Goal: Task Accomplishment & Management: Manage account settings

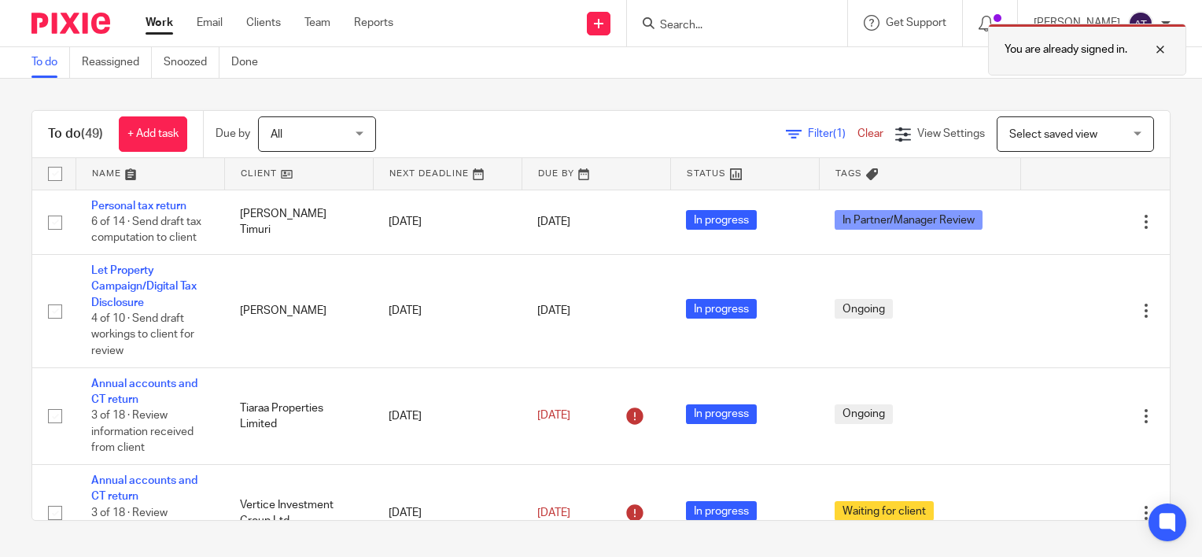
click at [1155, 52] on div at bounding box center [1149, 49] width 42 height 19
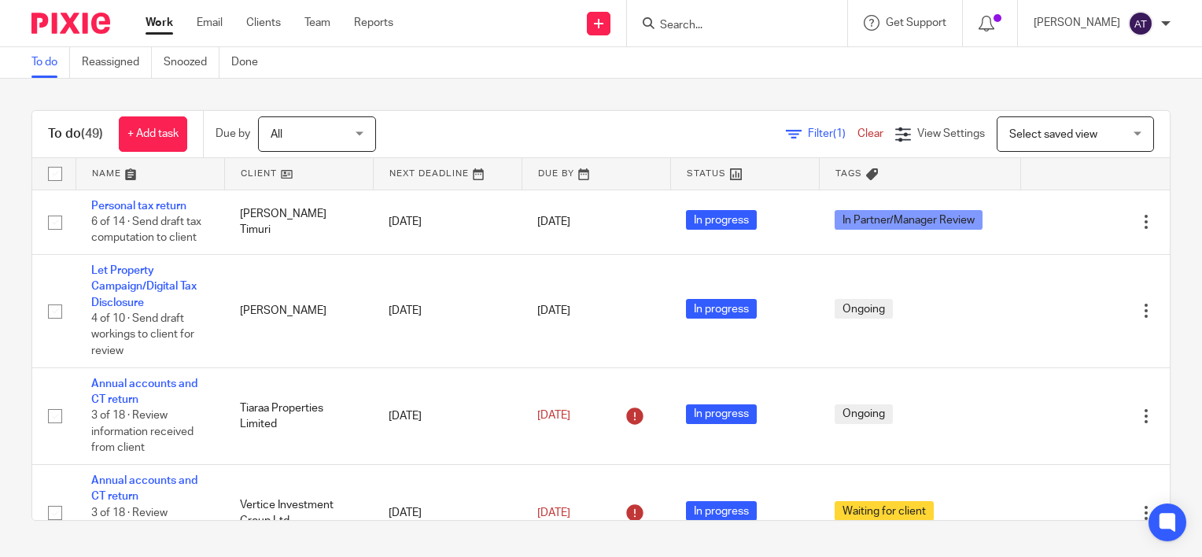
click at [781, 20] on input "Search" at bounding box center [730, 26] width 142 height 14
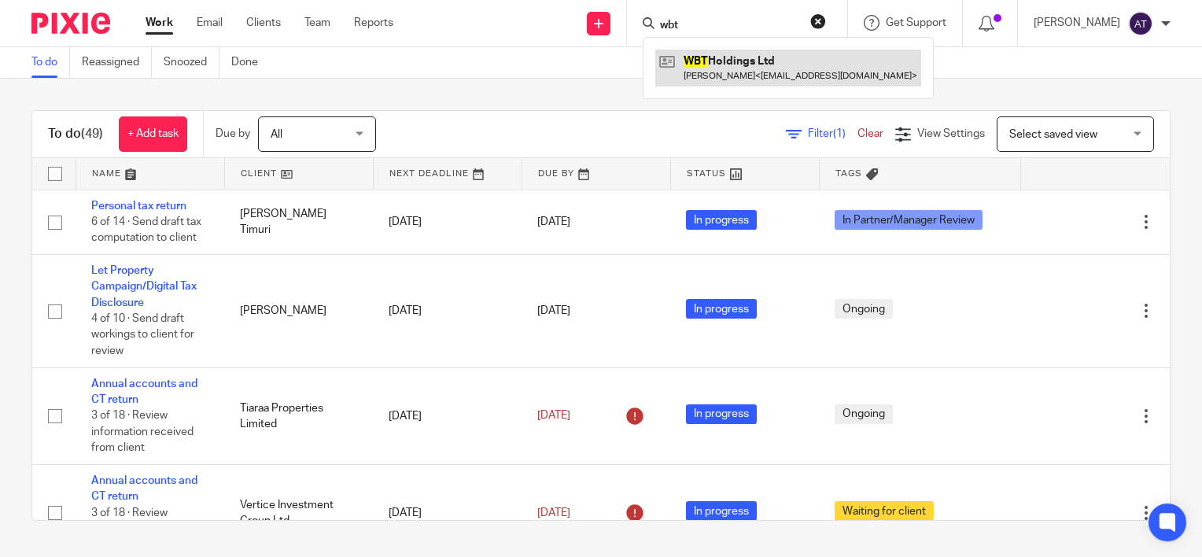
type input "wbt"
click at [716, 57] on link at bounding box center [789, 68] width 266 height 36
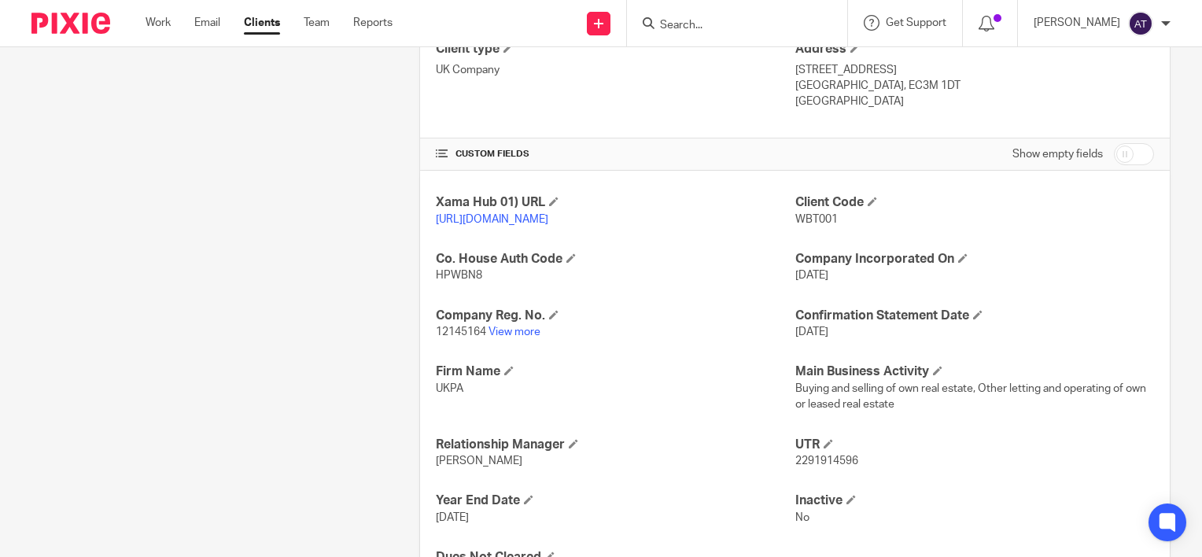
scroll to position [437, 0]
click at [522, 335] on link "View more" at bounding box center [515, 329] width 52 height 11
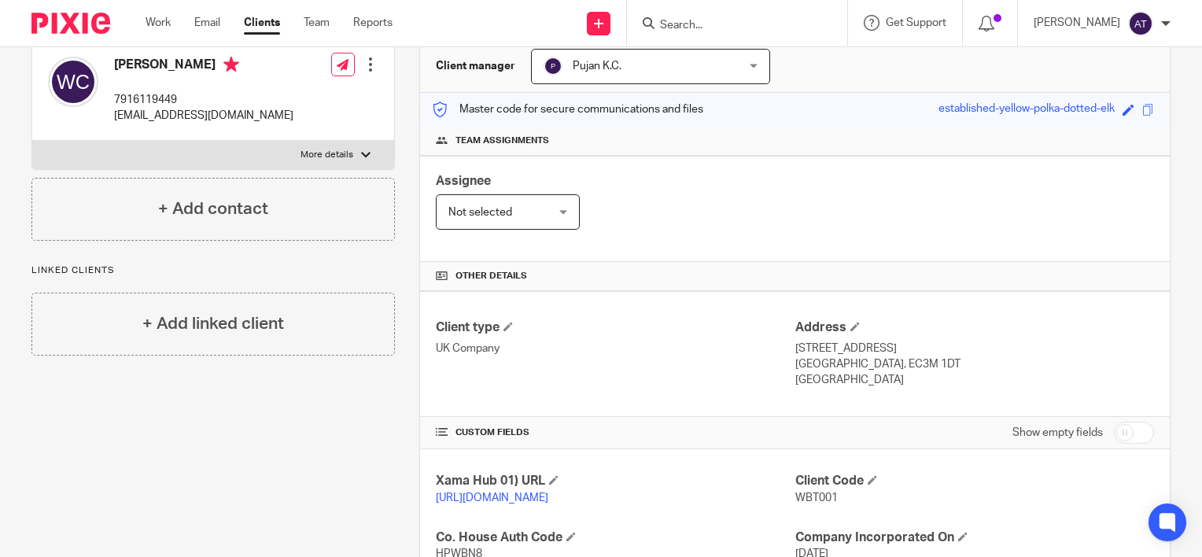
scroll to position [0, 0]
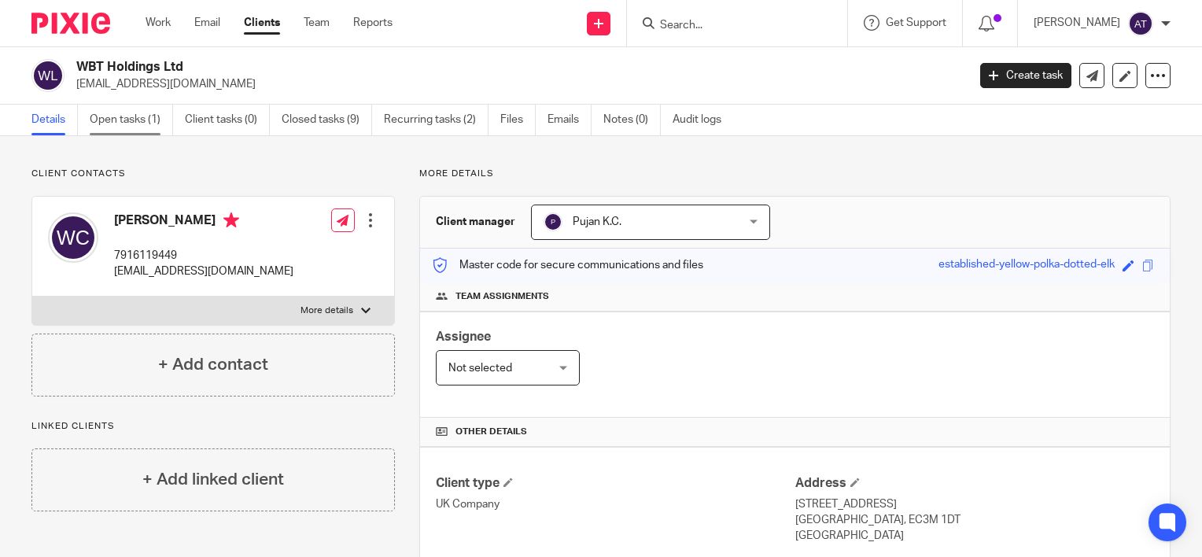
click at [123, 110] on link "Open tasks (1)" at bounding box center [131, 120] width 83 height 31
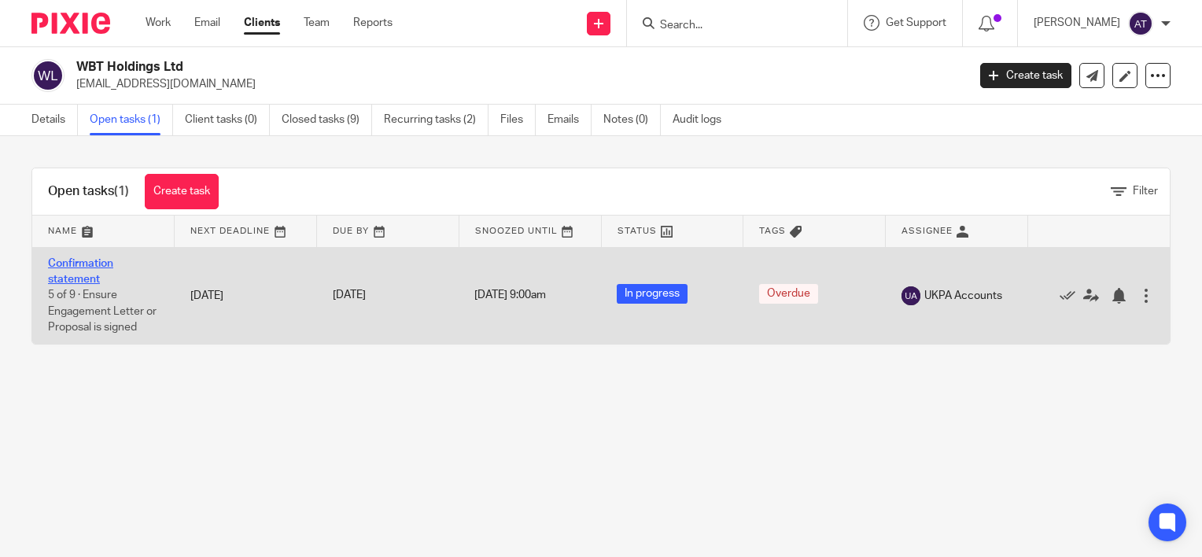
click at [76, 264] on link "Confirmation statement" at bounding box center [80, 271] width 65 height 27
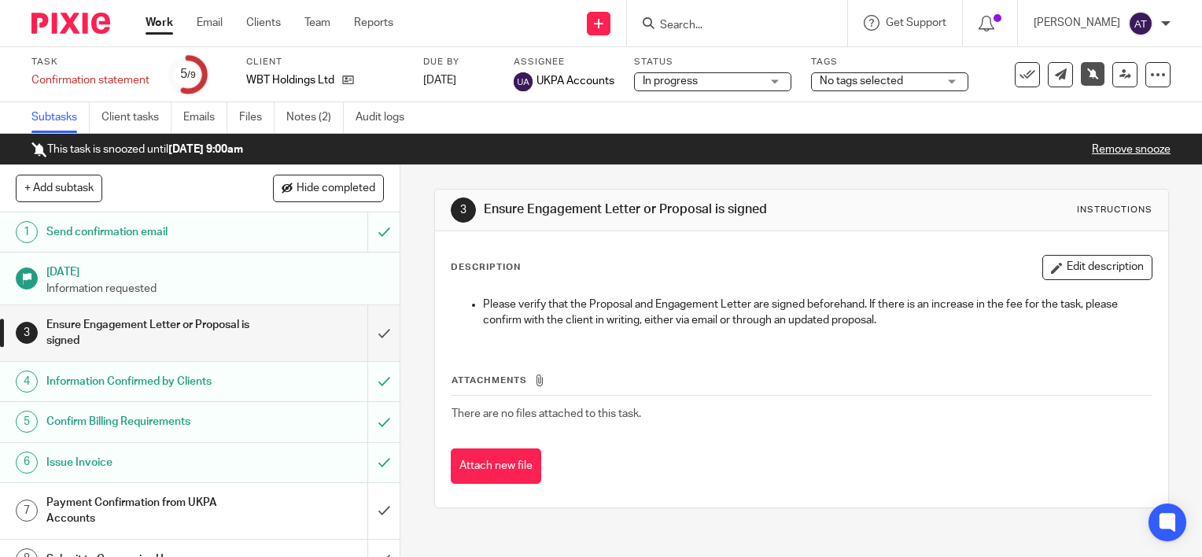
click at [171, 234] on h1 "Send confirmation email" at bounding box center [148, 232] width 204 height 24
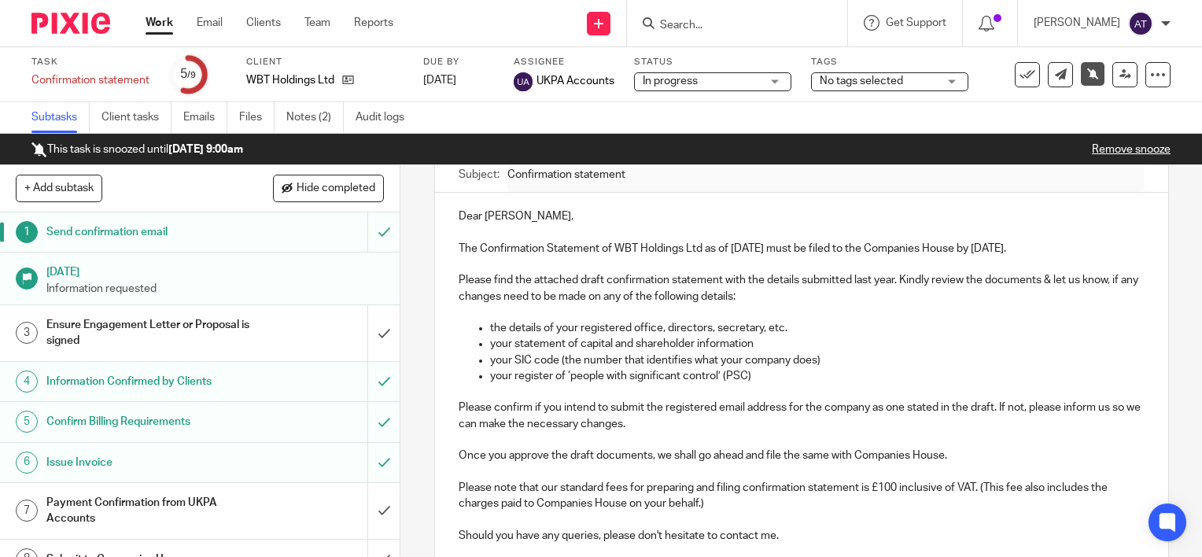
scroll to position [113, 0]
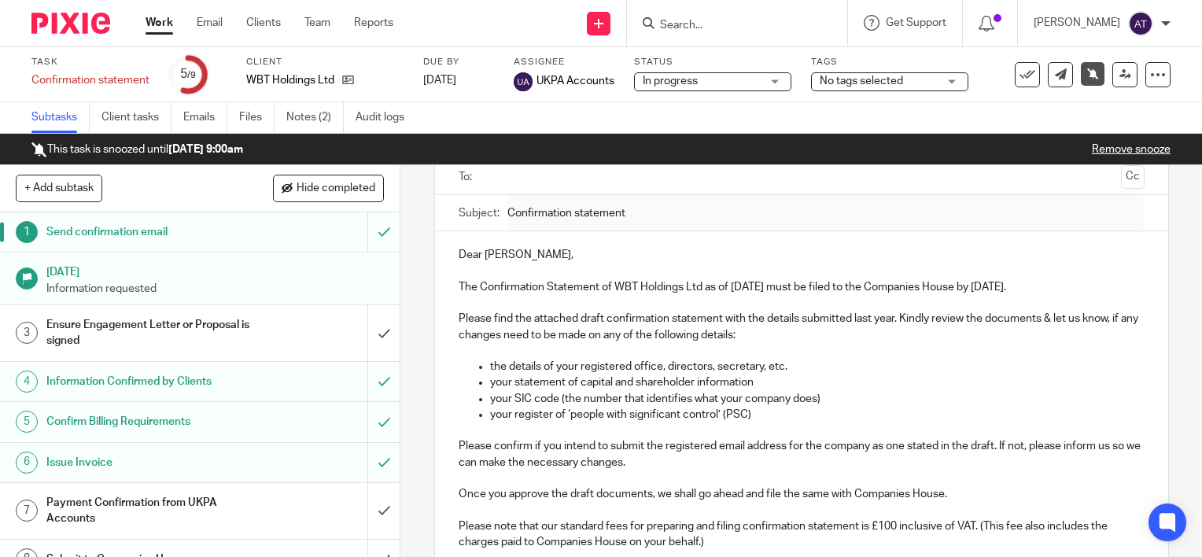
click at [701, 179] on input "text" at bounding box center [801, 177] width 626 height 18
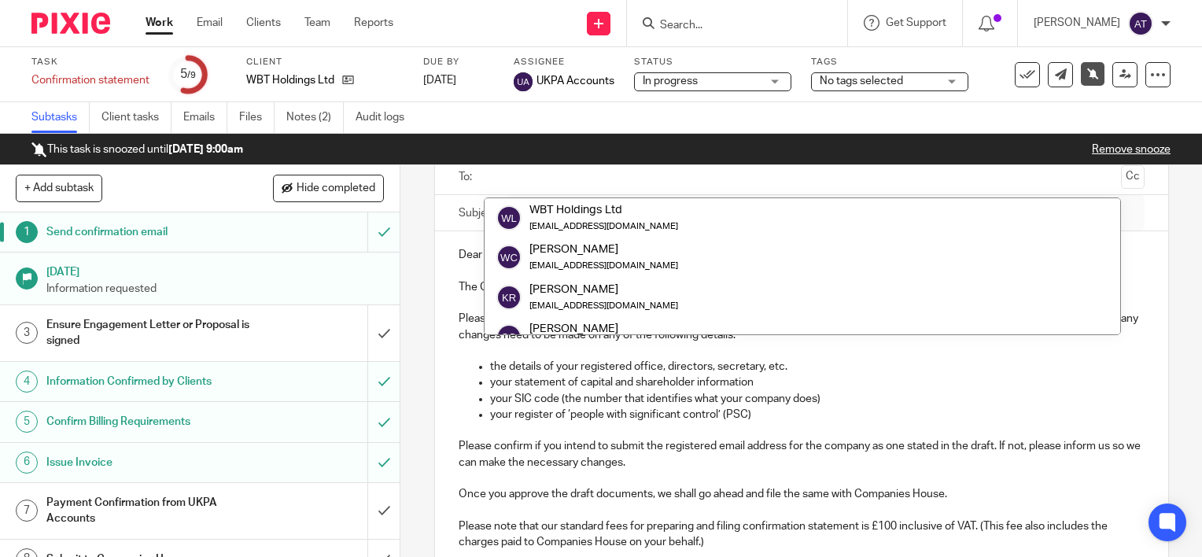
click at [898, 438] on p "Please confirm if you intend to submit the registered email address for the com…" at bounding box center [802, 454] width 686 height 32
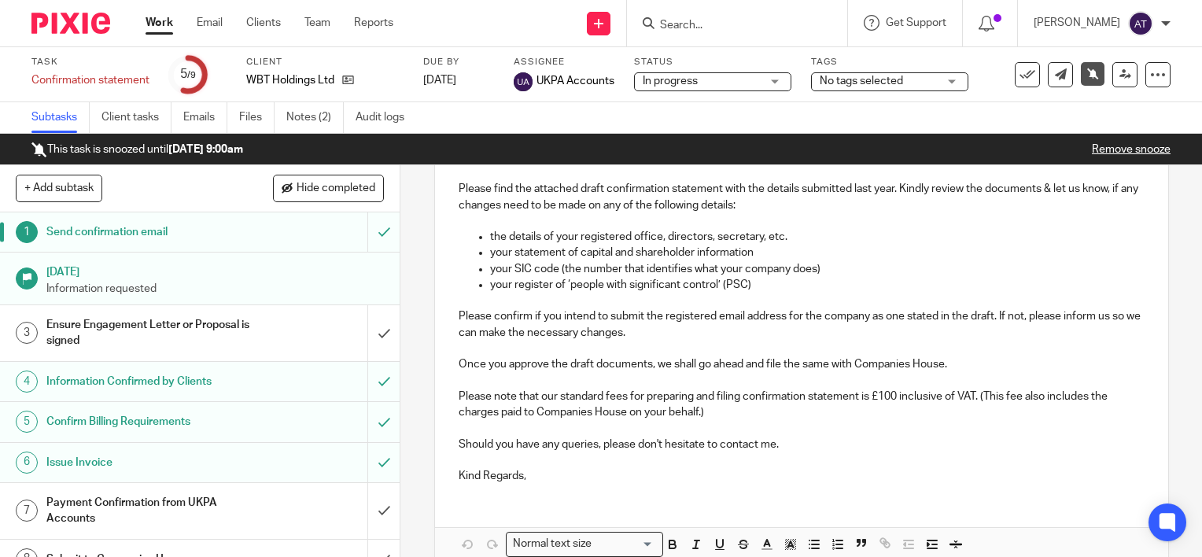
scroll to position [320, 0]
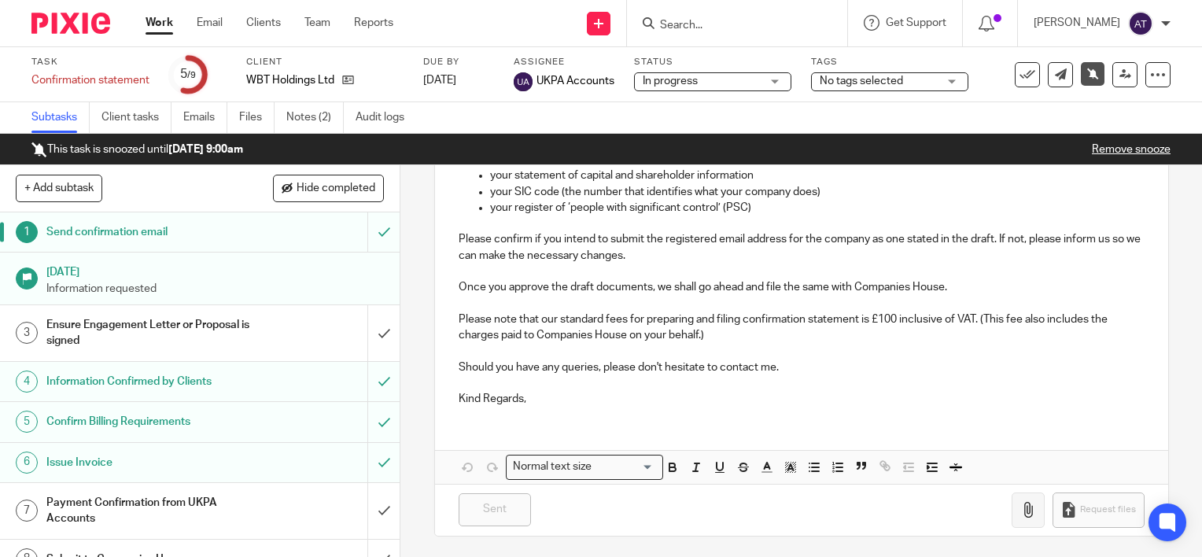
click at [1021, 515] on icon "button" at bounding box center [1029, 510] width 16 height 16
click at [1021, 502] on icon "button" at bounding box center [1029, 510] width 16 height 16
drag, startPoint x: 356, startPoint y: 81, endPoint x: 343, endPoint y: 81, distance: 12.6
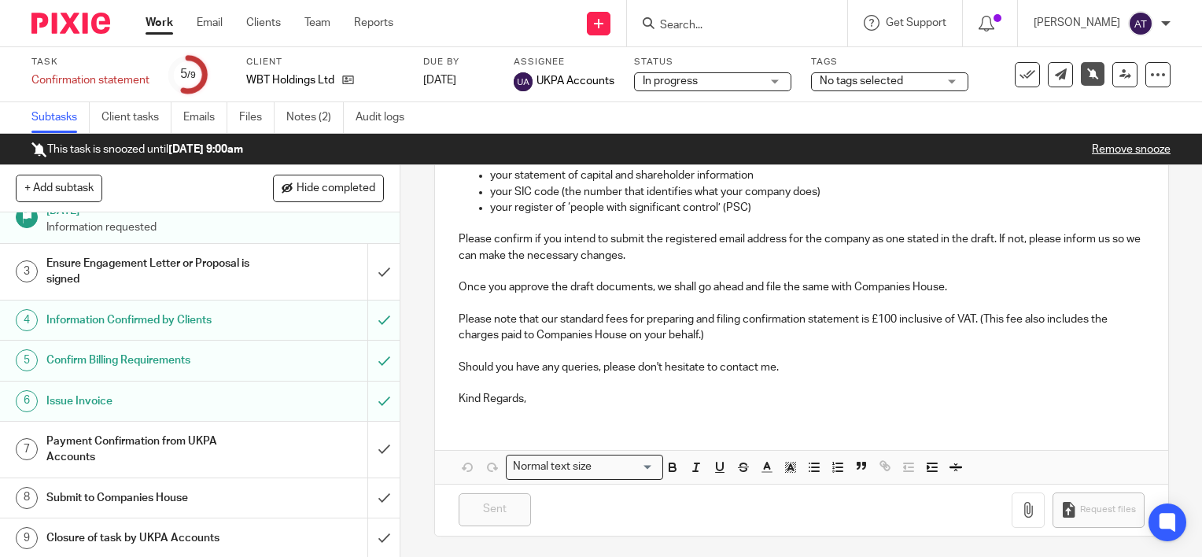
drag, startPoint x: 255, startPoint y: 280, endPoint x: 255, endPoint y: 293, distance: 12.6
click at [255, 280] on div "Ensure Engagement Letter or Proposal is signed" at bounding box center [199, 272] width 306 height 40
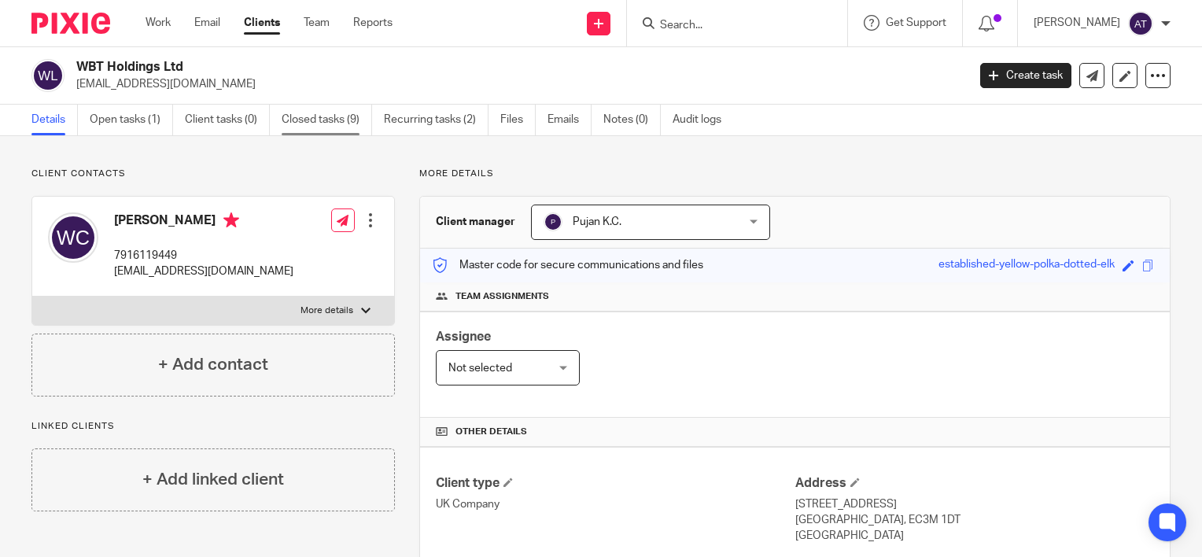
click at [328, 124] on link "Closed tasks (9)" at bounding box center [327, 120] width 90 height 31
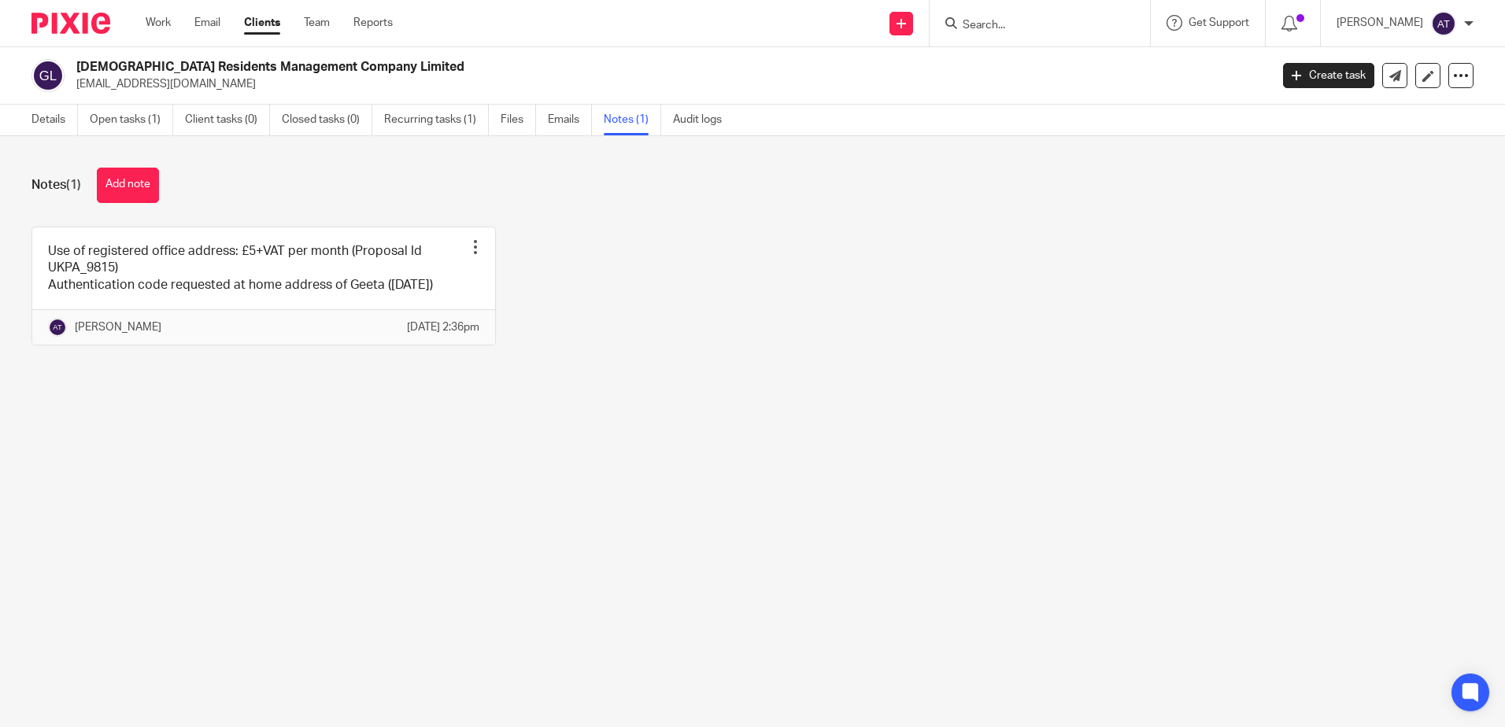
click at [797, 262] on div "Use of registered office address: £5+VAT per month (Proposal Id UKPA_9815) Auth…" at bounding box center [740, 298] width 1466 height 142
click at [40, 118] on link "Details" at bounding box center [54, 120] width 46 height 31
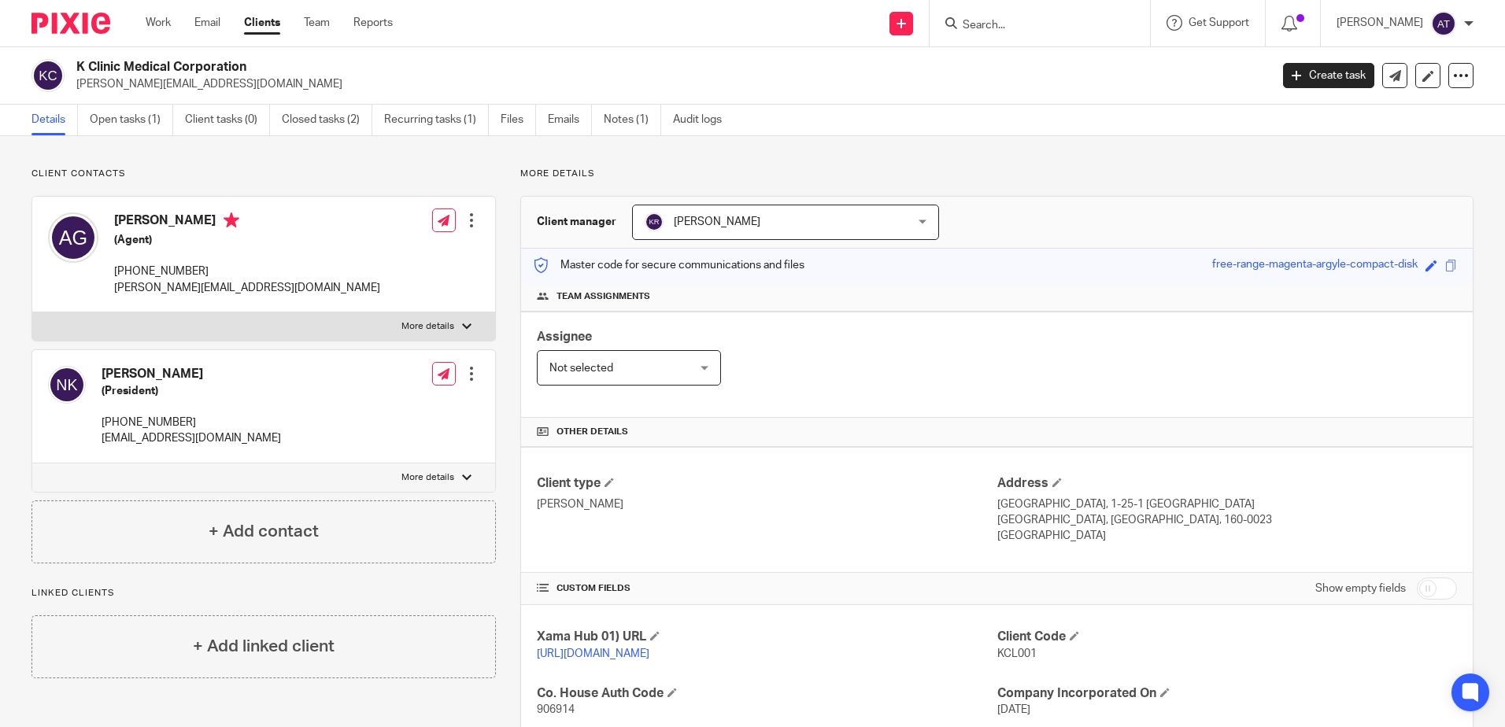
click at [1054, 12] on div at bounding box center [1039, 23] width 220 height 46
click at [1038, 28] on input "Search" at bounding box center [1032, 26] width 142 height 14
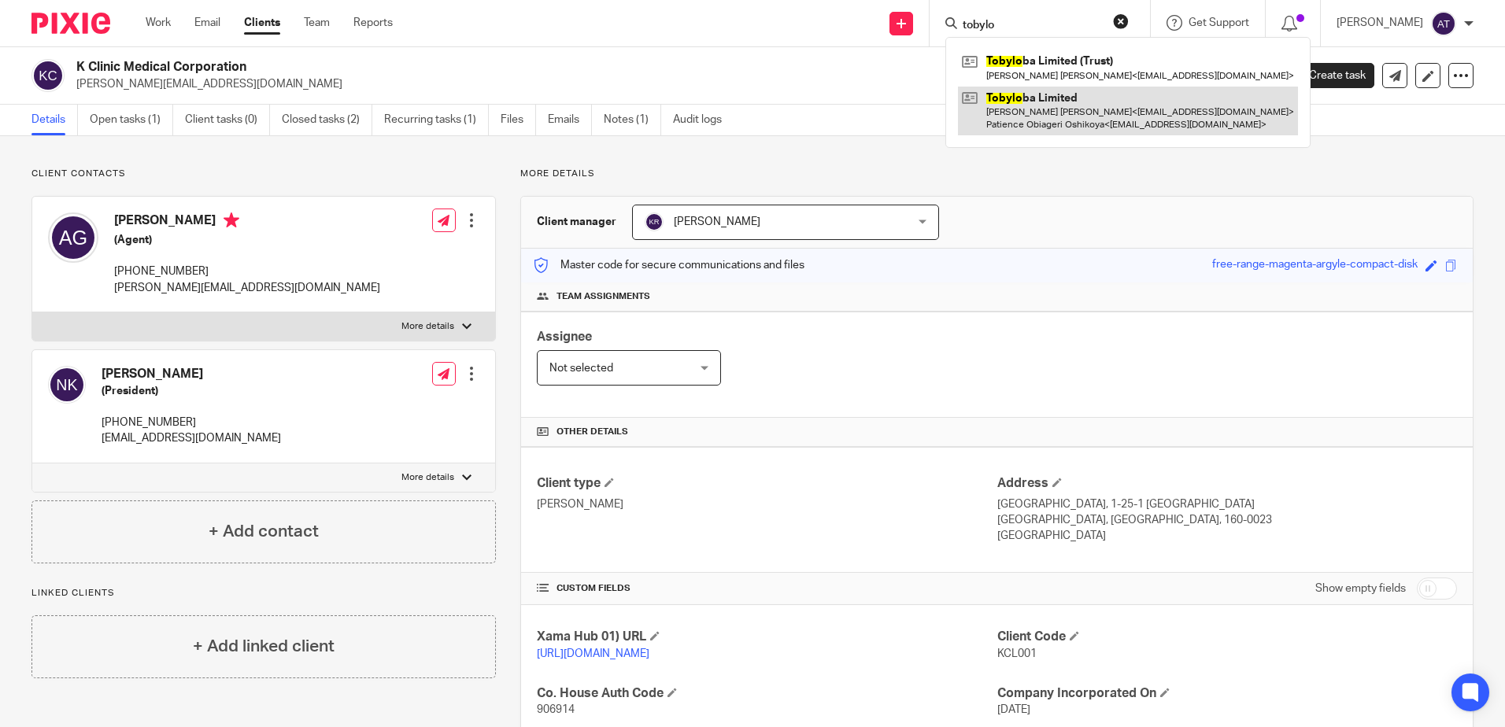
type input "tobylo"
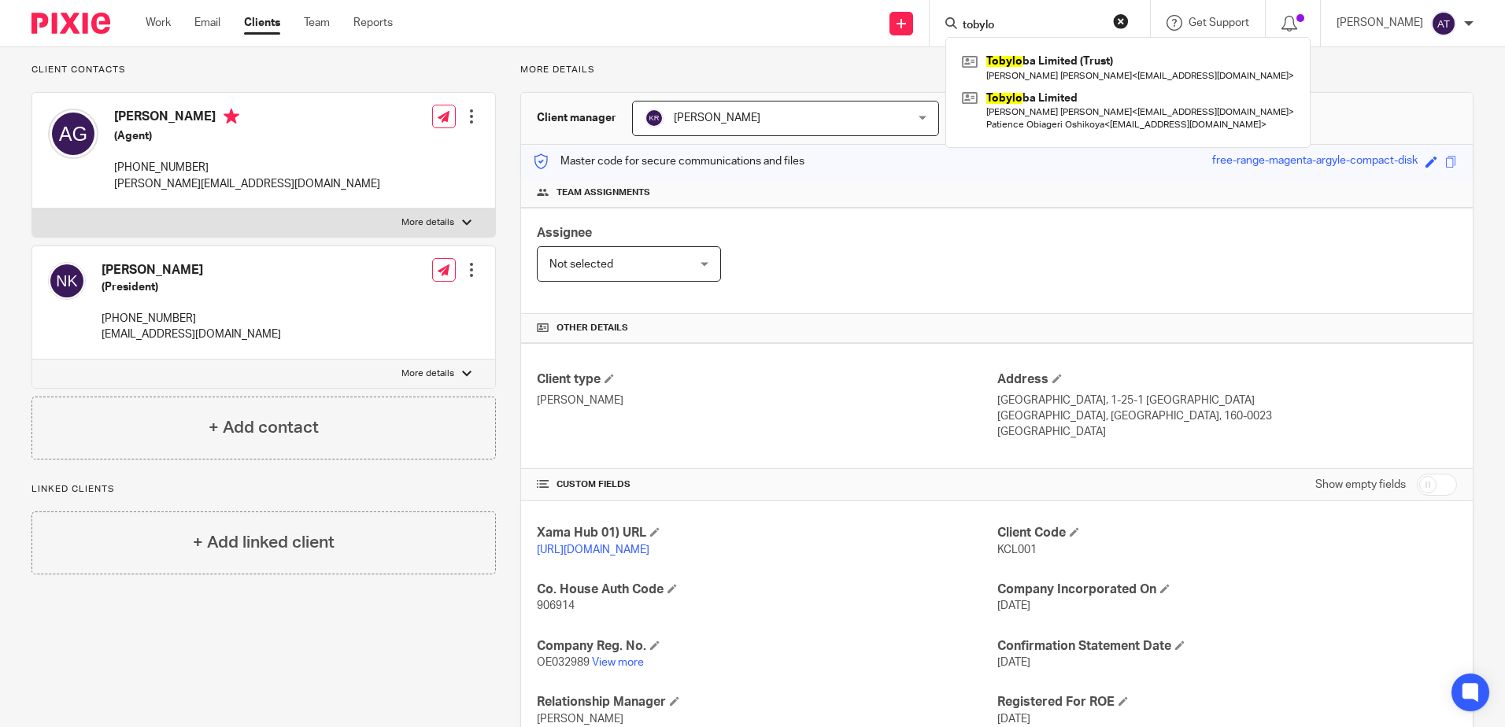
scroll to position [232, 0]
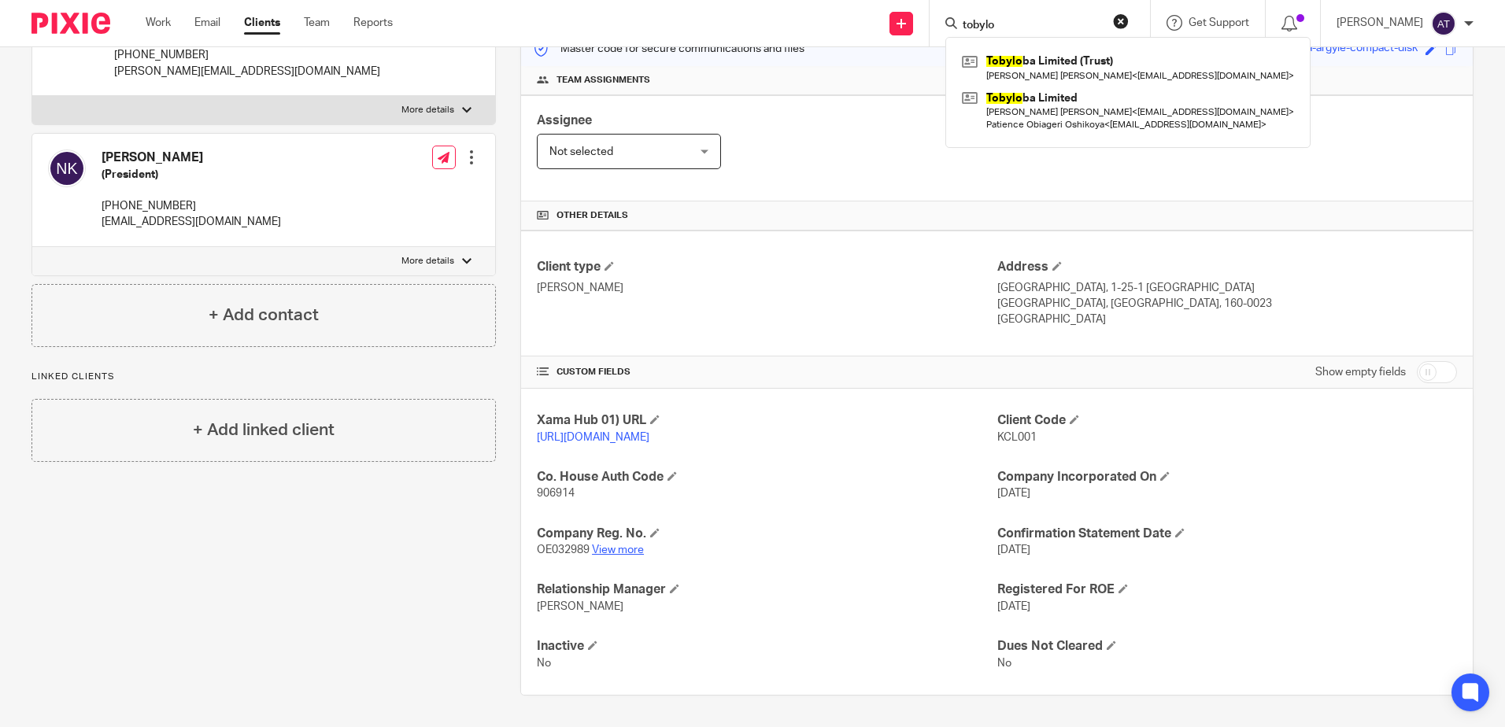
click at [620, 545] on link "View more" at bounding box center [618, 550] width 52 height 11
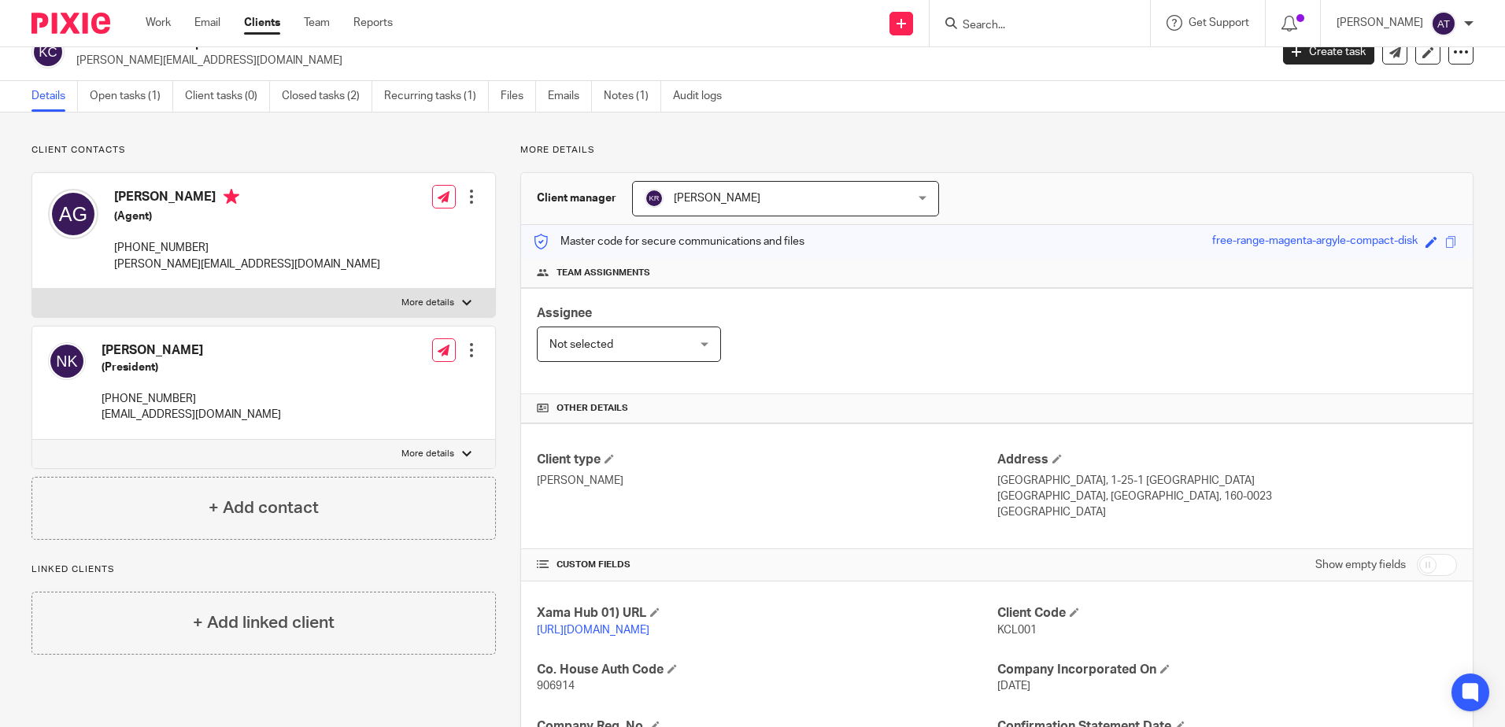
scroll to position [0, 0]
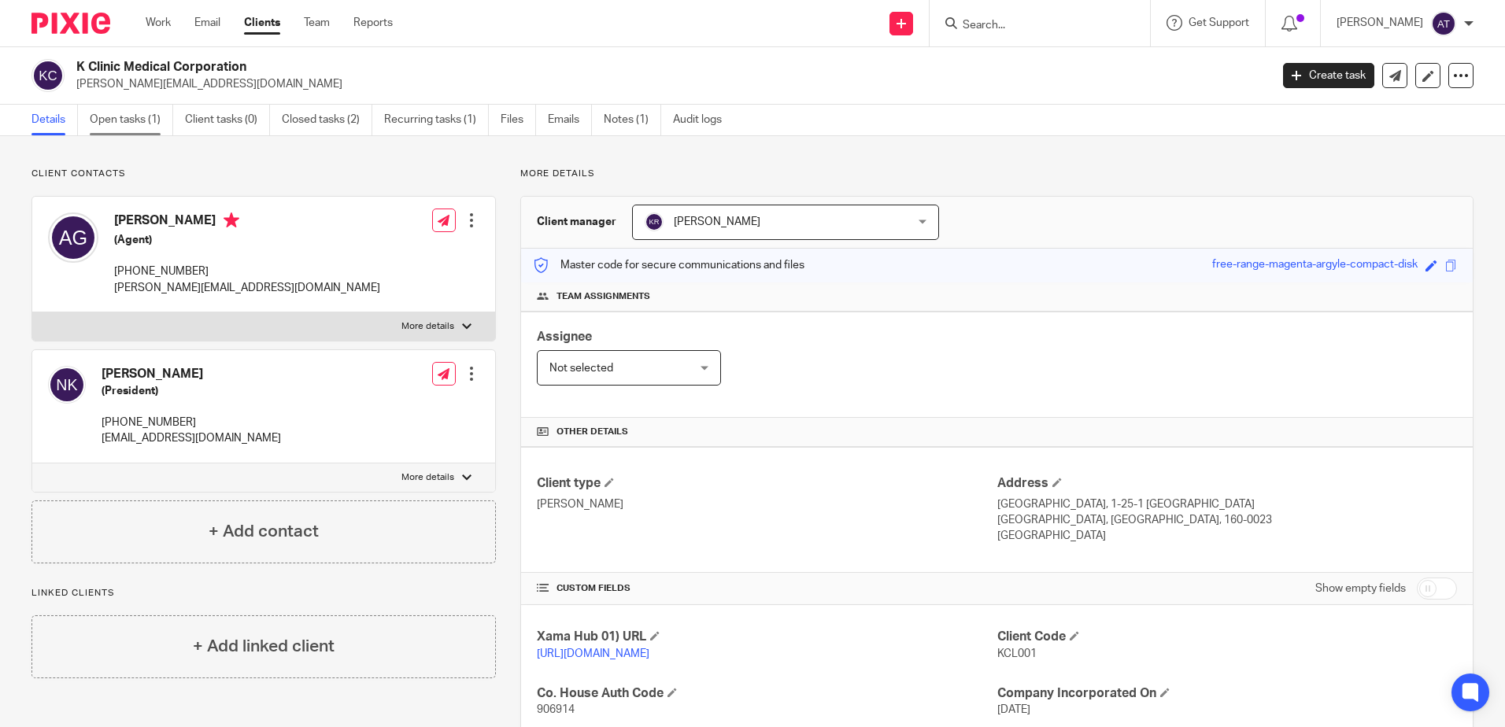
click at [150, 124] on link "Open tasks (1)" at bounding box center [131, 120] width 83 height 31
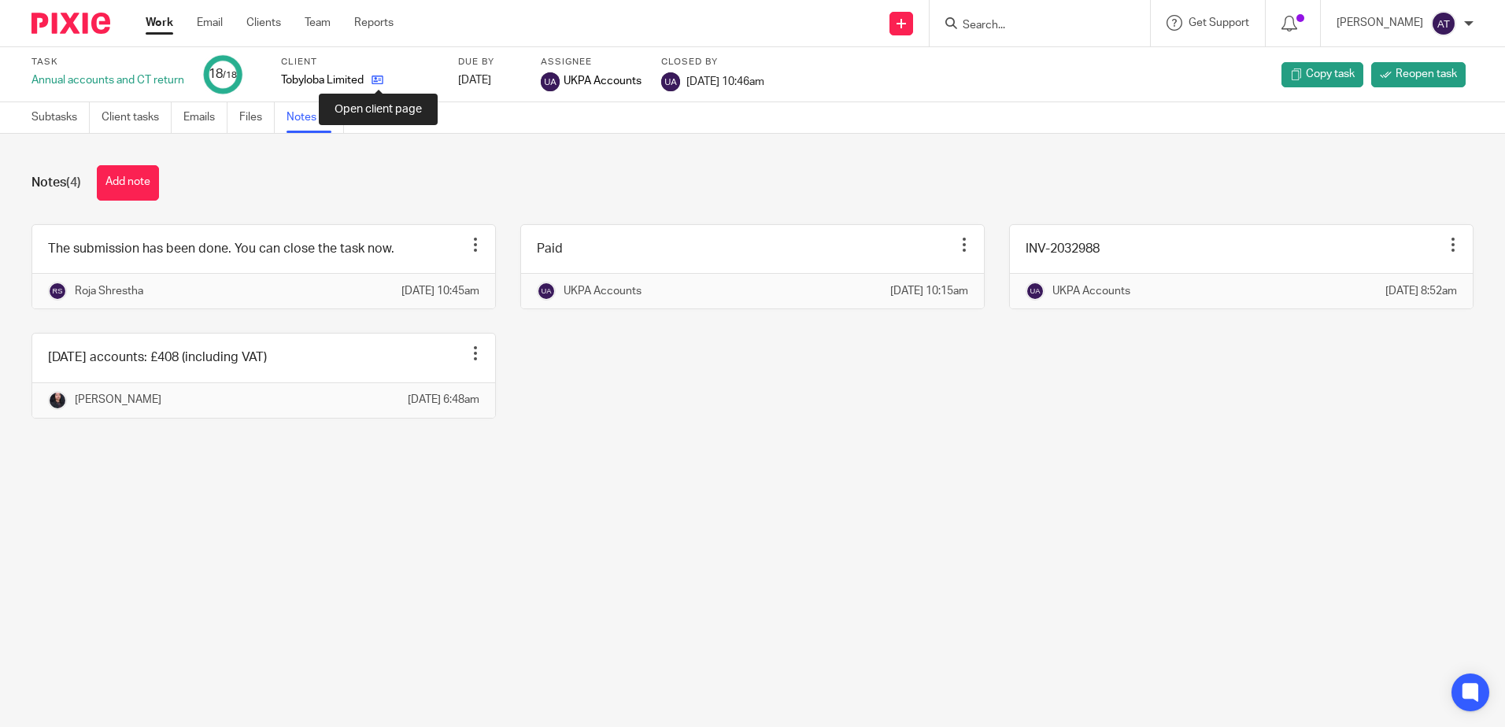
click at [381, 83] on icon at bounding box center [377, 80] width 12 height 12
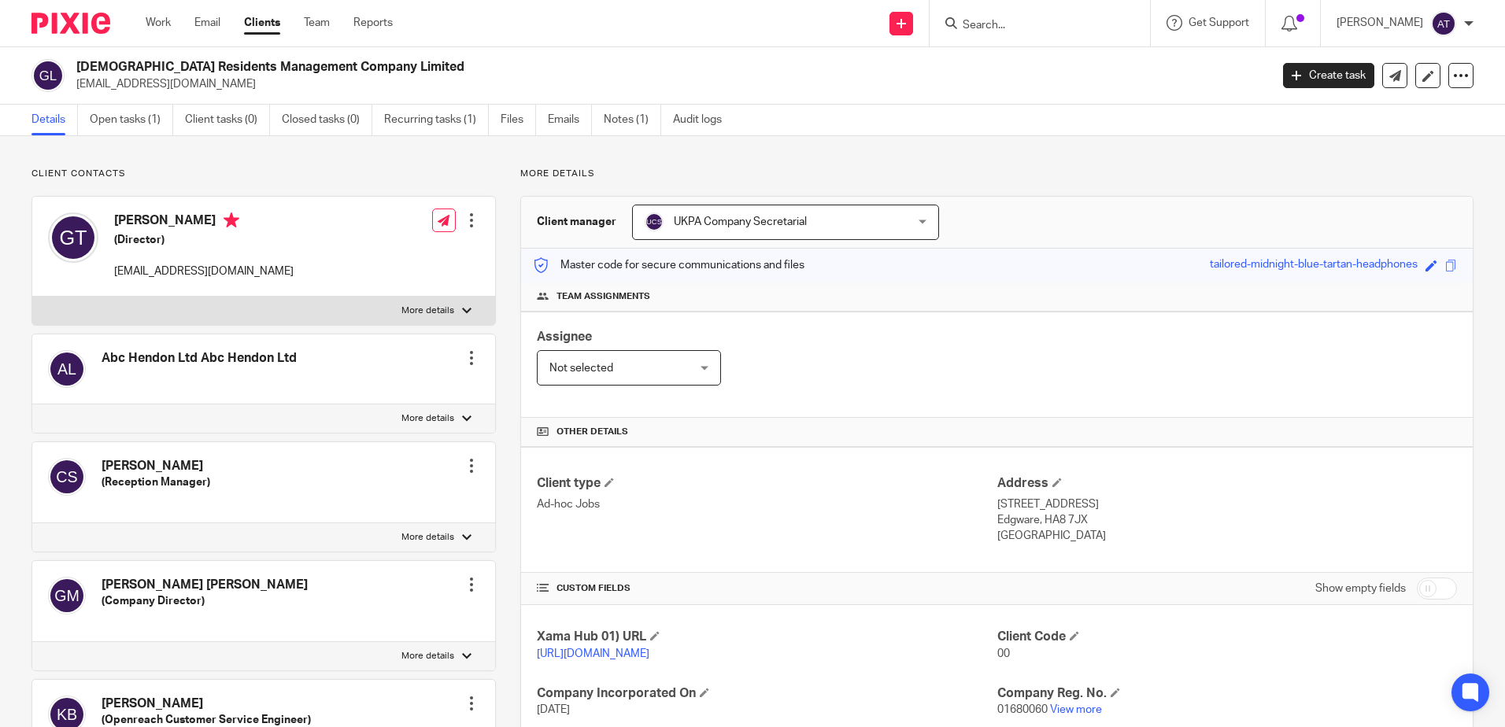
scroll to position [157, 0]
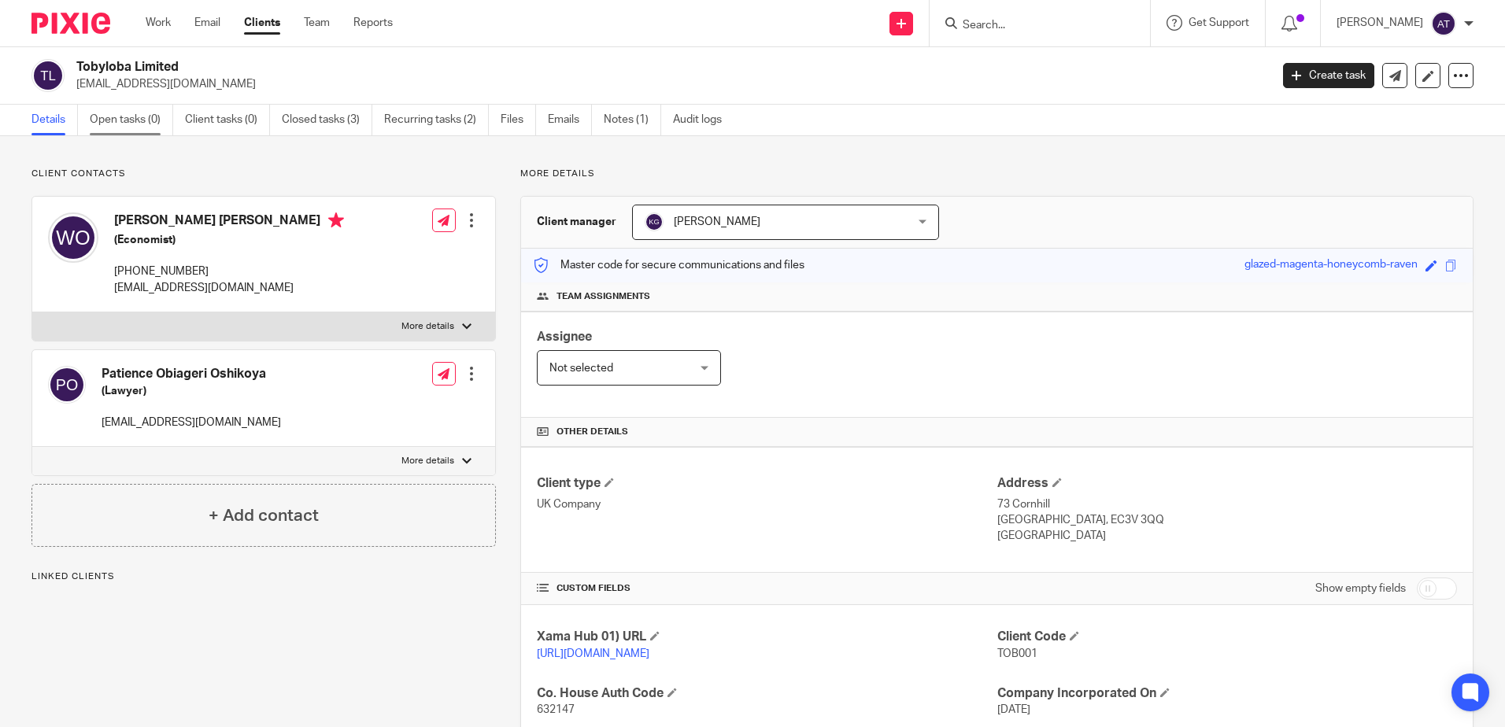
click at [121, 124] on link "Open tasks (0)" at bounding box center [131, 120] width 83 height 31
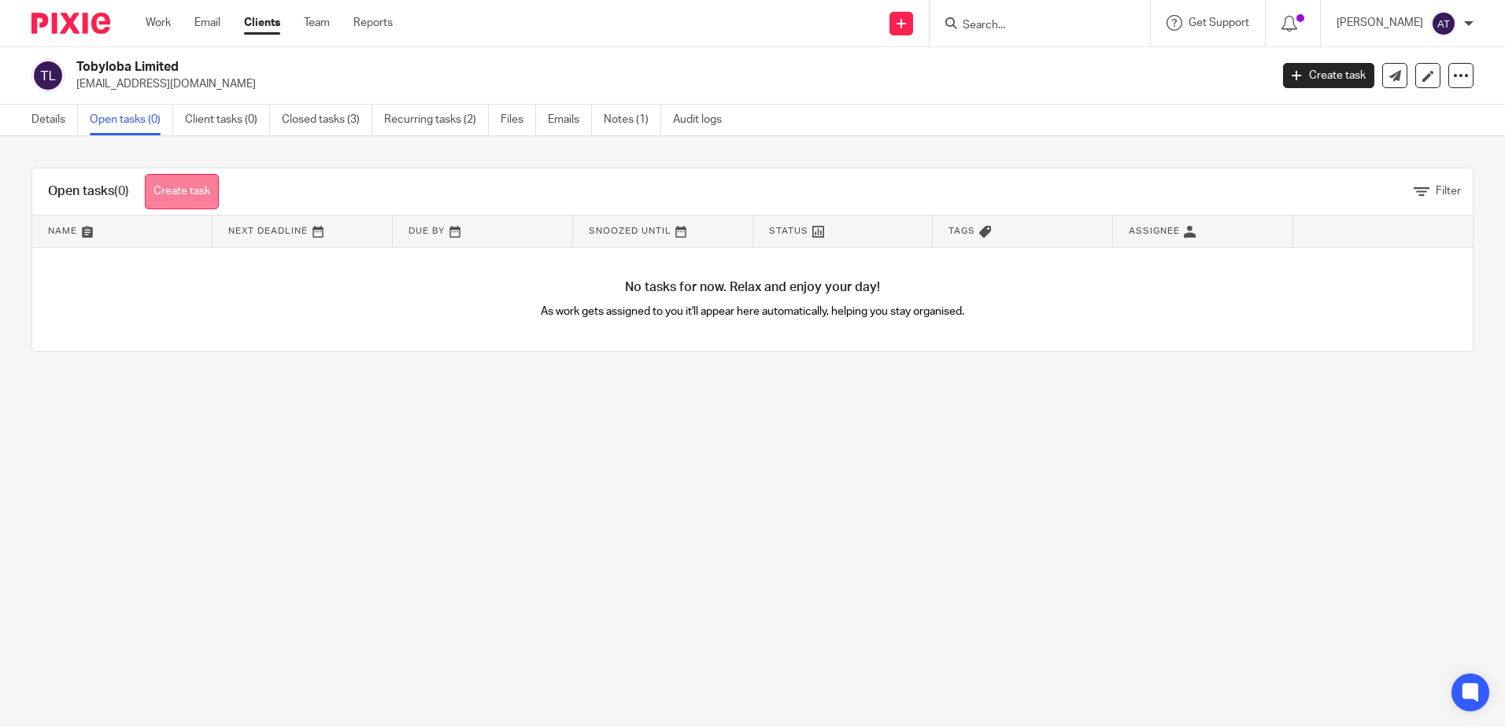
click at [206, 182] on link "Create task" at bounding box center [182, 191] width 74 height 35
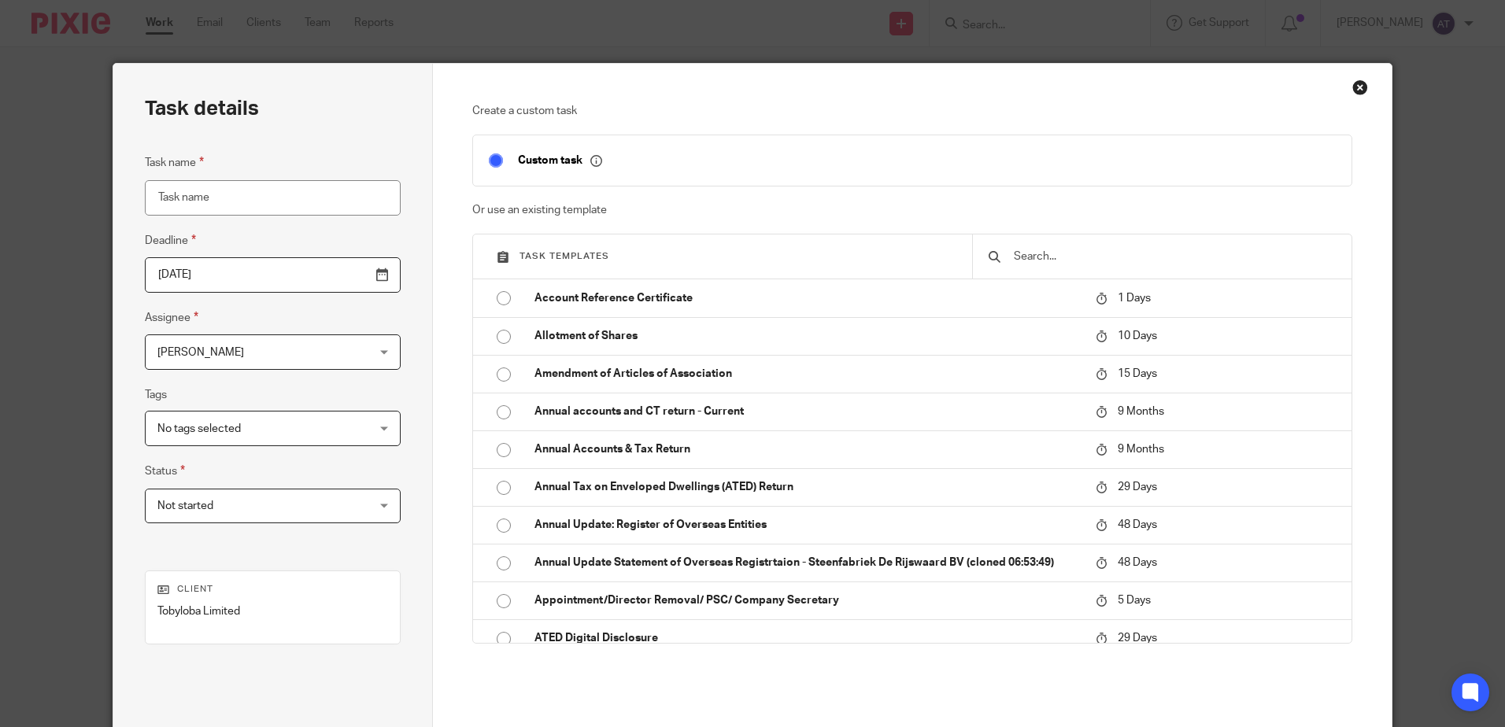
click at [1092, 240] on div at bounding box center [1161, 257] width 379 height 44
click at [1085, 264] on input "text" at bounding box center [1173, 256] width 323 height 17
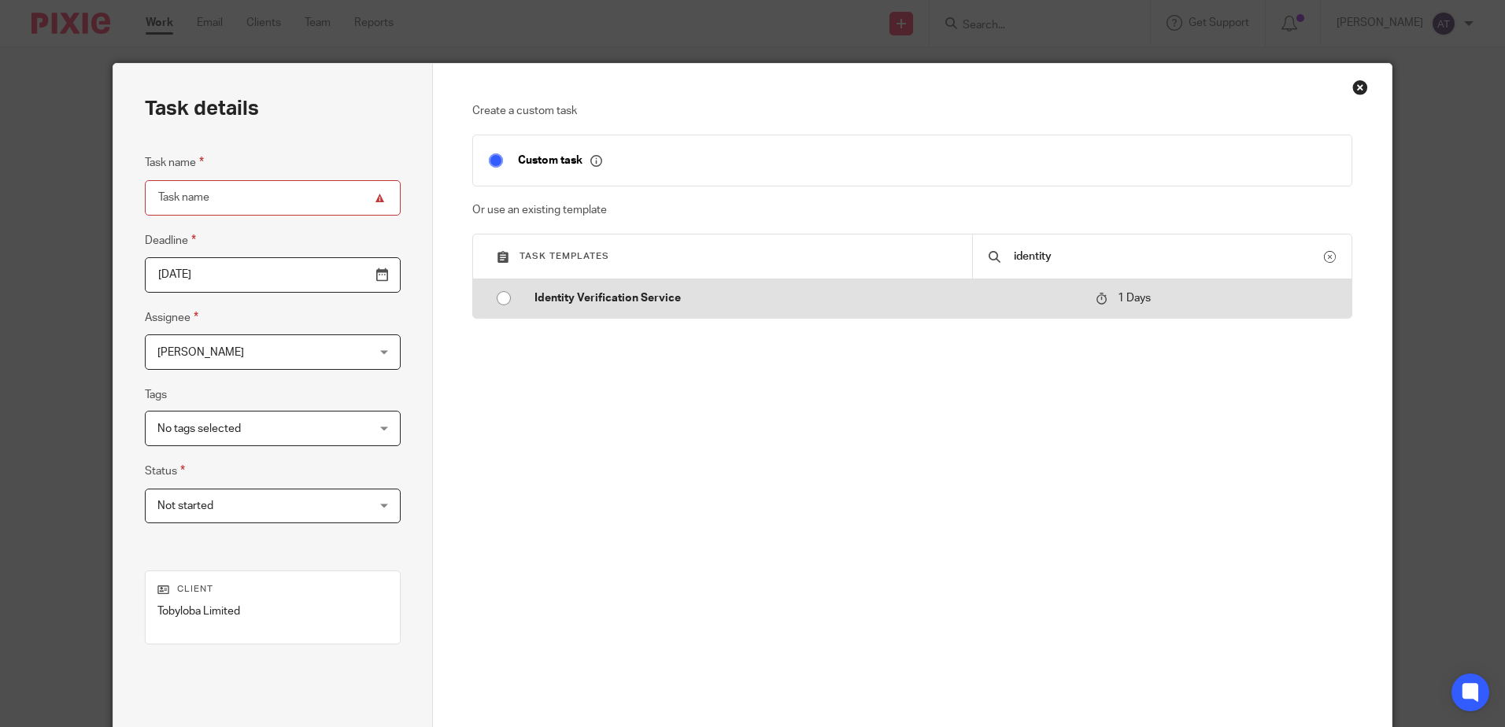
type input "identity"
click at [1117, 301] on span "1 Days" at bounding box center [1133, 298] width 33 height 11
type input "2025-08-22"
type input "Identity Verification Service"
checkbox input "false"
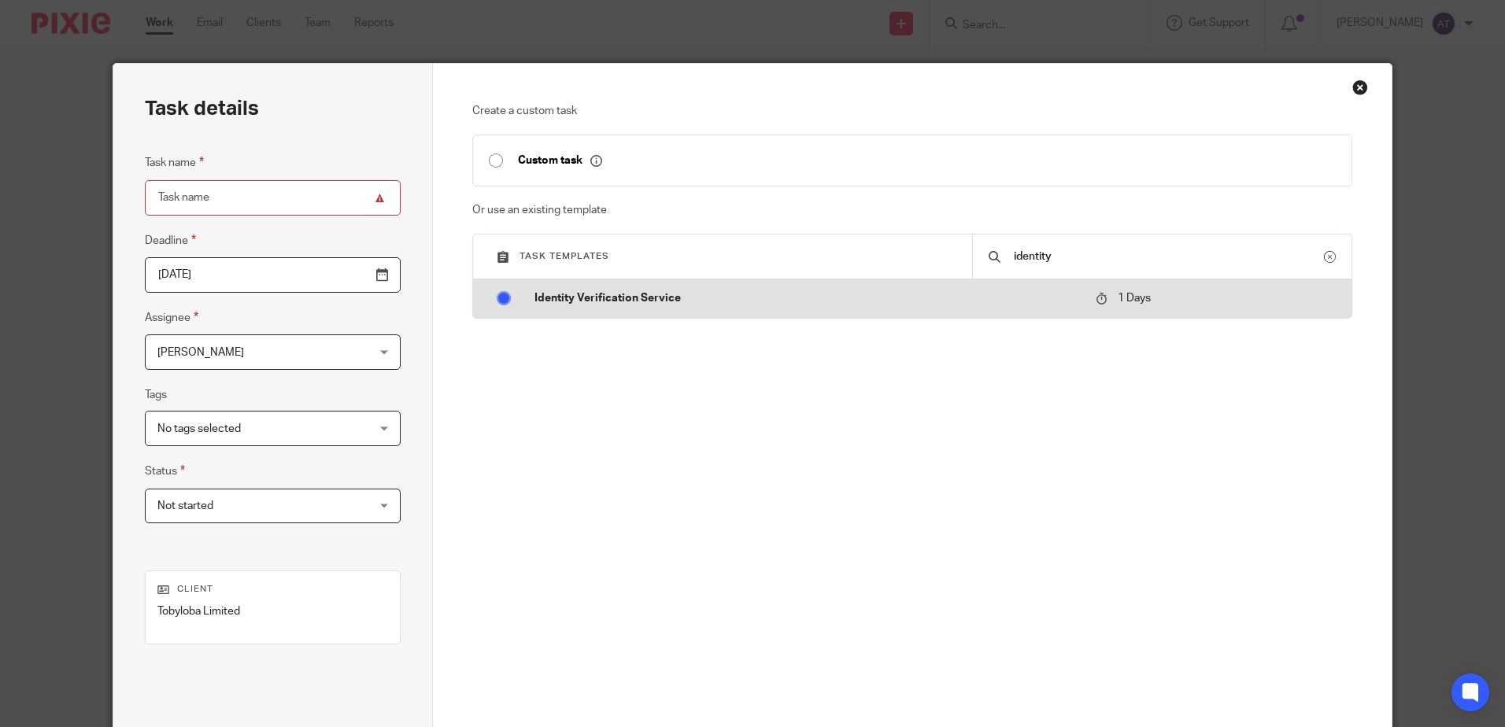
radio input "true"
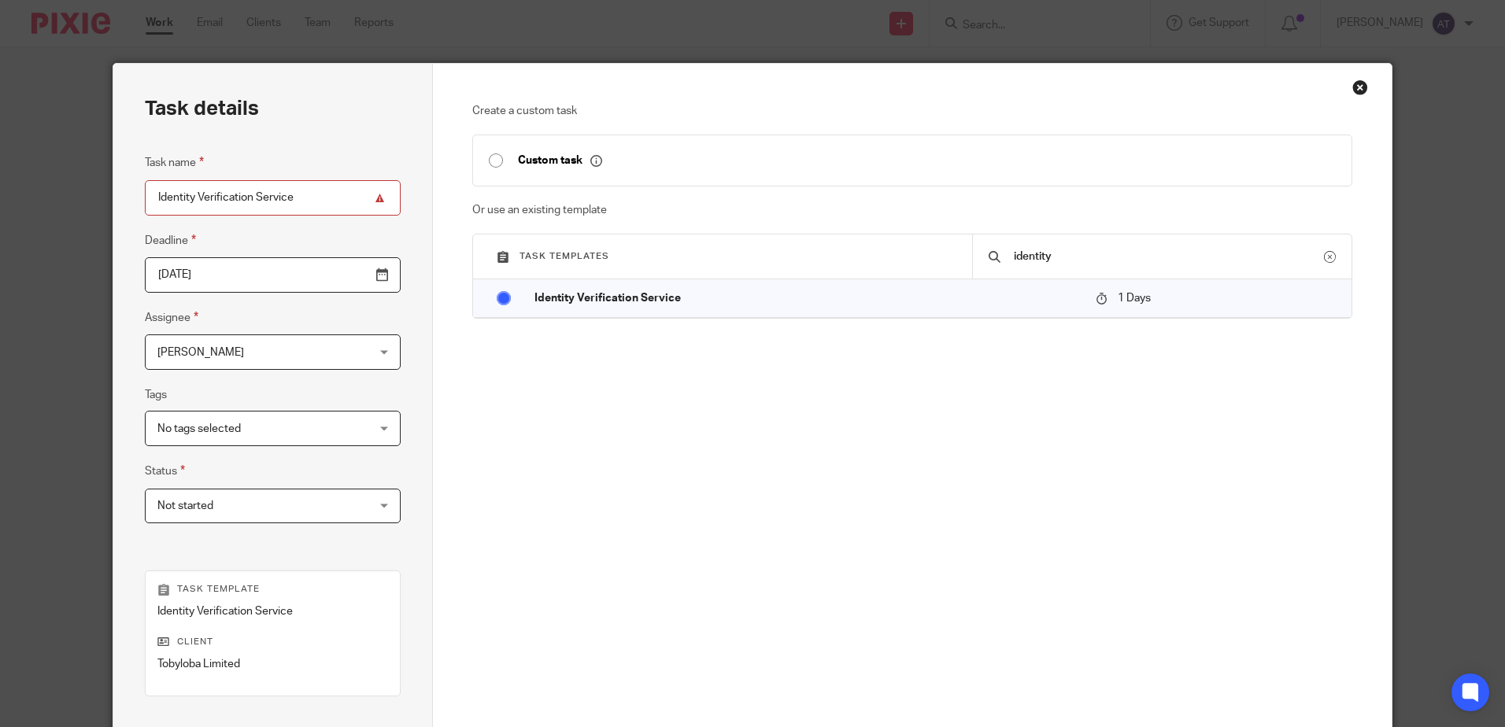
click at [302, 503] on span "Not started" at bounding box center [254, 505] width 194 height 33
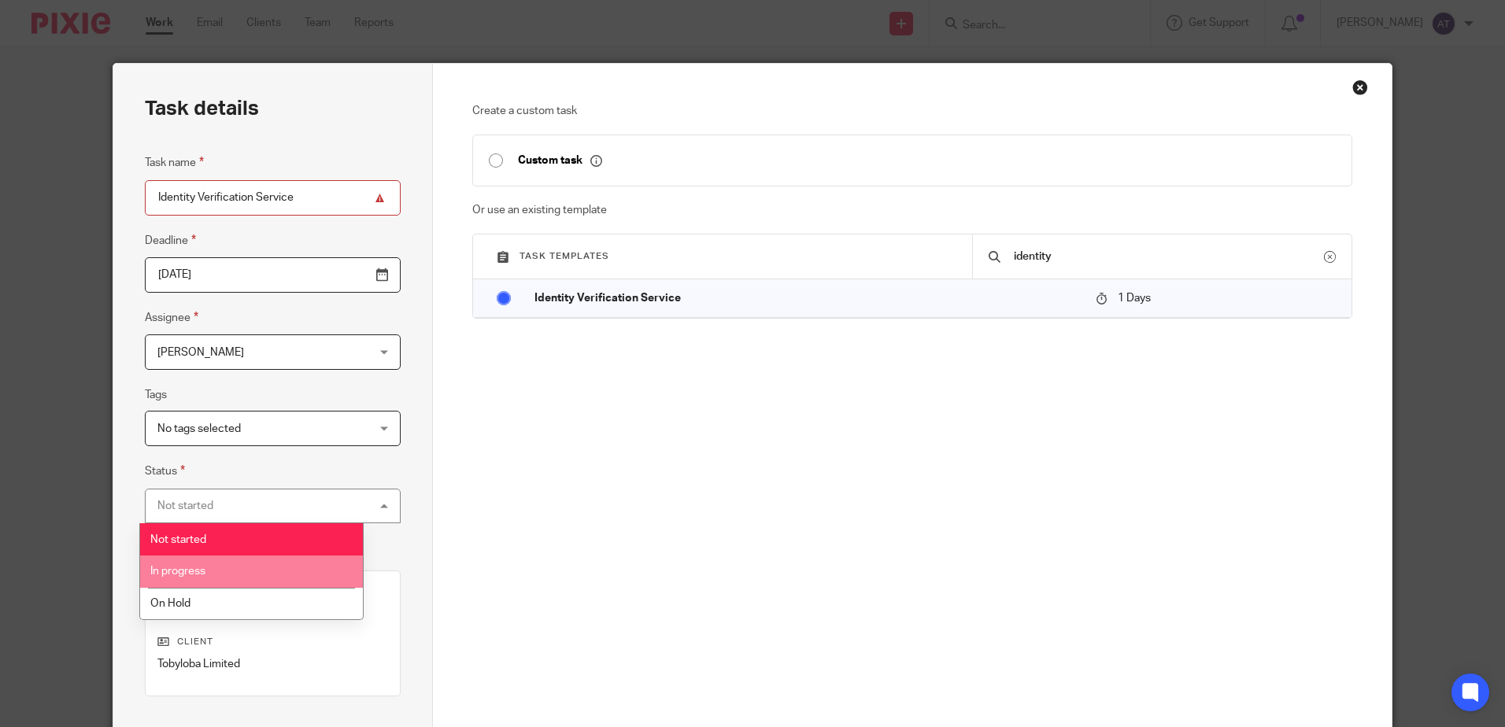
click at [274, 562] on li "In progress" at bounding box center [251, 572] width 223 height 32
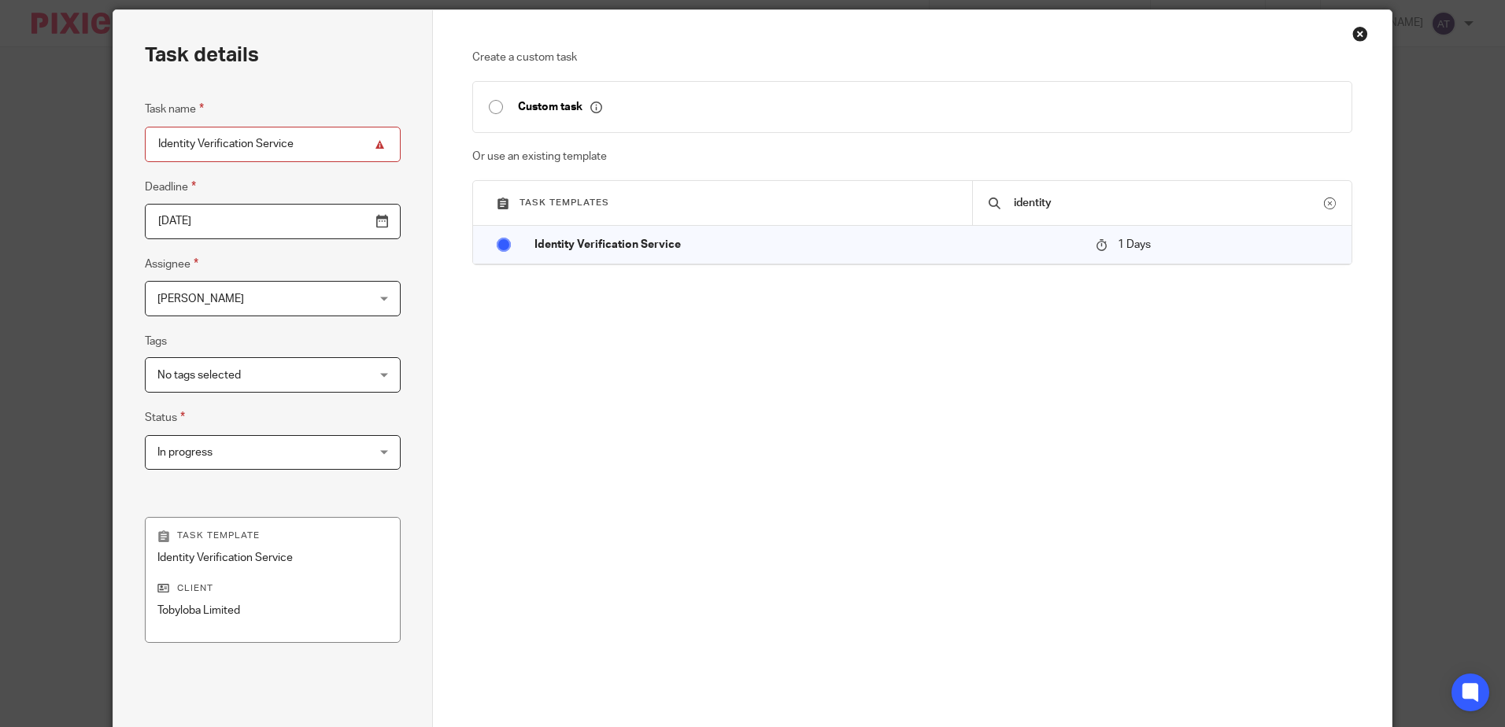
scroll to position [79, 0]
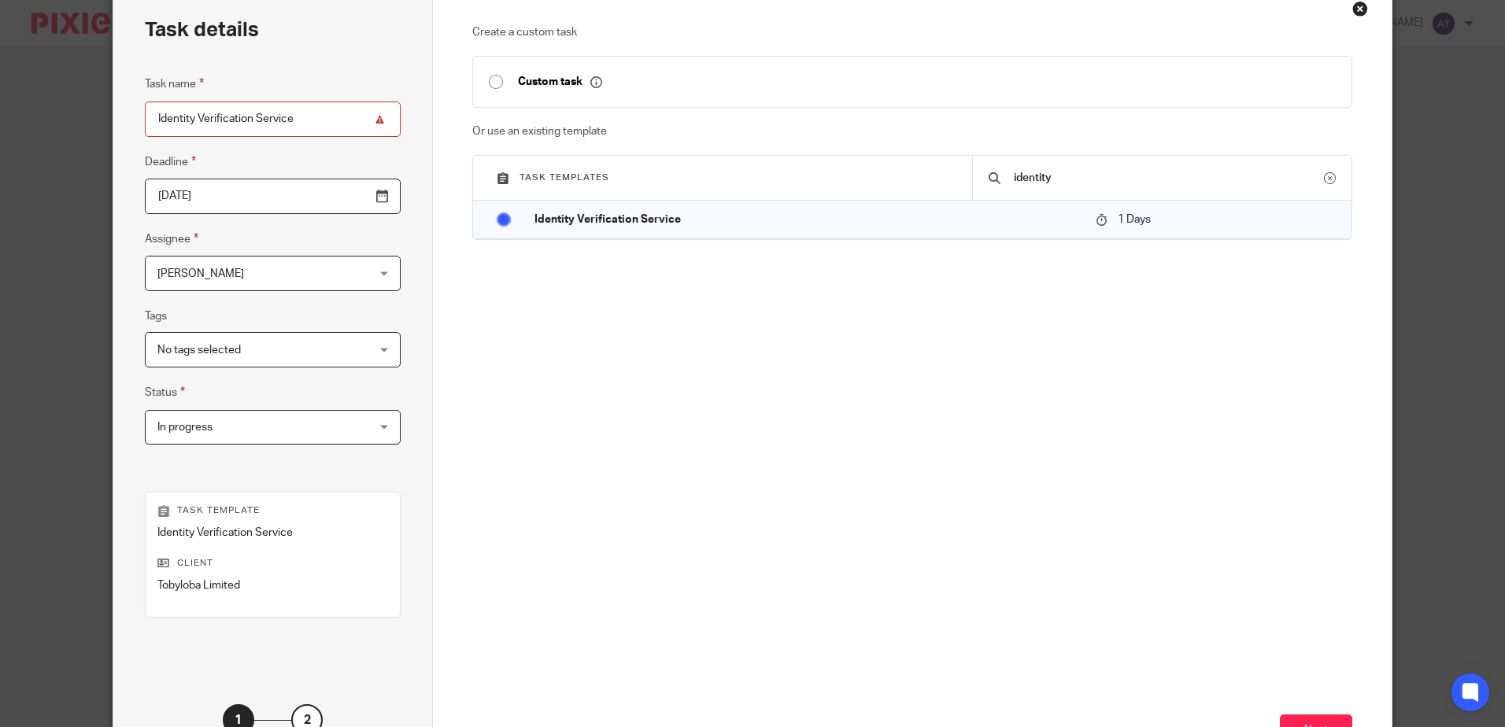
click at [327, 264] on div "Aayusha Tamang Aayusha Tamang" at bounding box center [273, 273] width 256 height 35
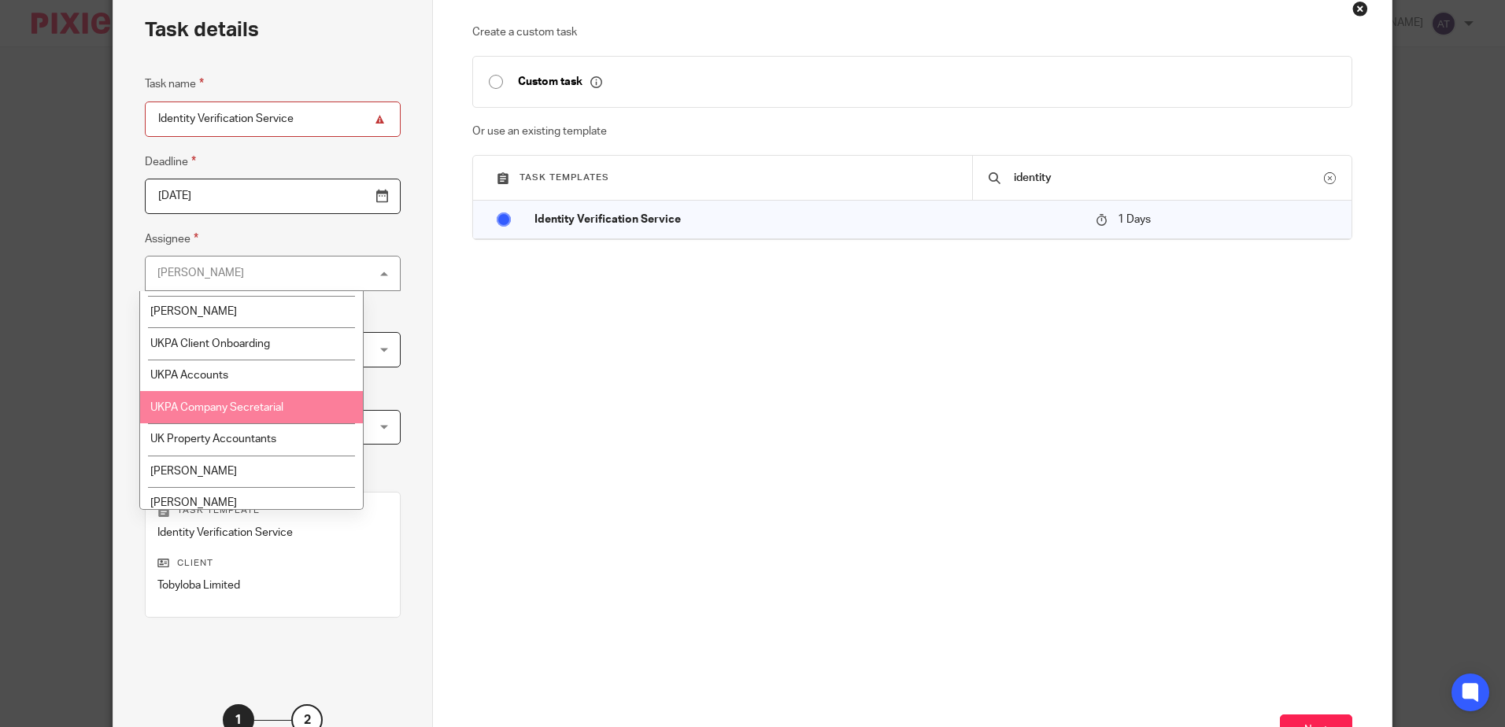
click at [291, 406] on li "UKPA Company Secretarial" at bounding box center [251, 407] width 223 height 32
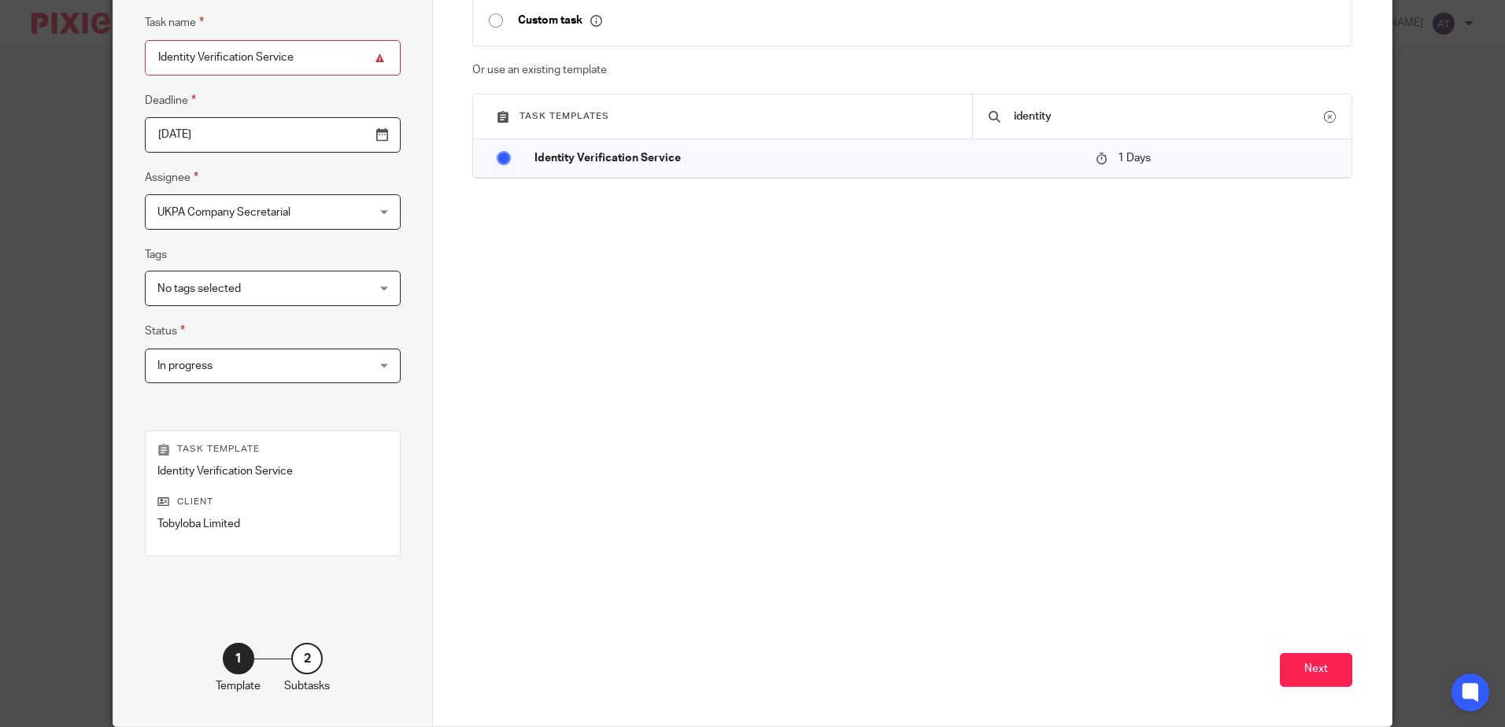
scroll to position [203, 0]
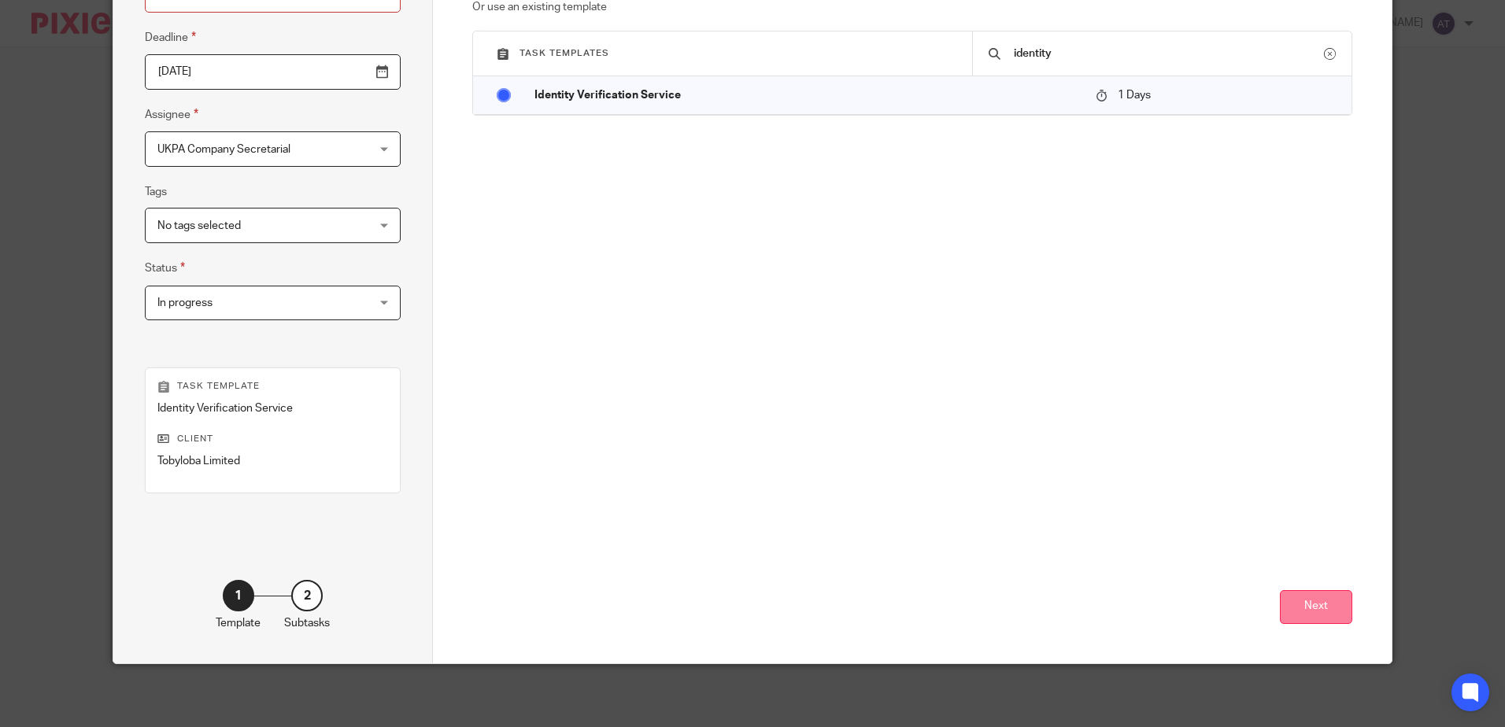
click at [1331, 608] on button "Next" at bounding box center [1316, 607] width 72 height 34
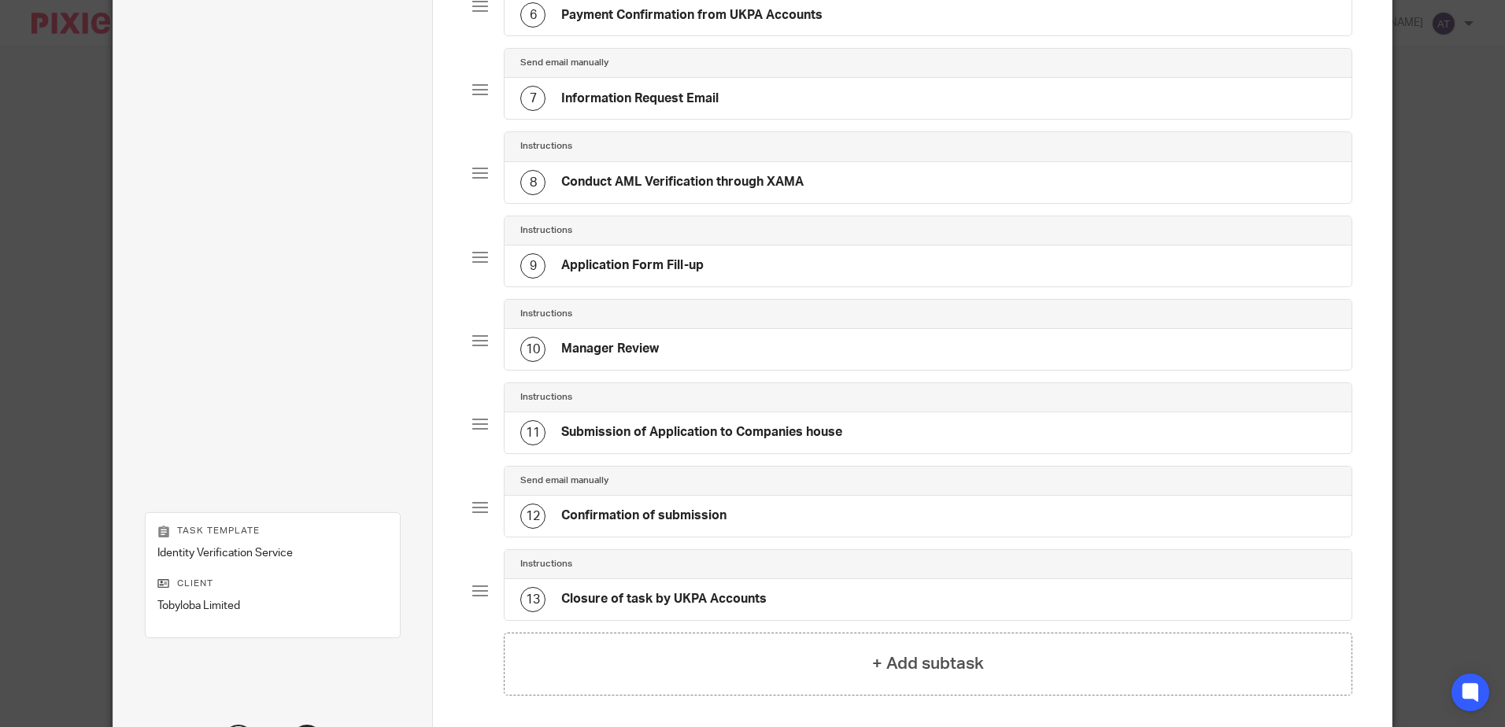
scroll to position [741, 0]
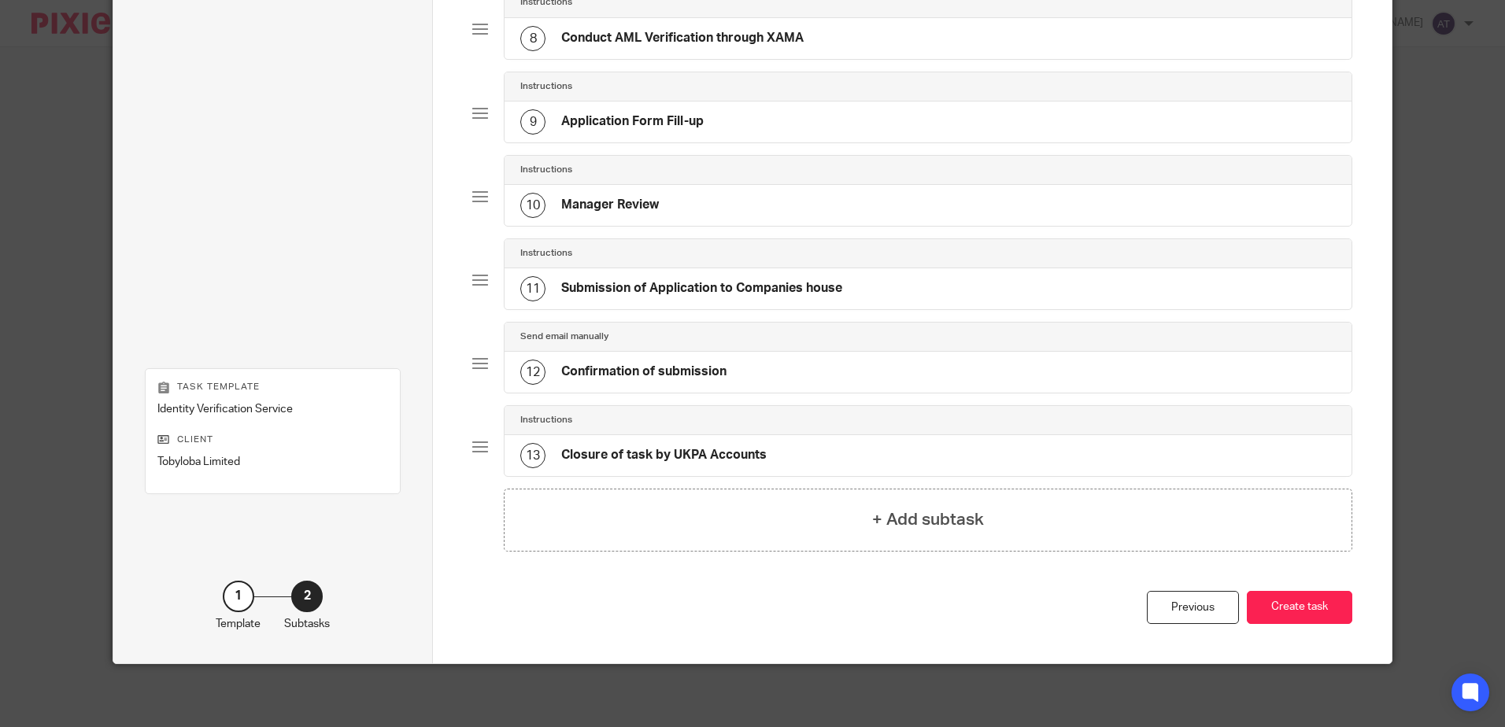
click at [1331, 608] on button "Create task" at bounding box center [1299, 608] width 105 height 34
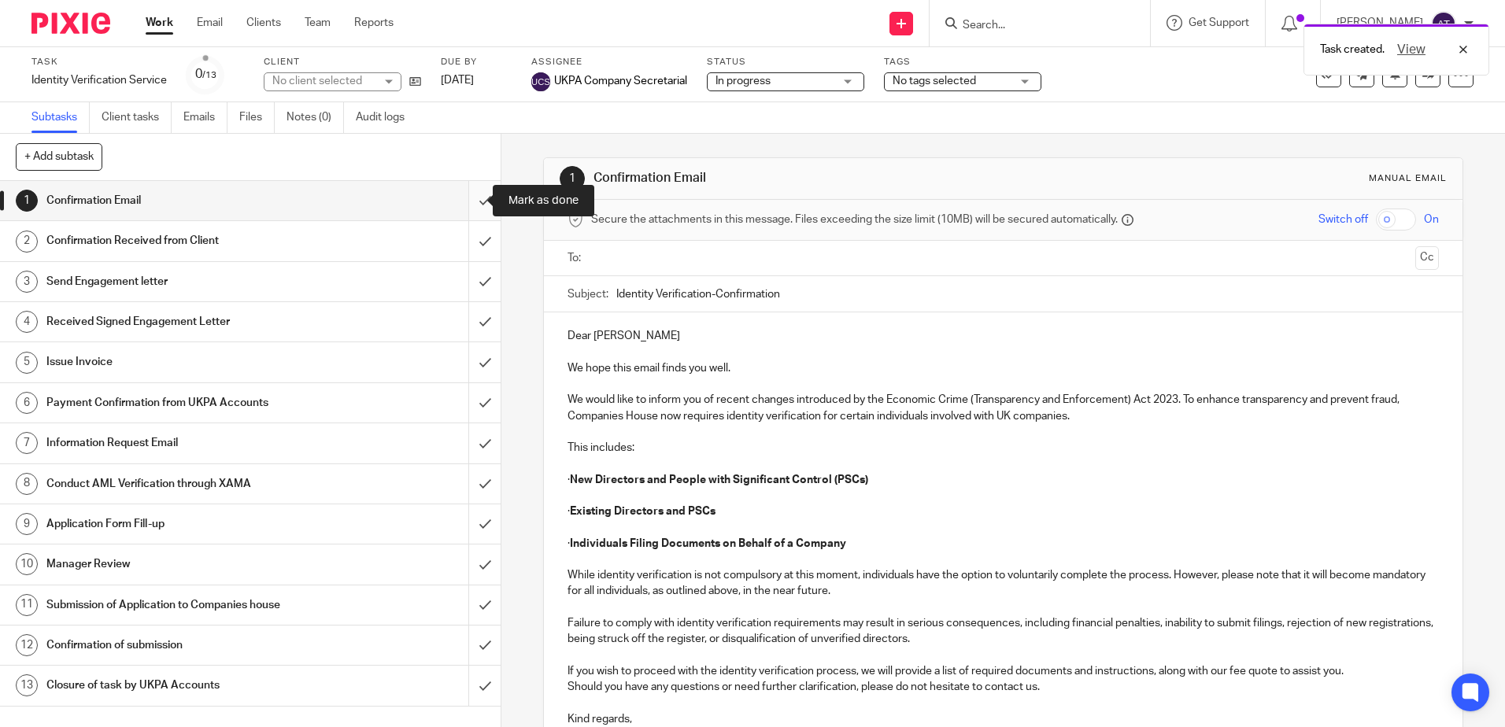
click at [469, 202] on input "submit" at bounding box center [250, 200] width 501 height 39
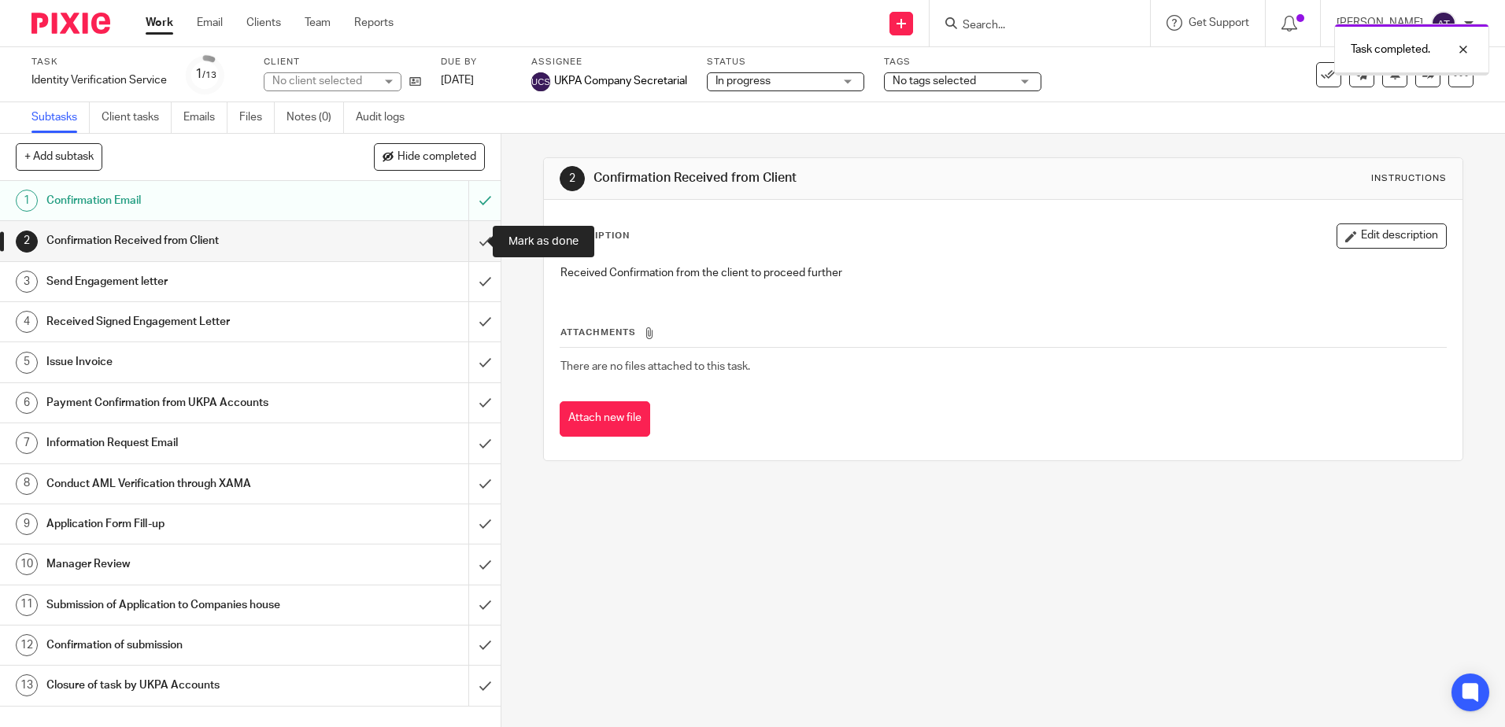
click at [469, 238] on input "submit" at bounding box center [250, 240] width 501 height 39
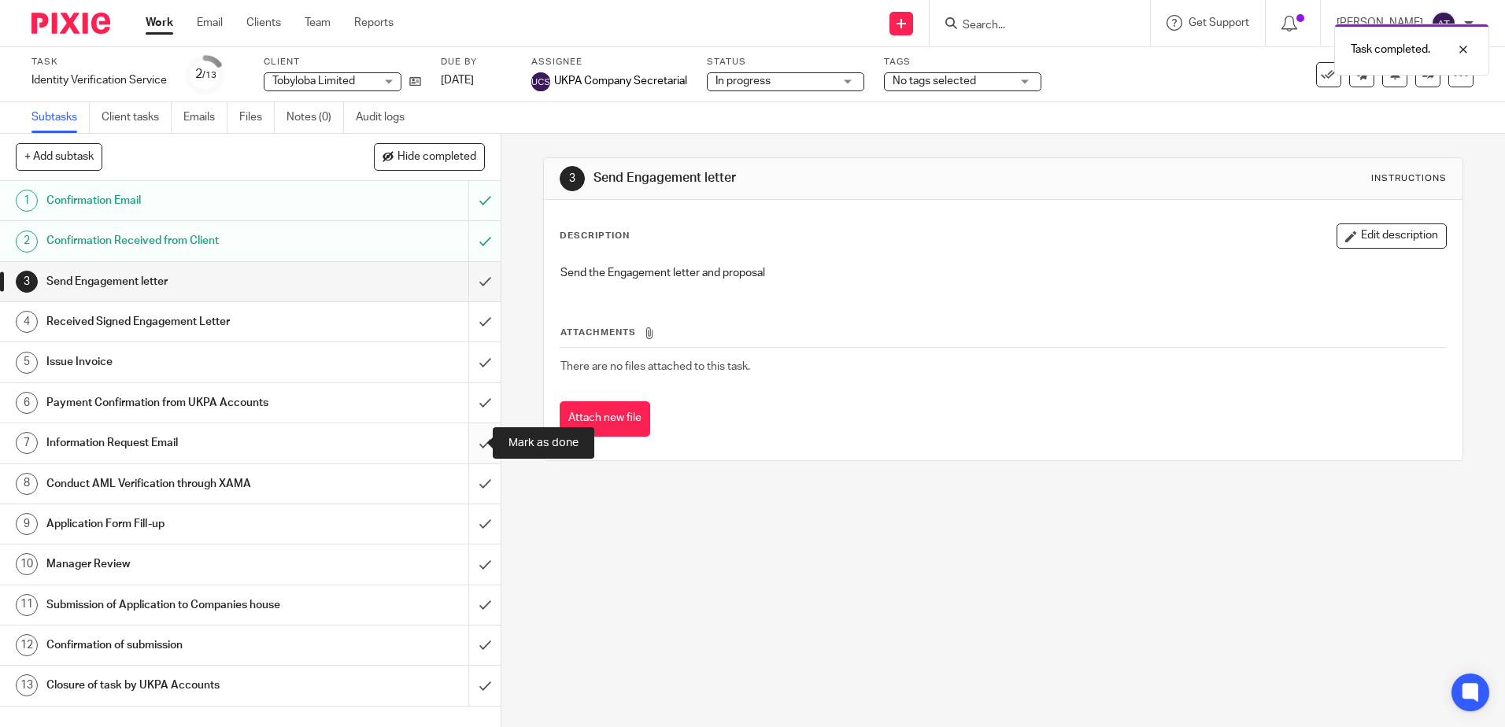
click at [464, 433] on input "submit" at bounding box center [250, 442] width 501 height 39
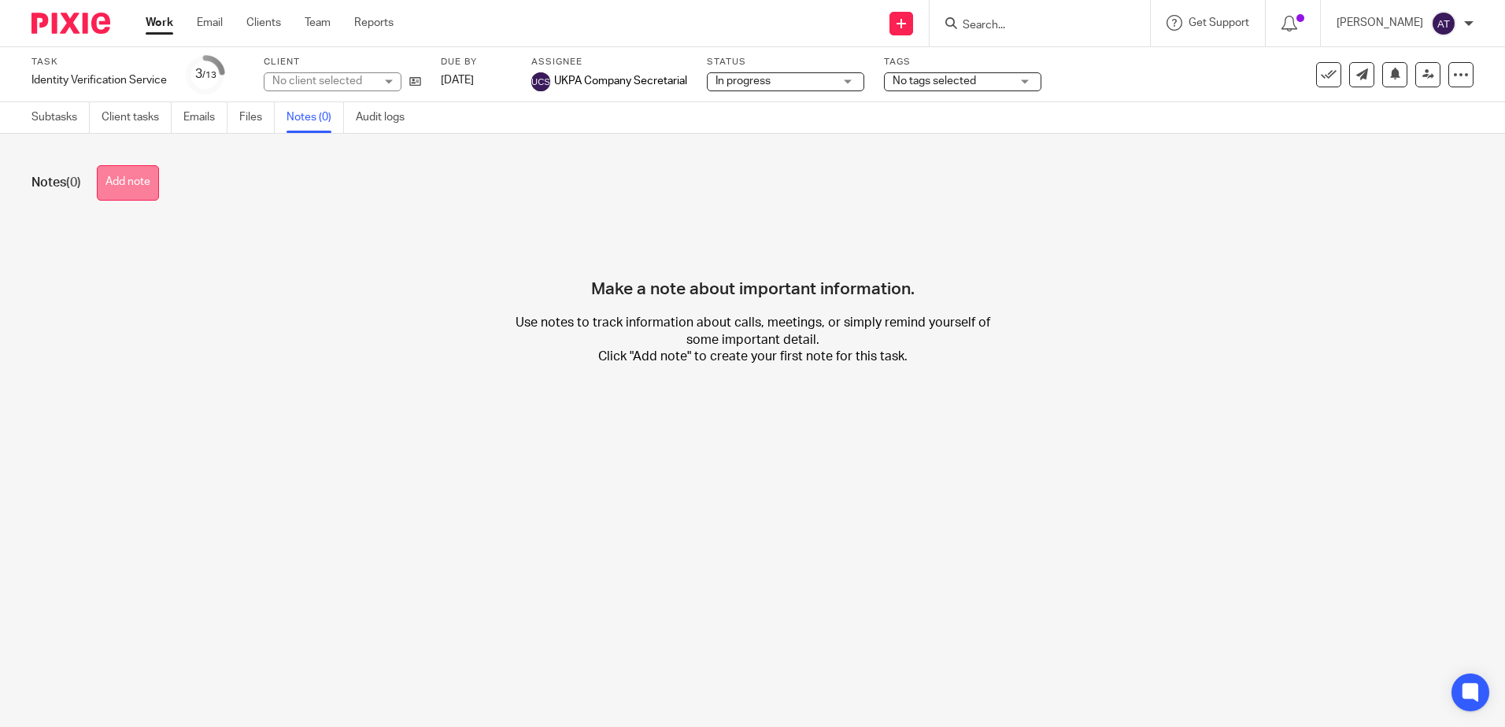
click at [126, 188] on button "Add note" at bounding box center [128, 182] width 62 height 35
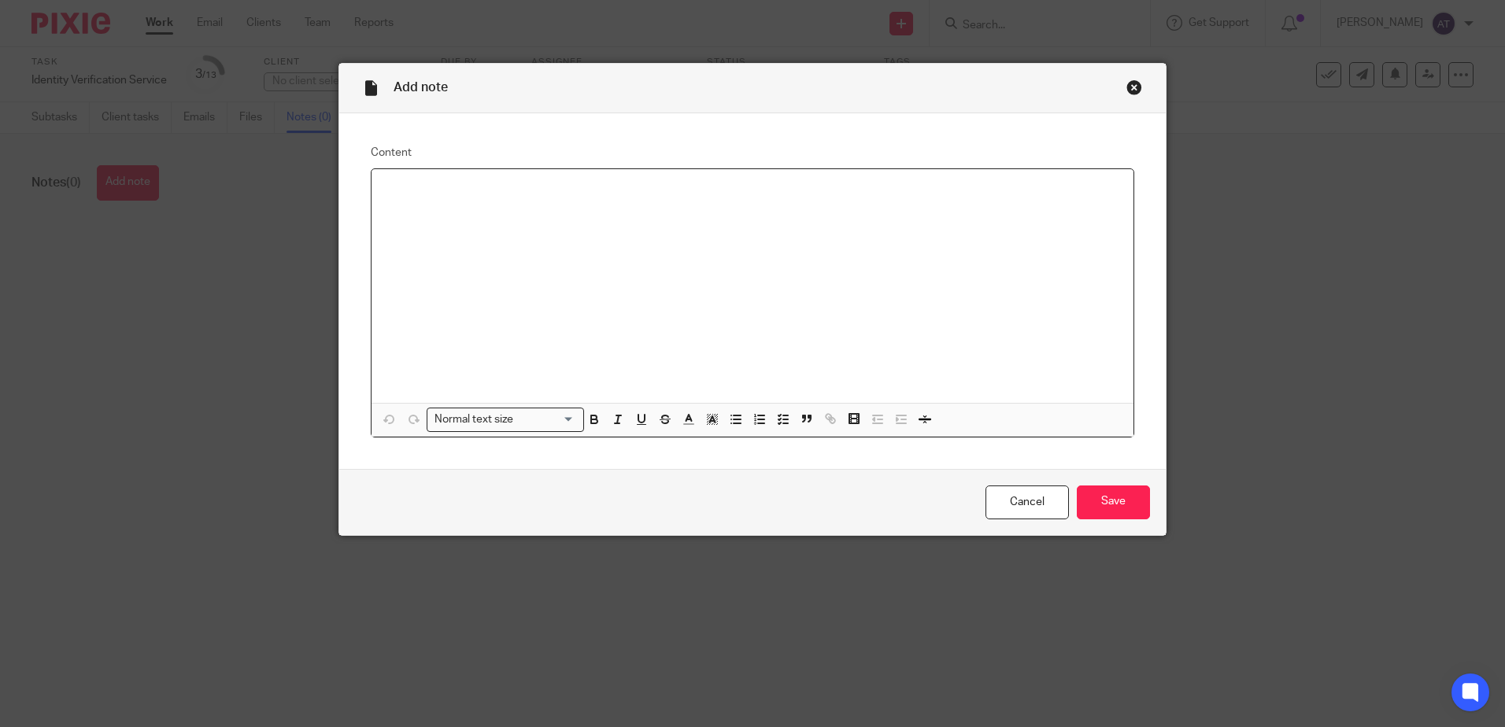
click at [641, 205] on div at bounding box center [752, 286] width 762 height 234
click at [552, 242] on div at bounding box center [752, 286] width 762 height 234
click at [1125, 498] on input "Save" at bounding box center [1113, 503] width 73 height 34
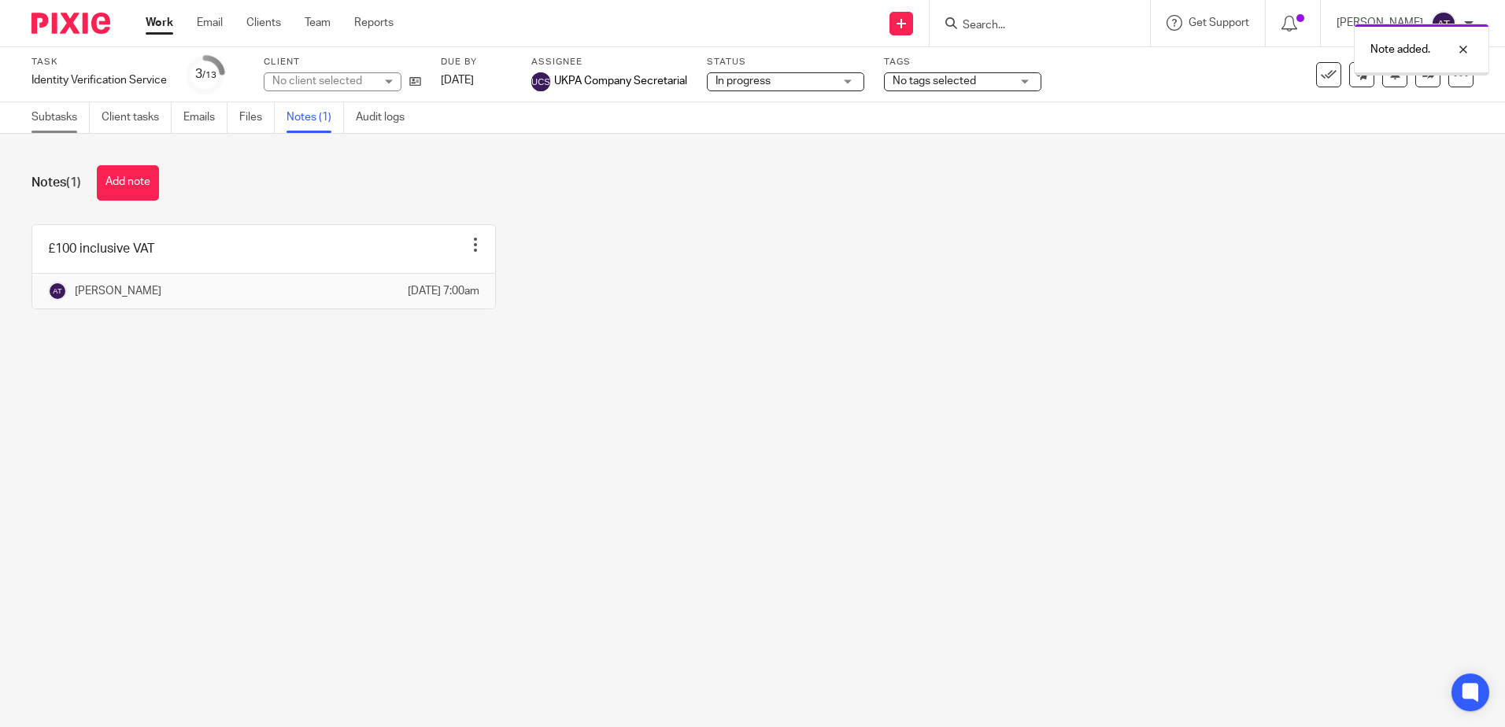
click at [41, 112] on link "Subtasks" at bounding box center [60, 117] width 58 height 31
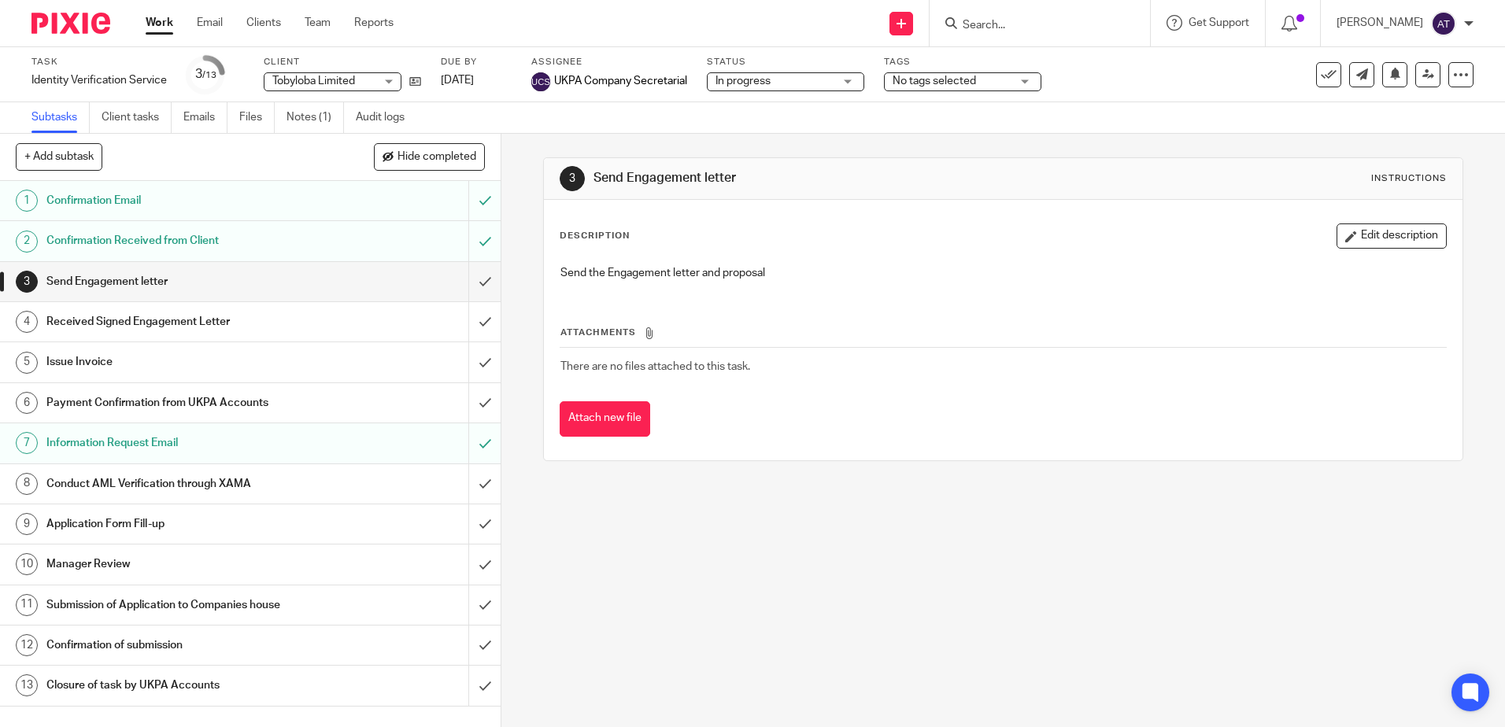
click at [1334, 121] on div "Subtasks Client tasks Emails Files Notes (1) Audit logs" at bounding box center [752, 117] width 1505 height 31
click at [338, 124] on link "Notes (1)" at bounding box center [314, 117] width 57 height 31
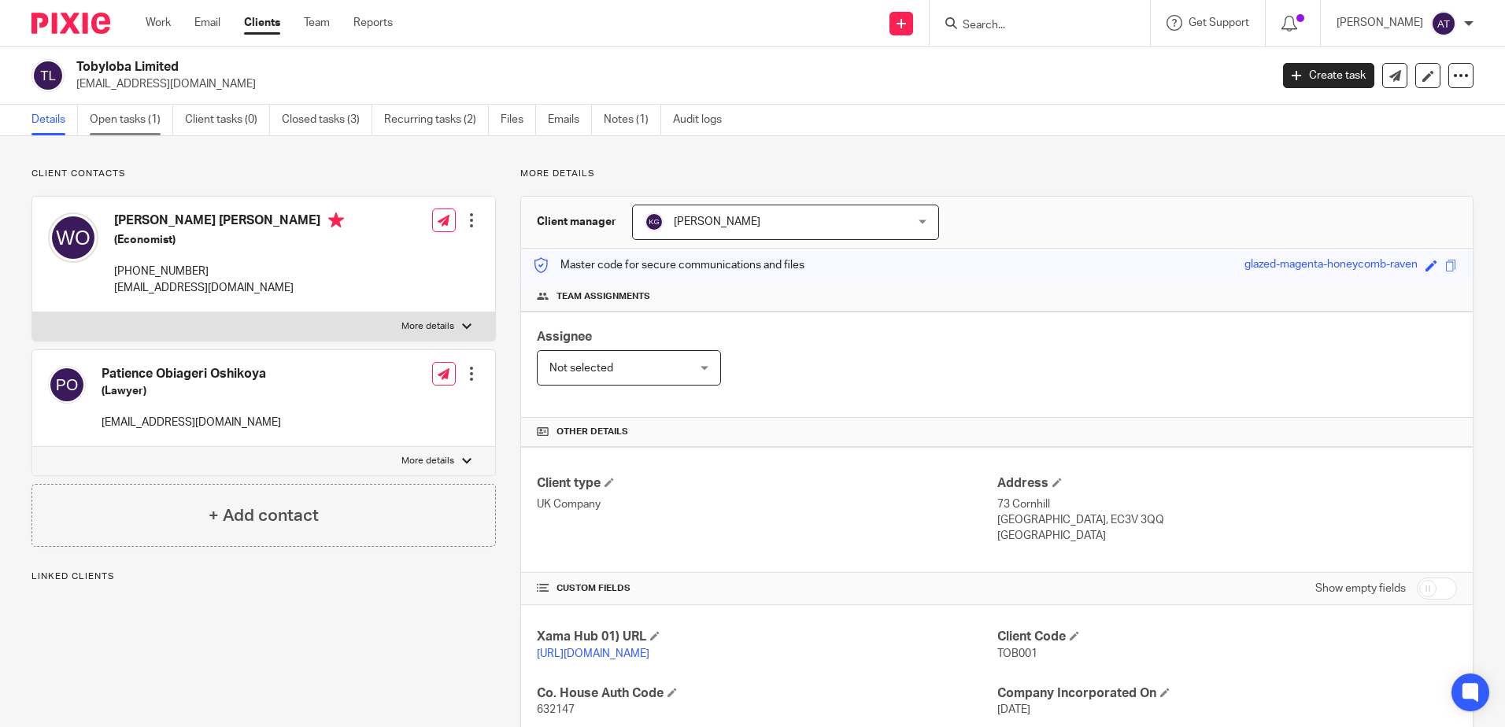
click at [137, 126] on link "Open tasks (1)" at bounding box center [131, 120] width 83 height 31
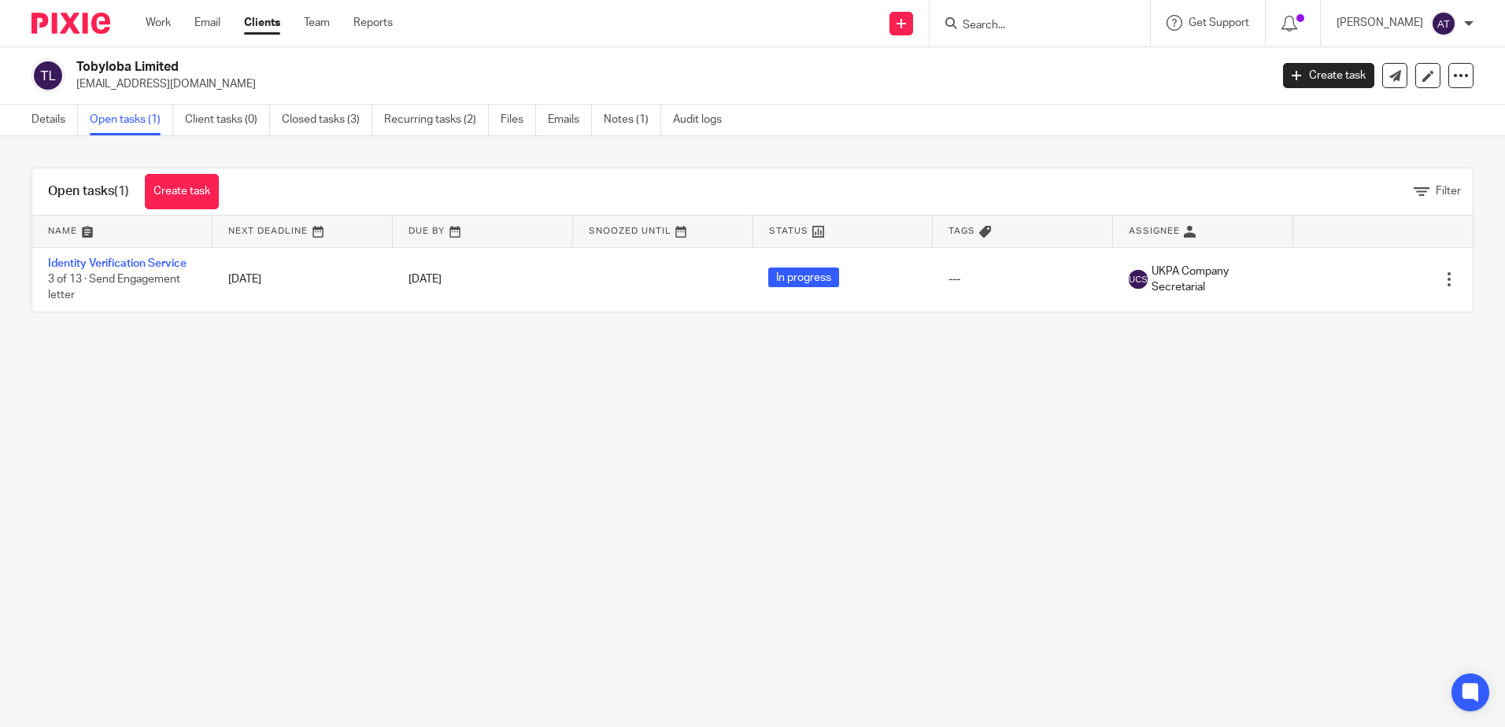
drag, startPoint x: 75, startPoint y: 83, endPoint x: 227, endPoint y: 86, distance: 151.9
click at [227, 86] on div "Tobyloba Limited [EMAIL_ADDRESS][DOMAIN_NAME]" at bounding box center [645, 75] width 1228 height 33
copy p "[EMAIL_ADDRESS][DOMAIN_NAME]"
click at [49, 116] on link "Details" at bounding box center [54, 120] width 46 height 31
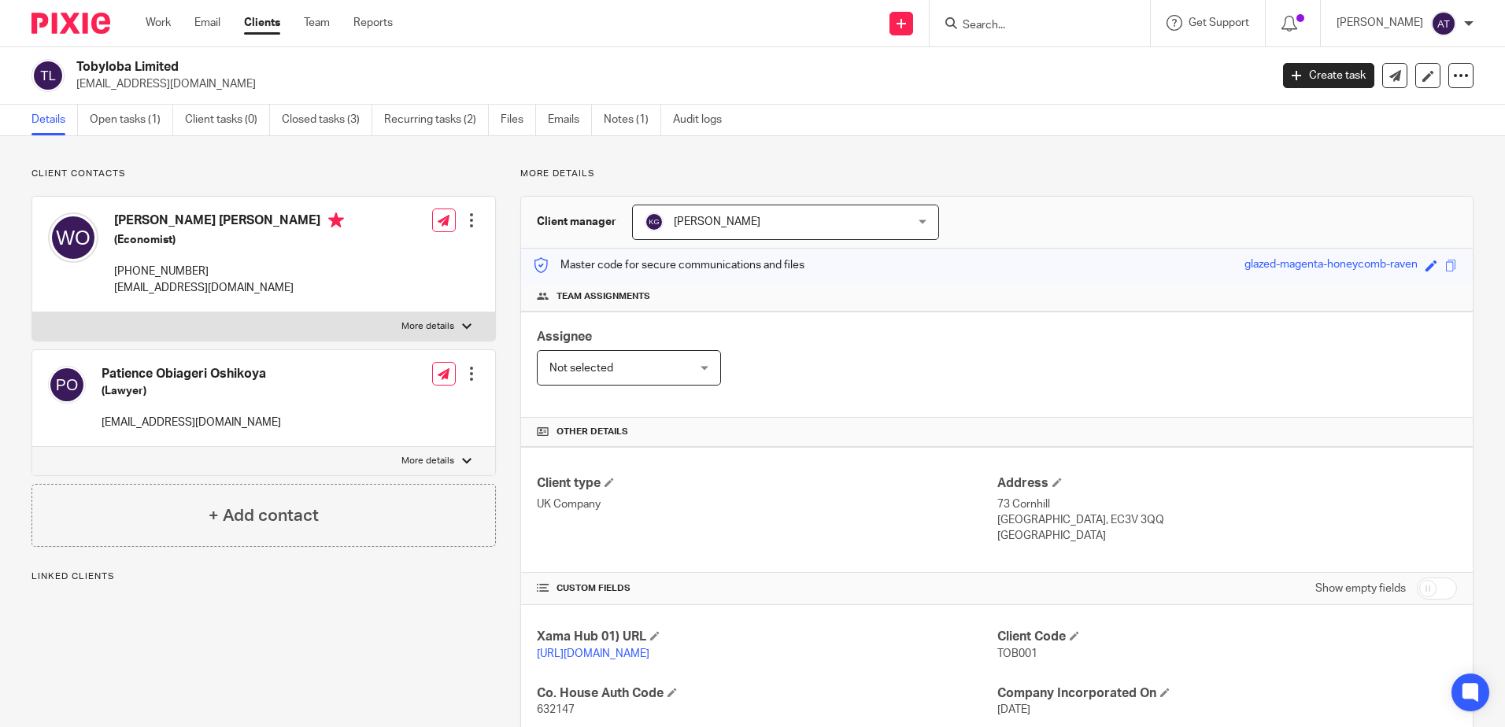
drag, startPoint x: 0, startPoint y: 0, endPoint x: 279, endPoint y: 227, distance: 359.1
click at [279, 227] on h4 "[PERSON_NAME] [PERSON_NAME]" at bounding box center [229, 222] width 230 height 20
copy h4 "[PERSON_NAME] [PERSON_NAME]"
click at [143, 124] on link "Open tasks (1)" at bounding box center [131, 120] width 83 height 31
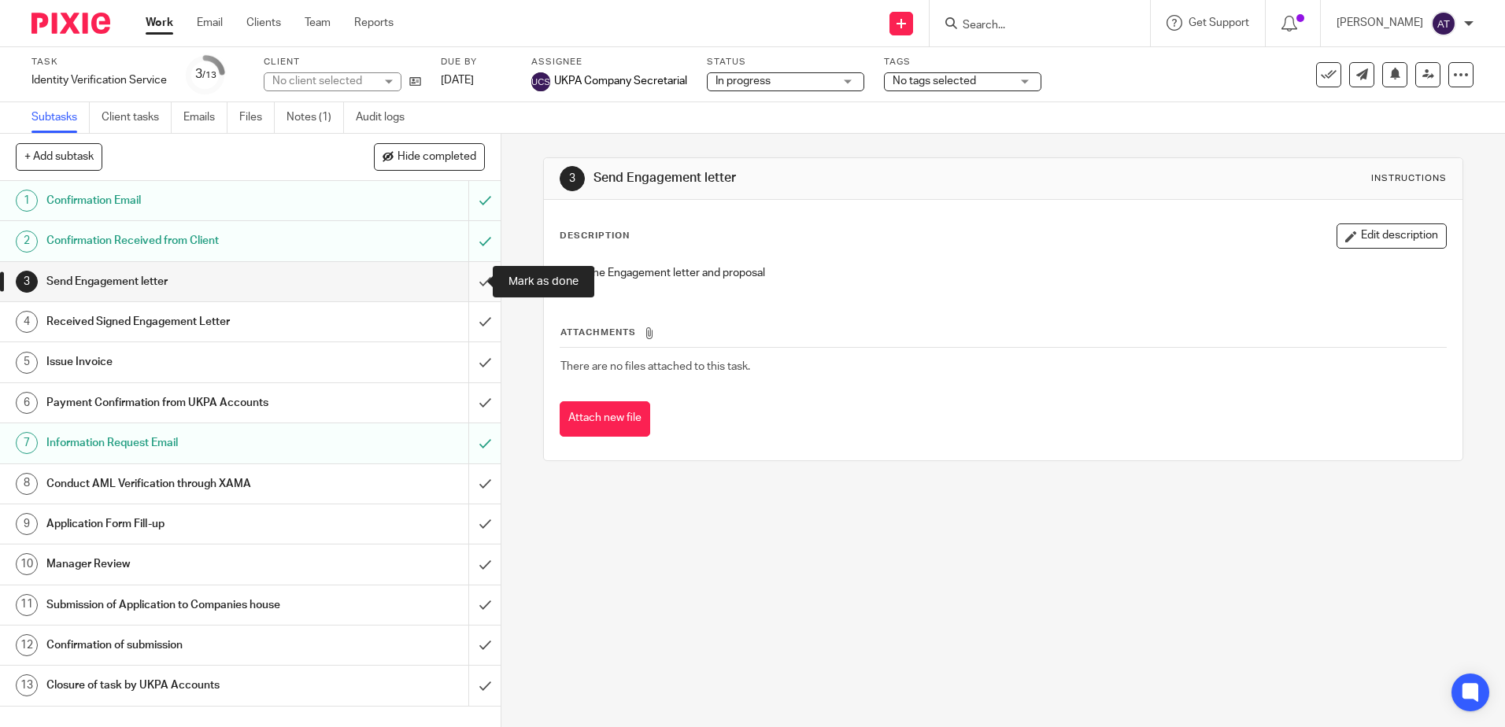
click at [470, 281] on input "submit" at bounding box center [250, 281] width 501 height 39
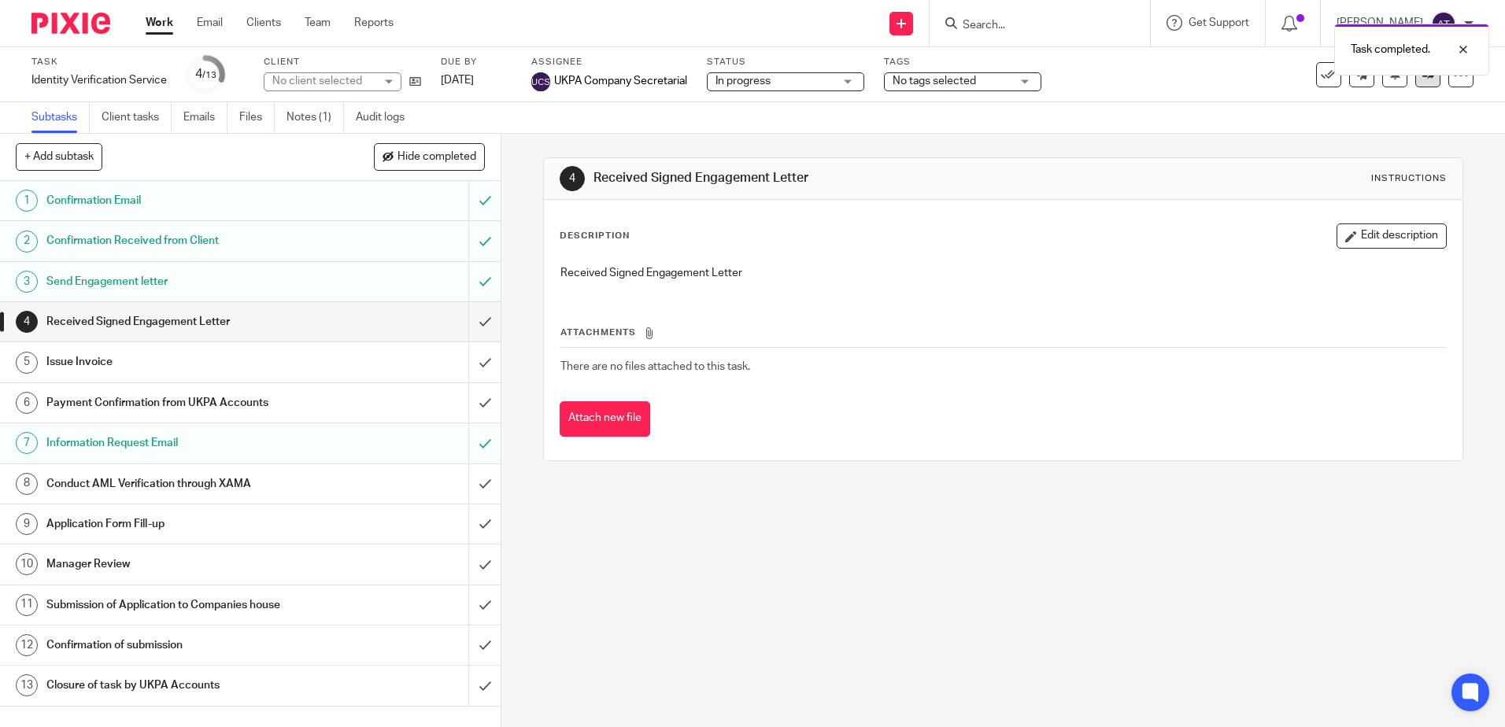
click at [1415, 85] on link at bounding box center [1427, 74] width 25 height 25
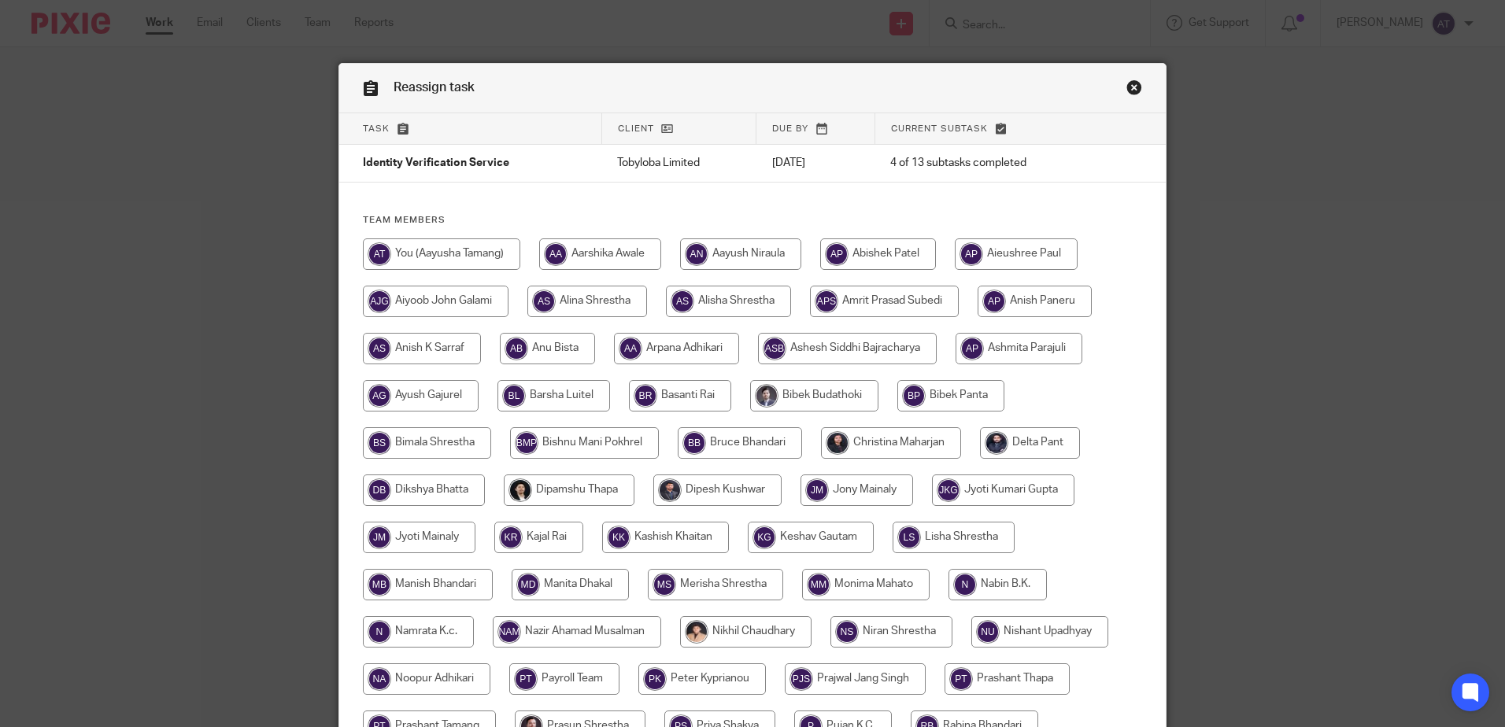
scroll to position [472, 0]
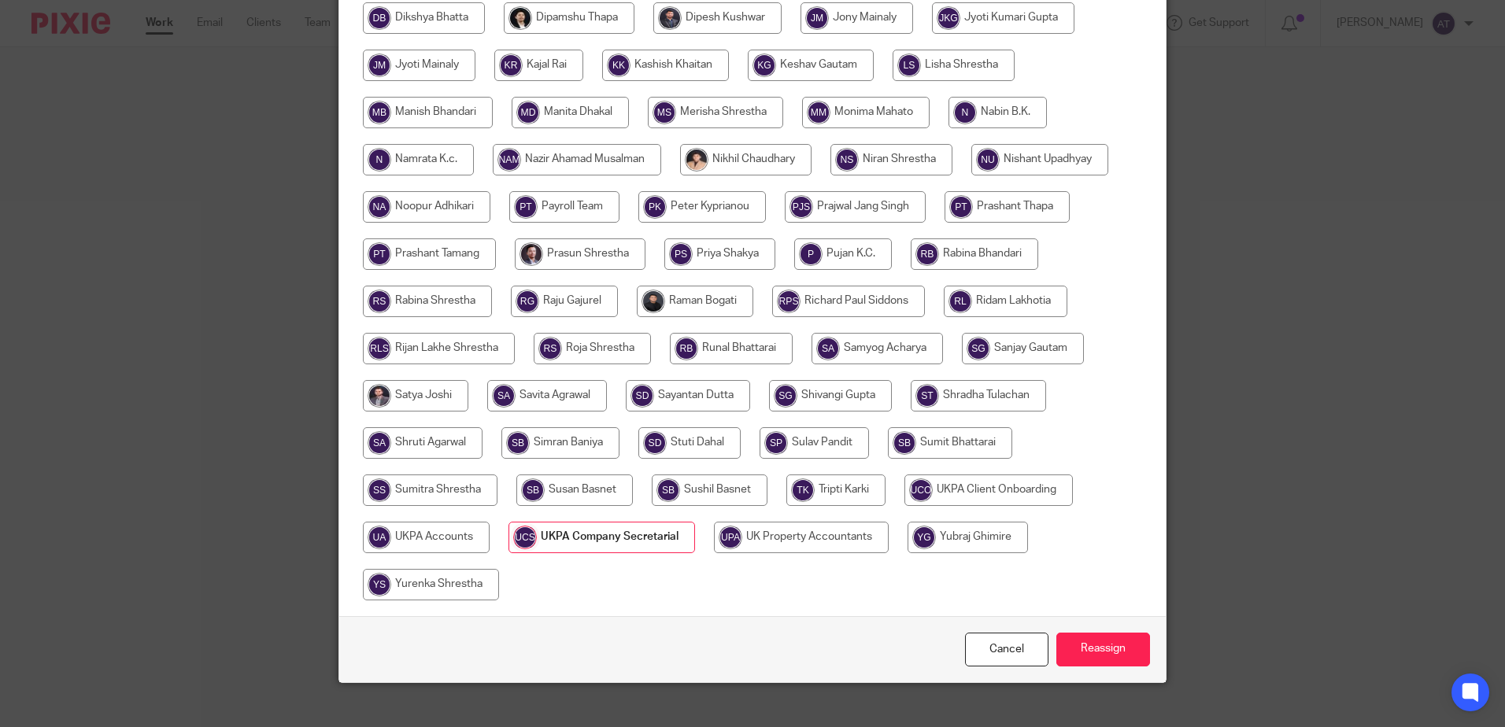
click at [423, 541] on input "radio" at bounding box center [426, 537] width 127 height 31
radio input "true"
click at [1085, 650] on input "Reassign" at bounding box center [1103, 650] width 94 height 34
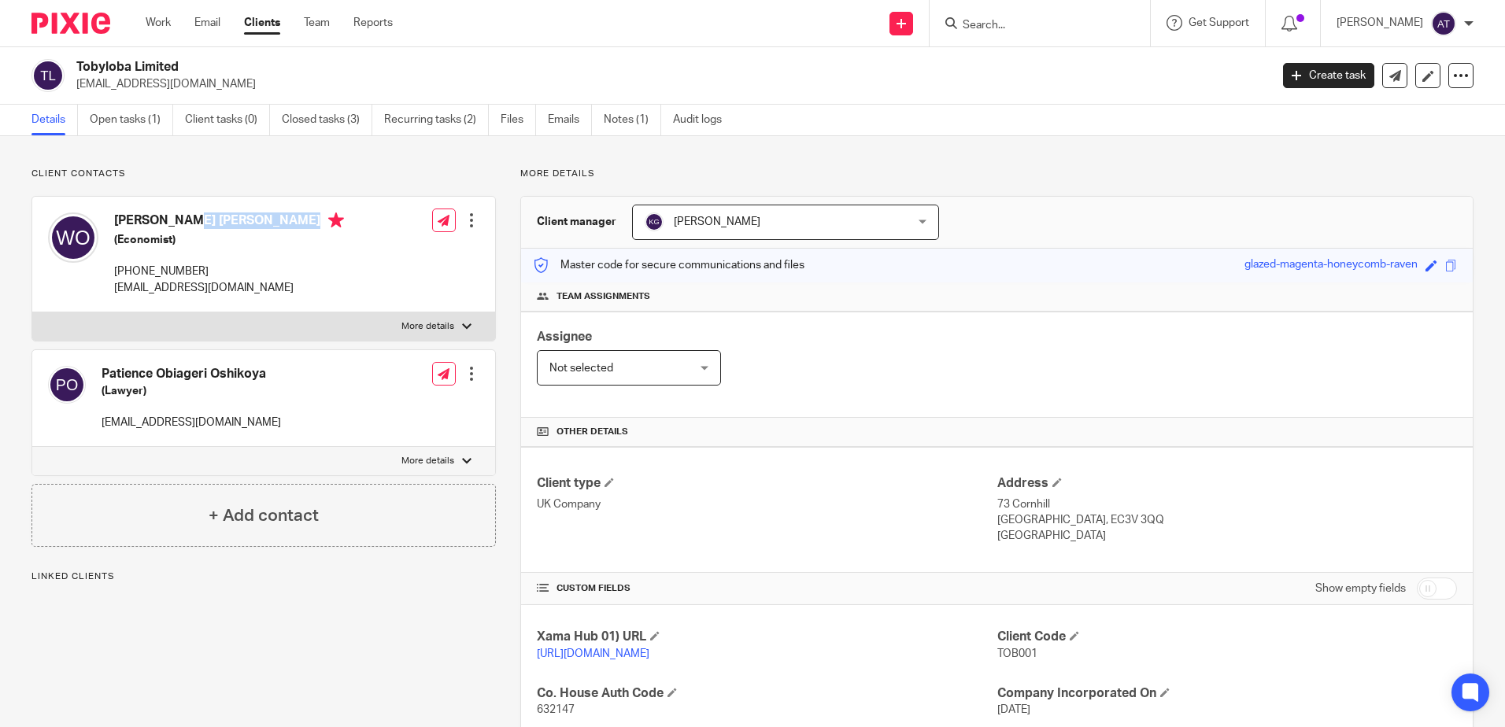
drag, startPoint x: 114, startPoint y: 217, endPoint x: 289, endPoint y: 224, distance: 174.8
click at [289, 224] on h4 "[PERSON_NAME] [PERSON_NAME]" at bounding box center [229, 222] width 230 height 20
copy h4 "[PERSON_NAME] [PERSON_NAME]"
drag, startPoint x: 272, startPoint y: 372, endPoint x: 101, endPoint y: 377, distance: 171.6
click at [101, 377] on div "Patience [PERSON_NAME] (Lawyer) [EMAIL_ADDRESS][DOMAIN_NAME] Edit contact Creat…" at bounding box center [263, 398] width 463 height 97
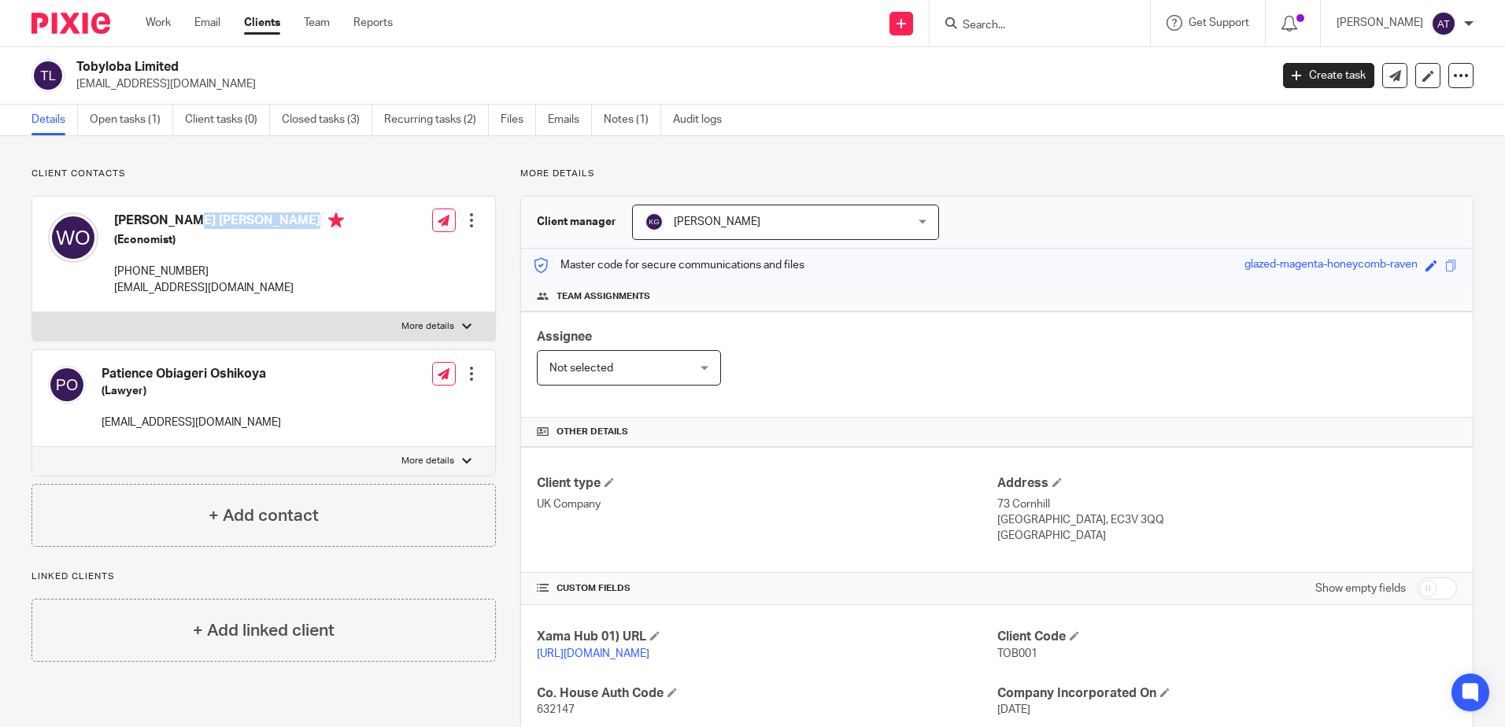
copy h4 "Patience Obiageri Oshikoya"
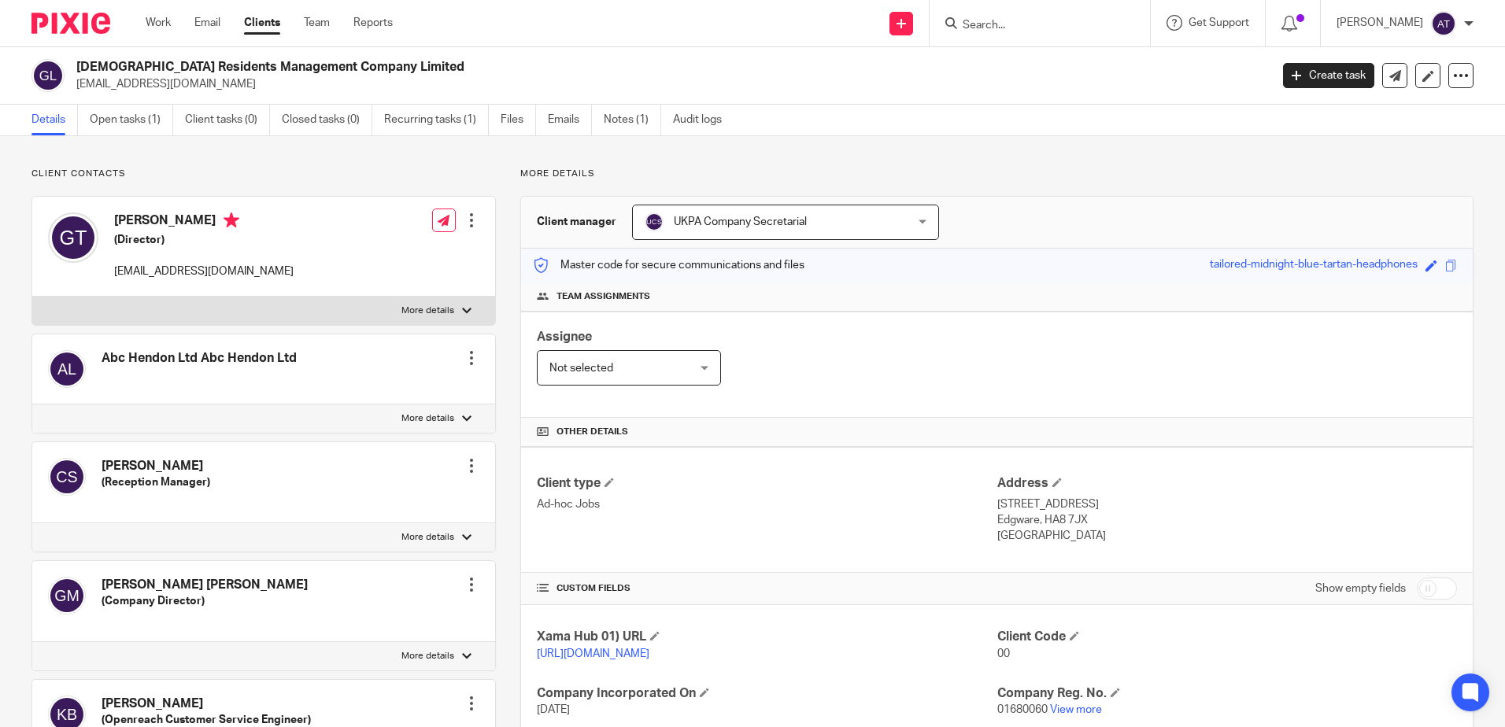
click at [1029, 29] on input "Search" at bounding box center [1032, 26] width 142 height 14
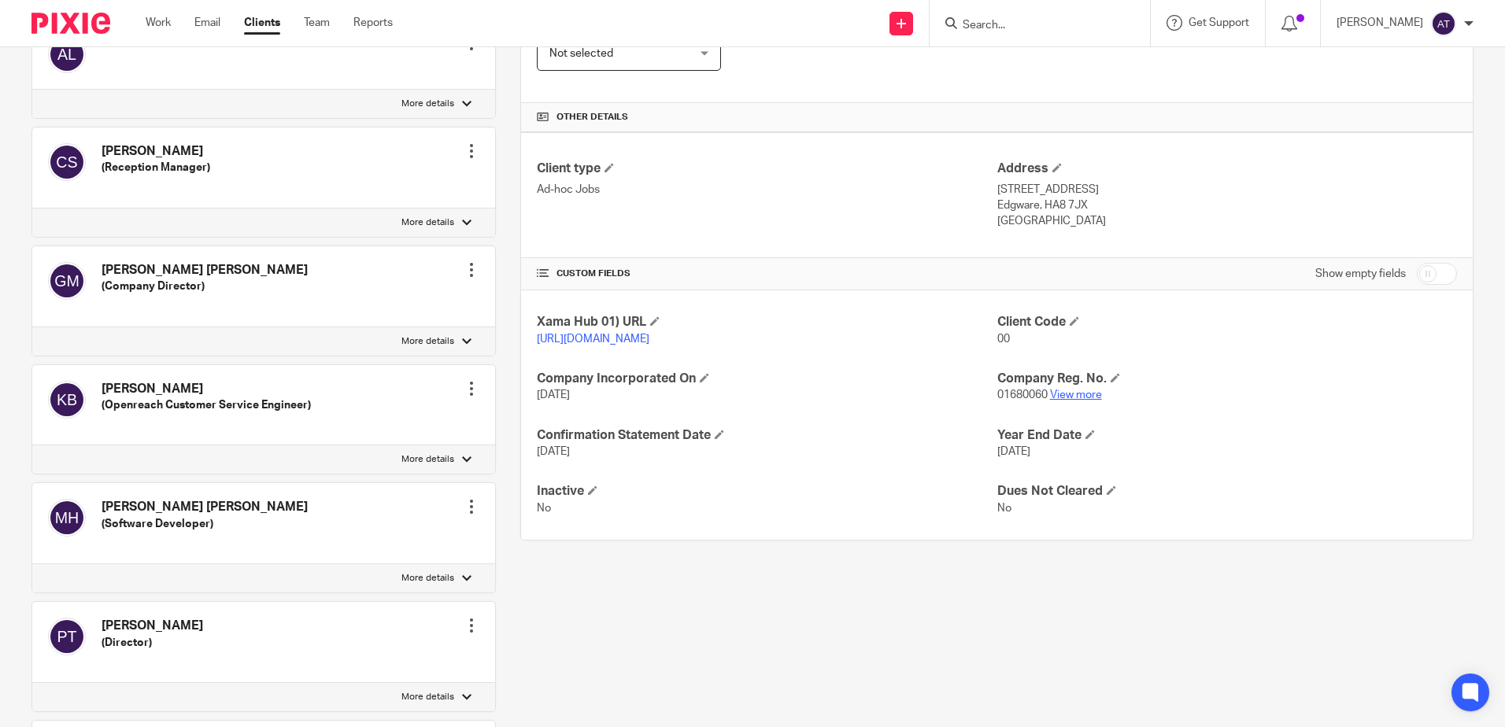
click at [1081, 401] on link "View more" at bounding box center [1076, 395] width 52 height 11
click at [1479, 126] on div "Client contacts Abc Hendon Ltd Abc Hendon Ltd Edit contact Create client from c…" at bounding box center [752, 494] width 1505 height 1346
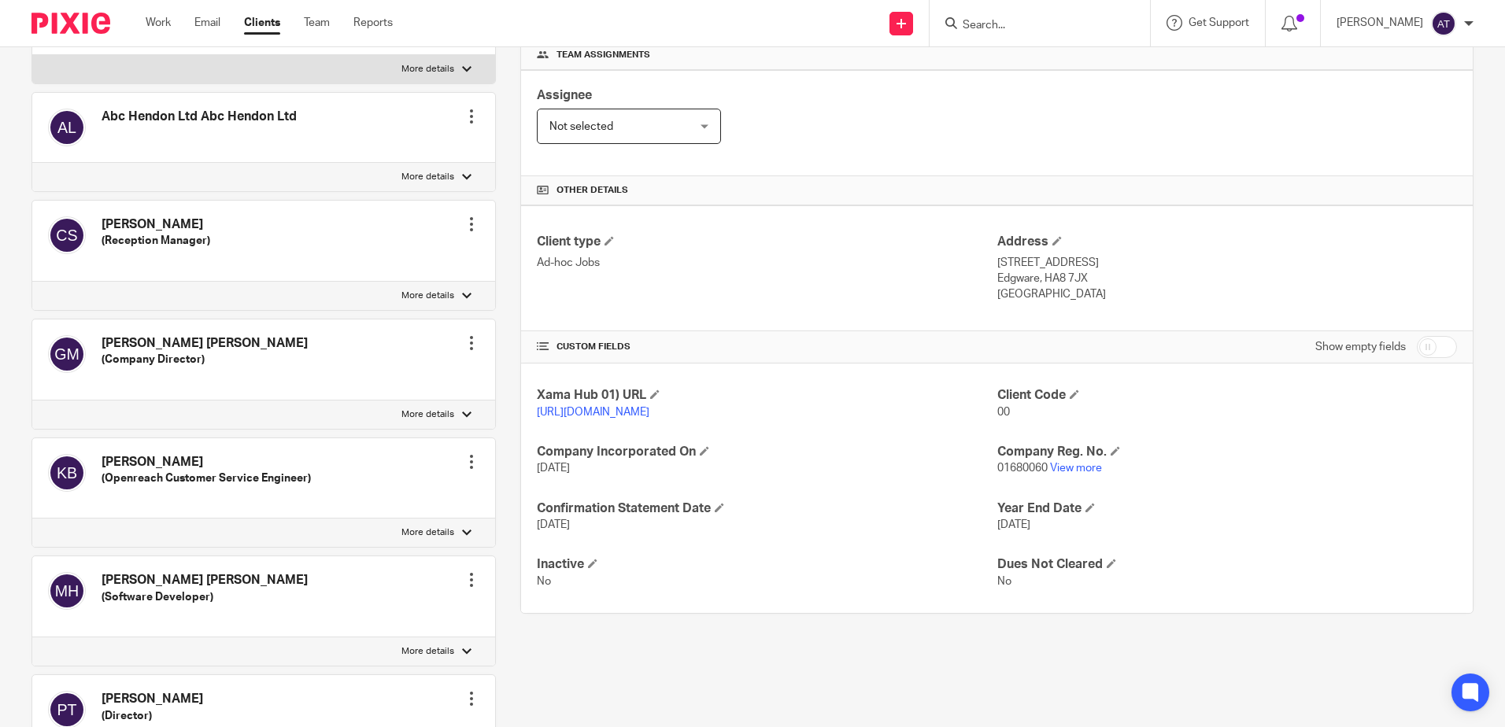
scroll to position [0, 0]
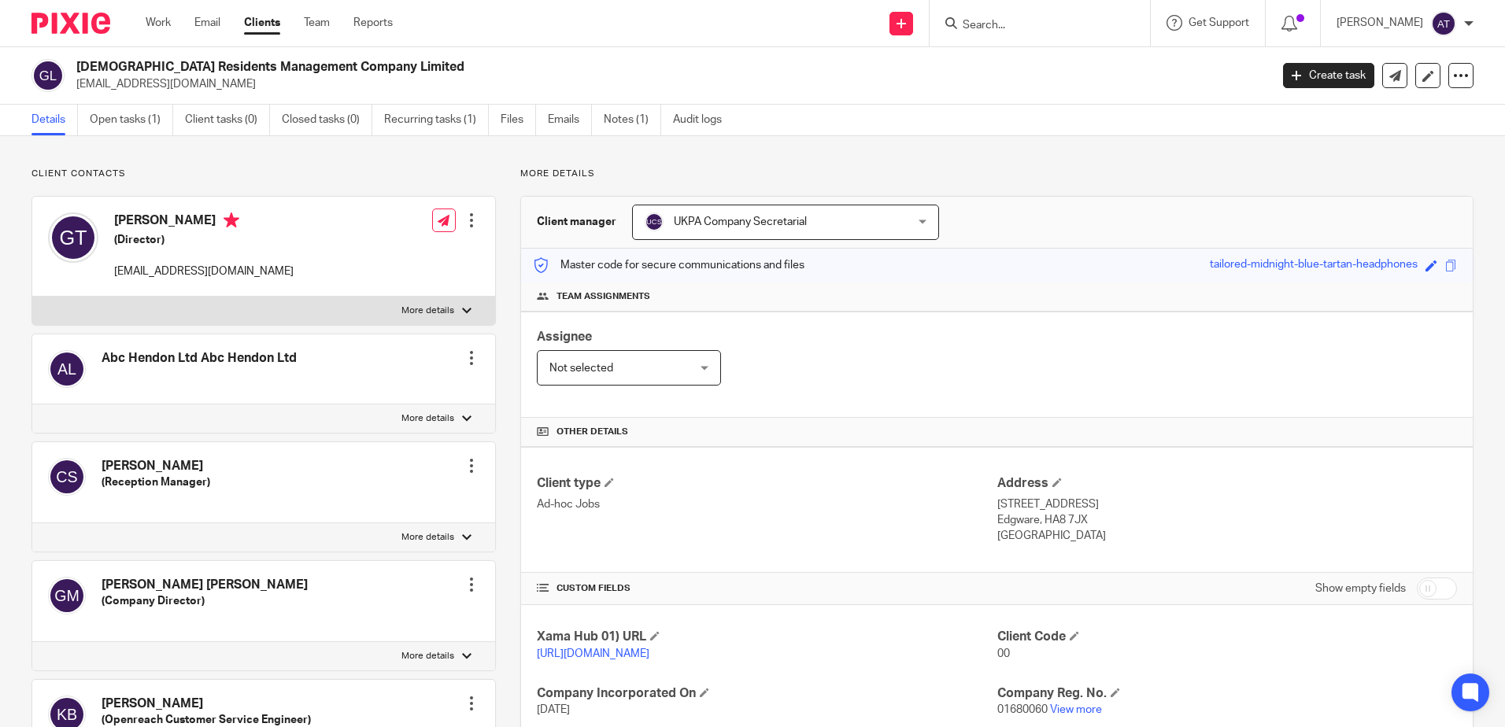
click at [1020, 28] on input "Search" at bounding box center [1032, 26] width 142 height 14
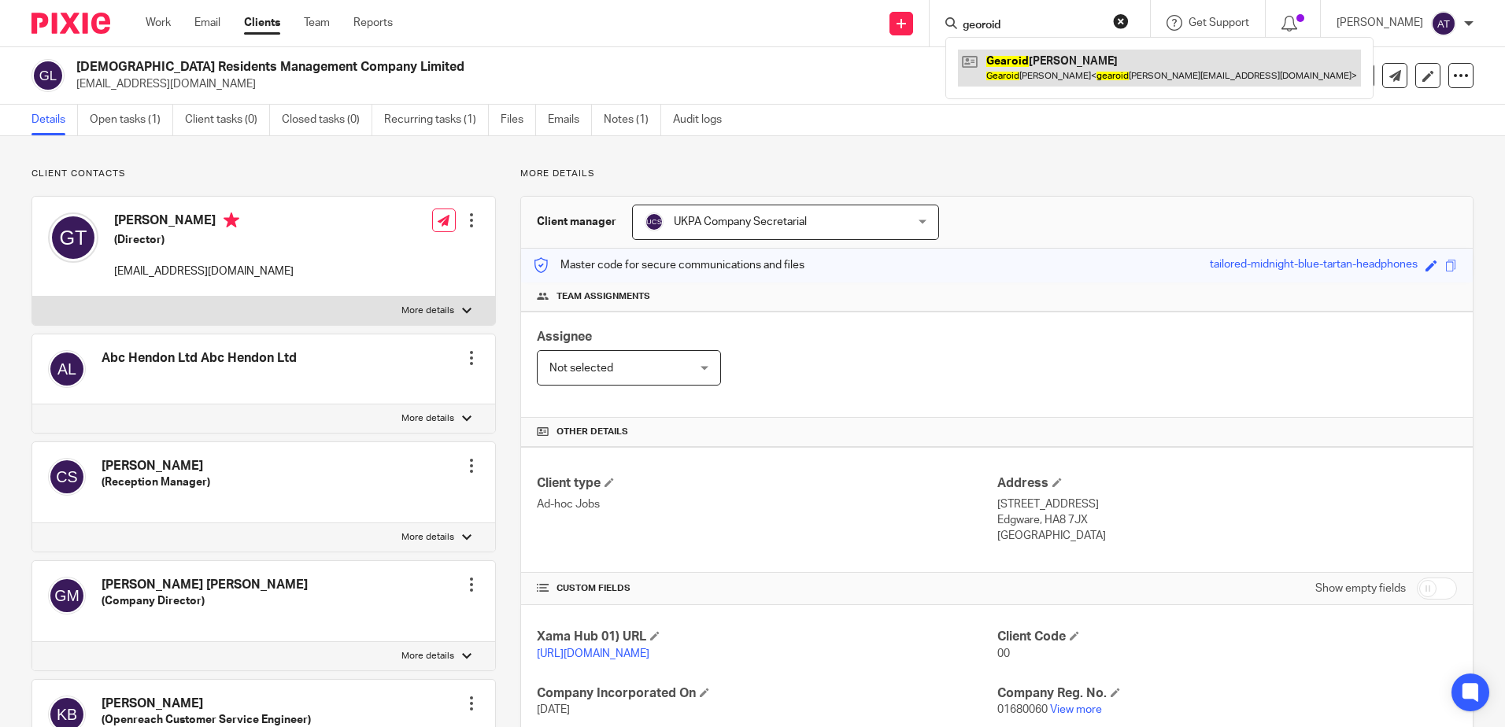
type input "georoid"
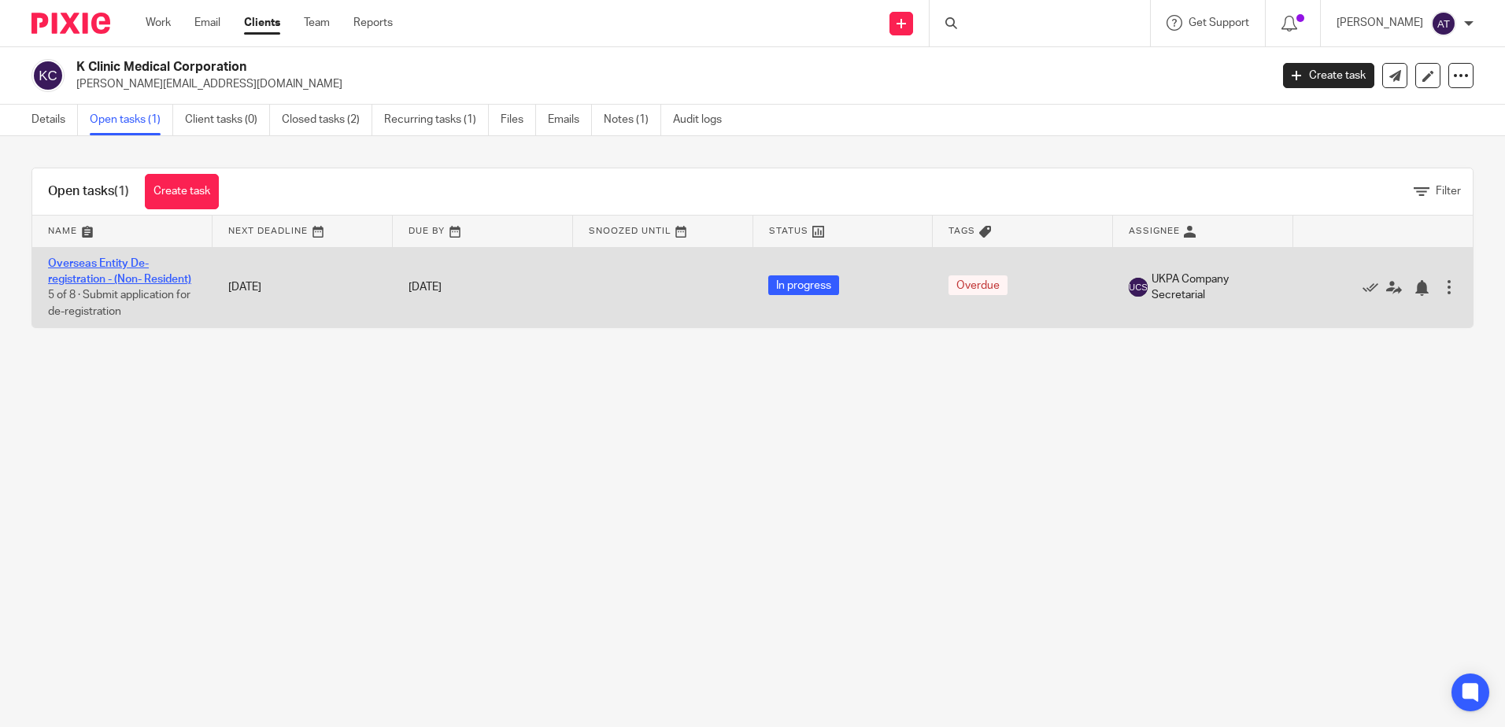
click at [93, 266] on link "Overseas Entity De-registration - (Non- Resident)" at bounding box center [119, 271] width 143 height 27
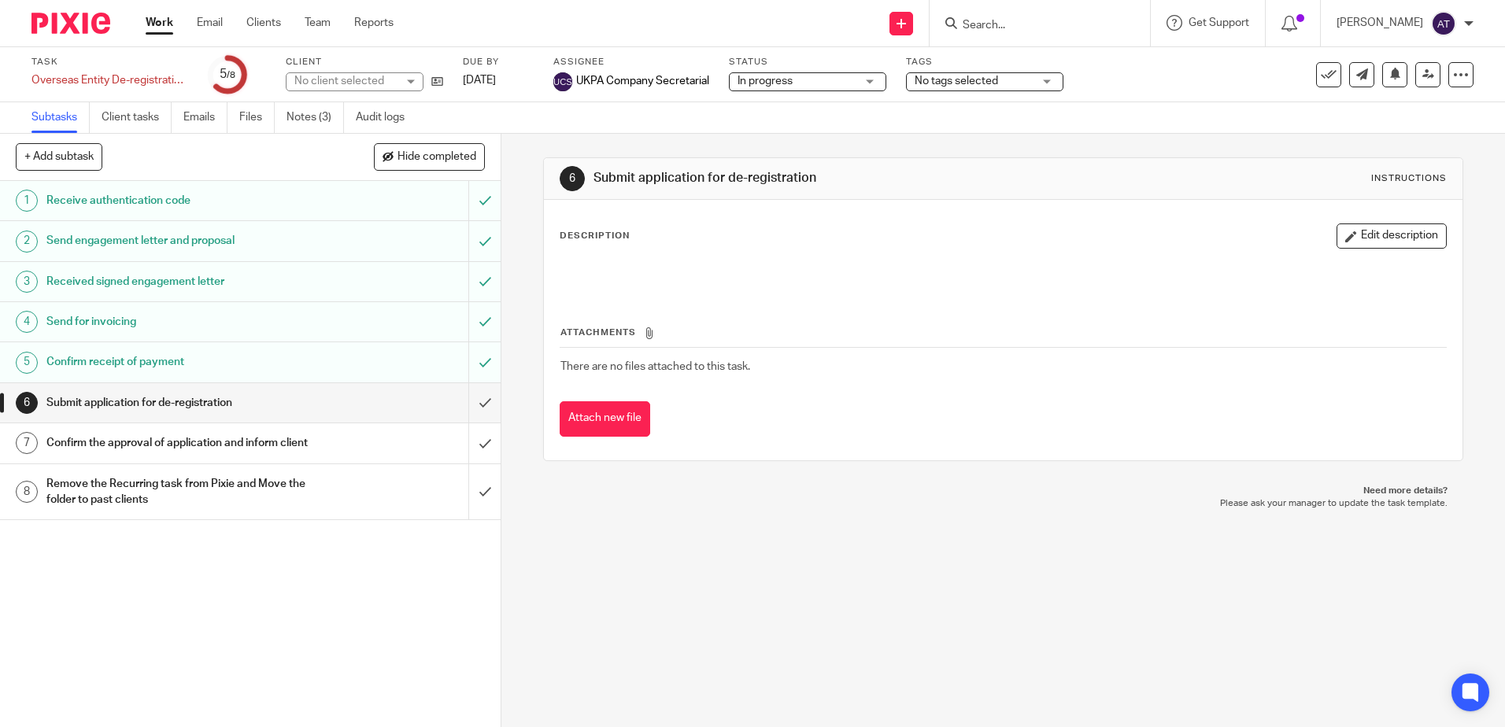
click at [820, 89] on span "In progress" at bounding box center [796, 81] width 118 height 17
click at [789, 136] on span "In progress" at bounding box center [768, 138] width 55 height 11
click at [473, 399] on input "submit" at bounding box center [250, 402] width 501 height 39
click at [473, 452] on input "submit" at bounding box center [250, 442] width 501 height 39
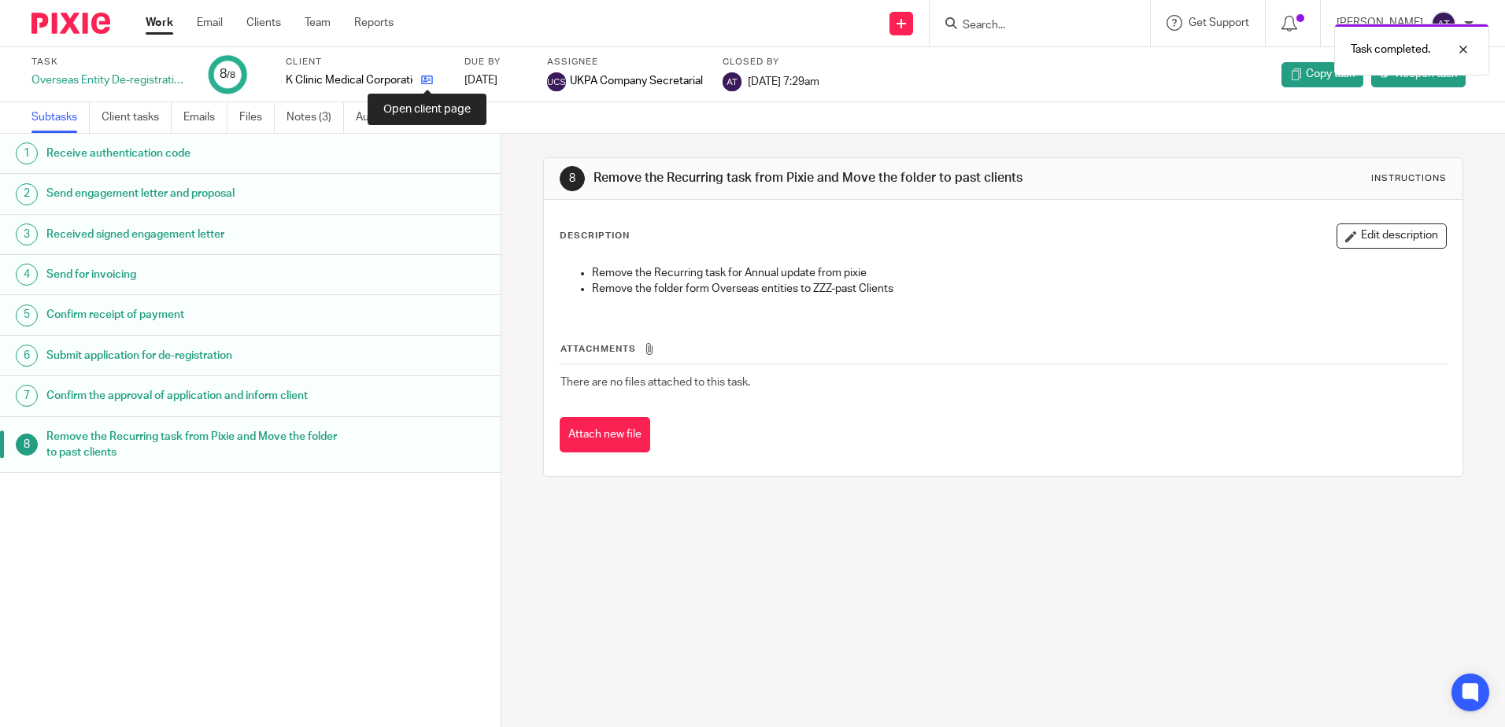
click at [428, 83] on icon at bounding box center [427, 80] width 12 height 12
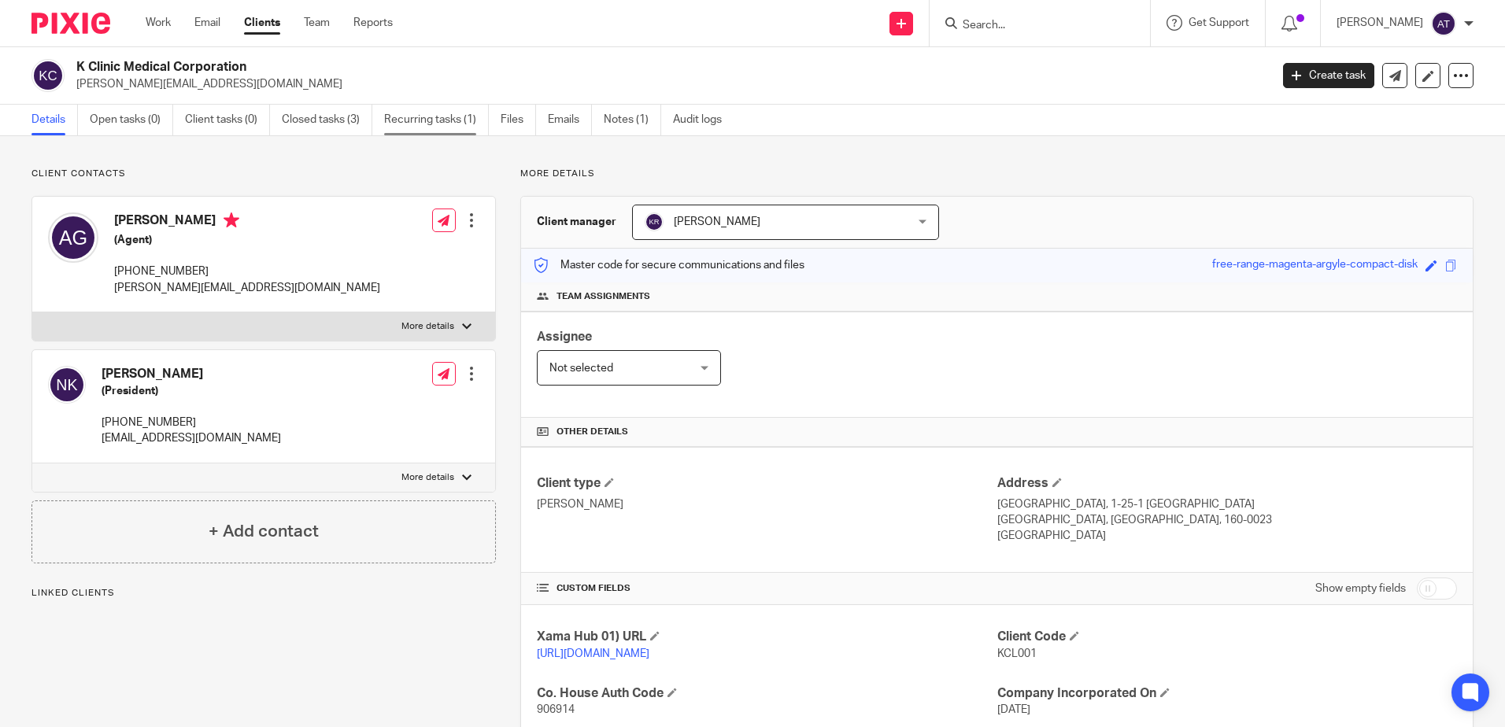
click at [430, 125] on link "Recurring tasks (1)" at bounding box center [436, 120] width 105 height 31
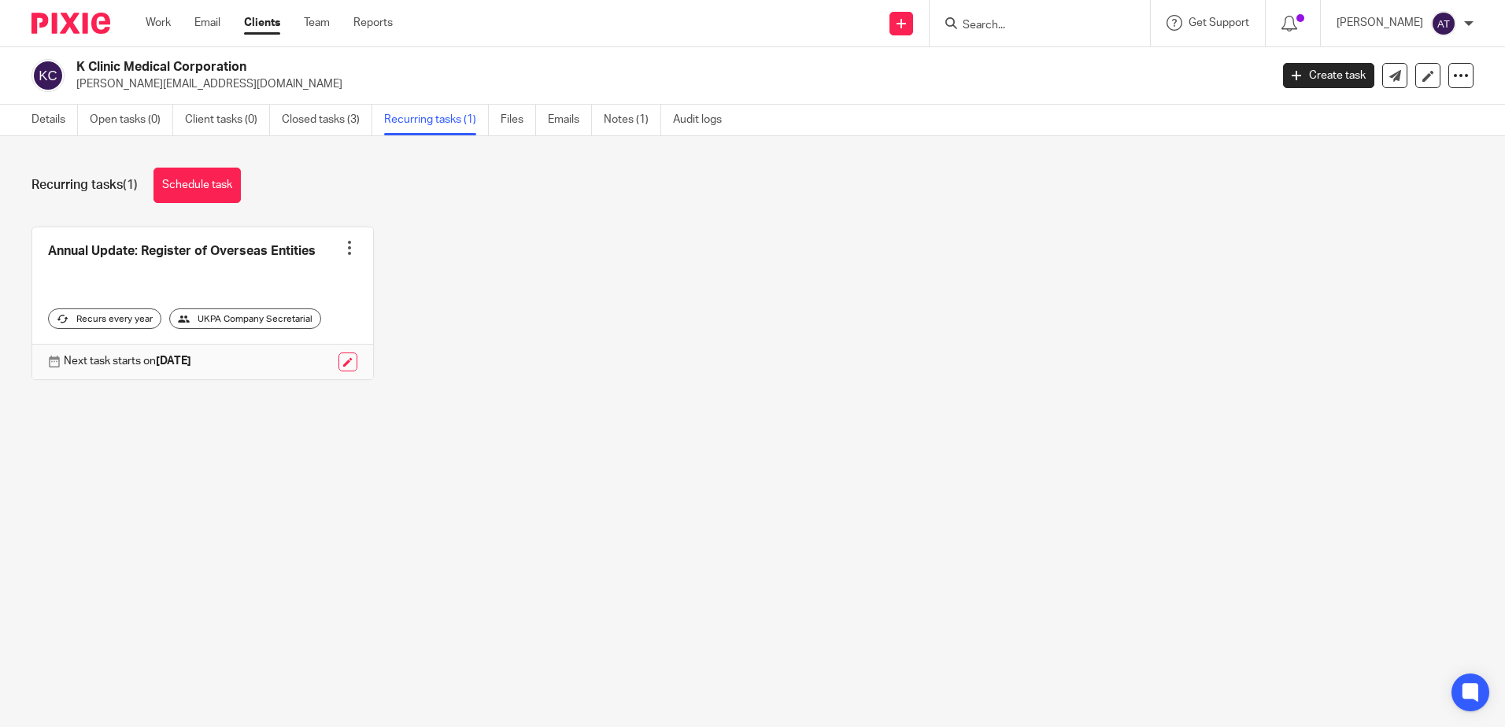
click at [345, 252] on div at bounding box center [350, 248] width 16 height 16
click at [267, 350] on span "Cancel schedule" at bounding box center [285, 347] width 83 height 11
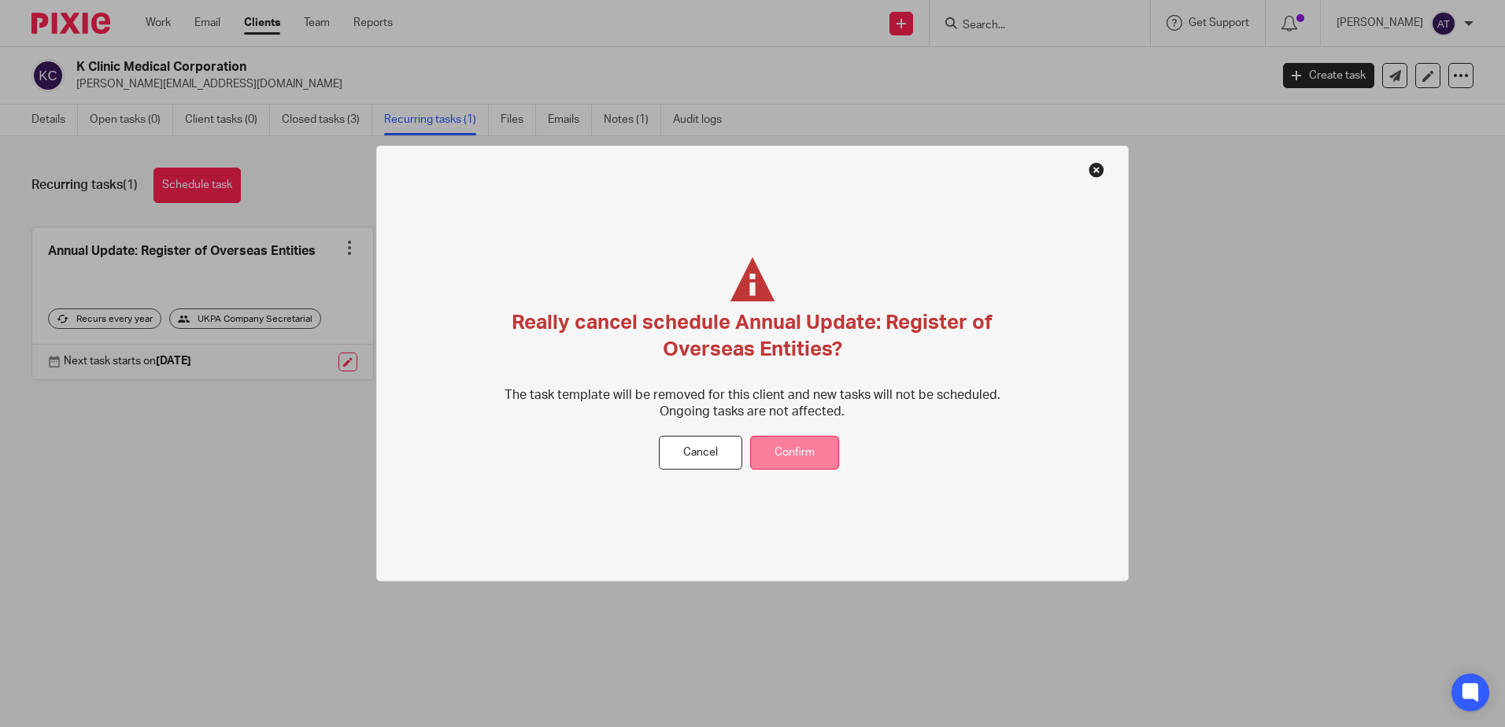
click at [765, 452] on button "Confirm" at bounding box center [794, 453] width 89 height 34
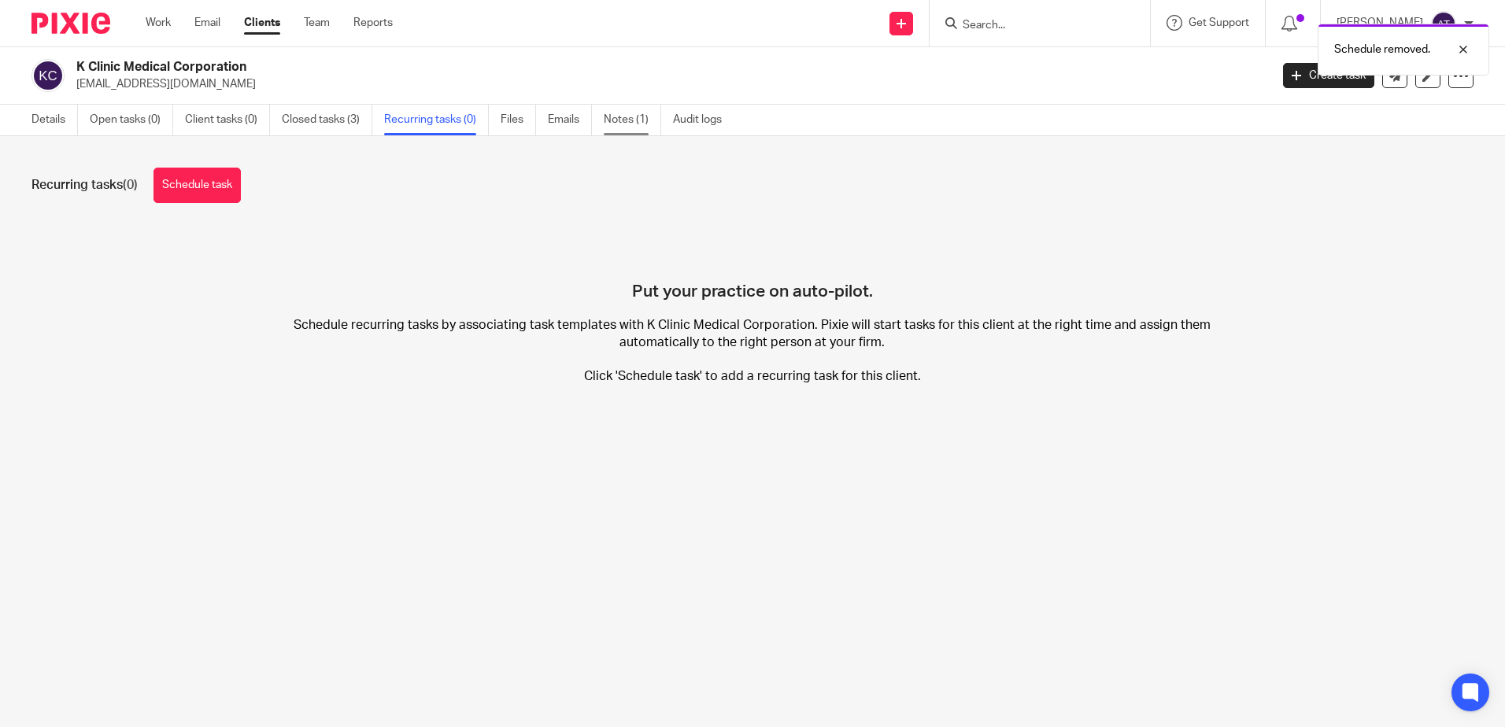
click at [633, 117] on link "Notes (1)" at bounding box center [632, 120] width 57 height 31
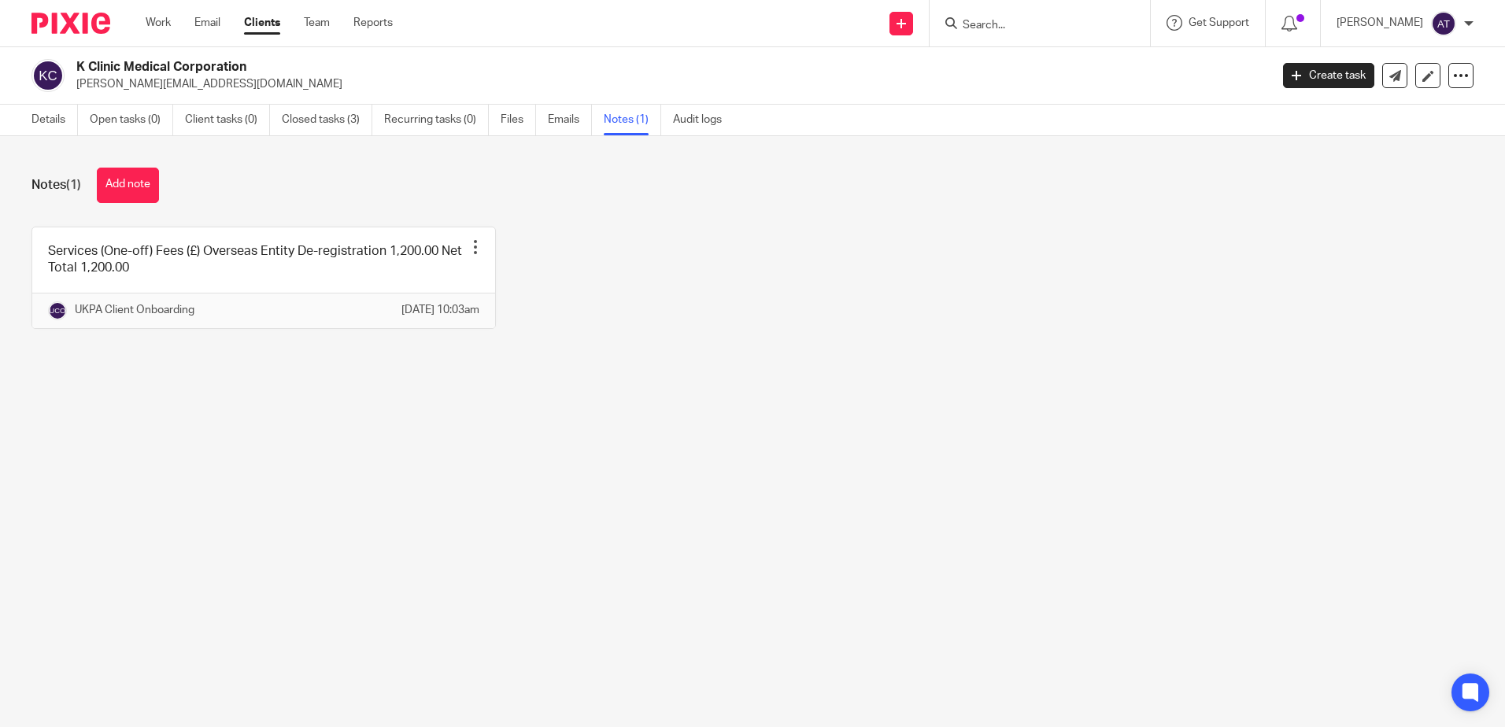
click at [147, 179] on button "Add note" at bounding box center [128, 185] width 62 height 35
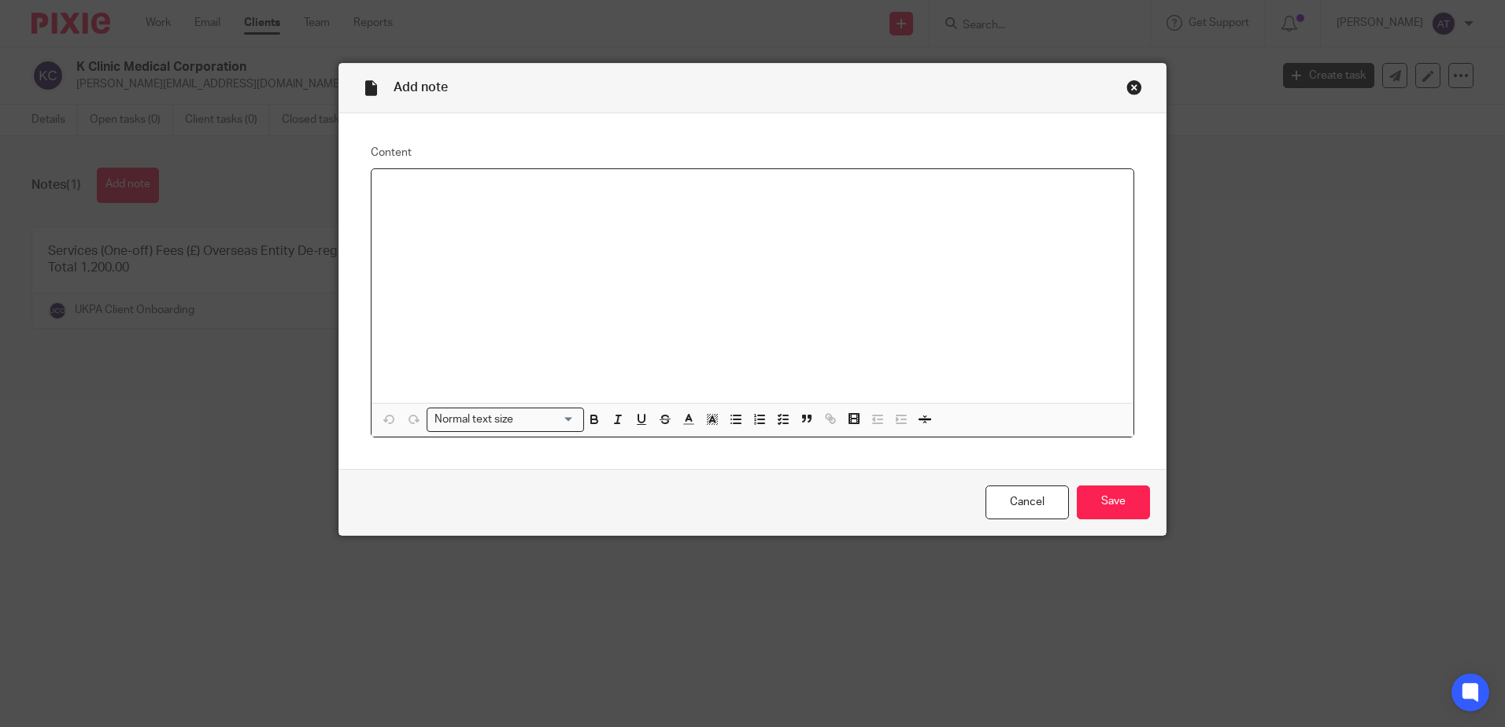
click at [844, 233] on div at bounding box center [752, 286] width 762 height 234
click at [537, 194] on p "OE Deregistered on" at bounding box center [752, 190] width 737 height 16
click at [1120, 513] on input "Save" at bounding box center [1113, 503] width 73 height 34
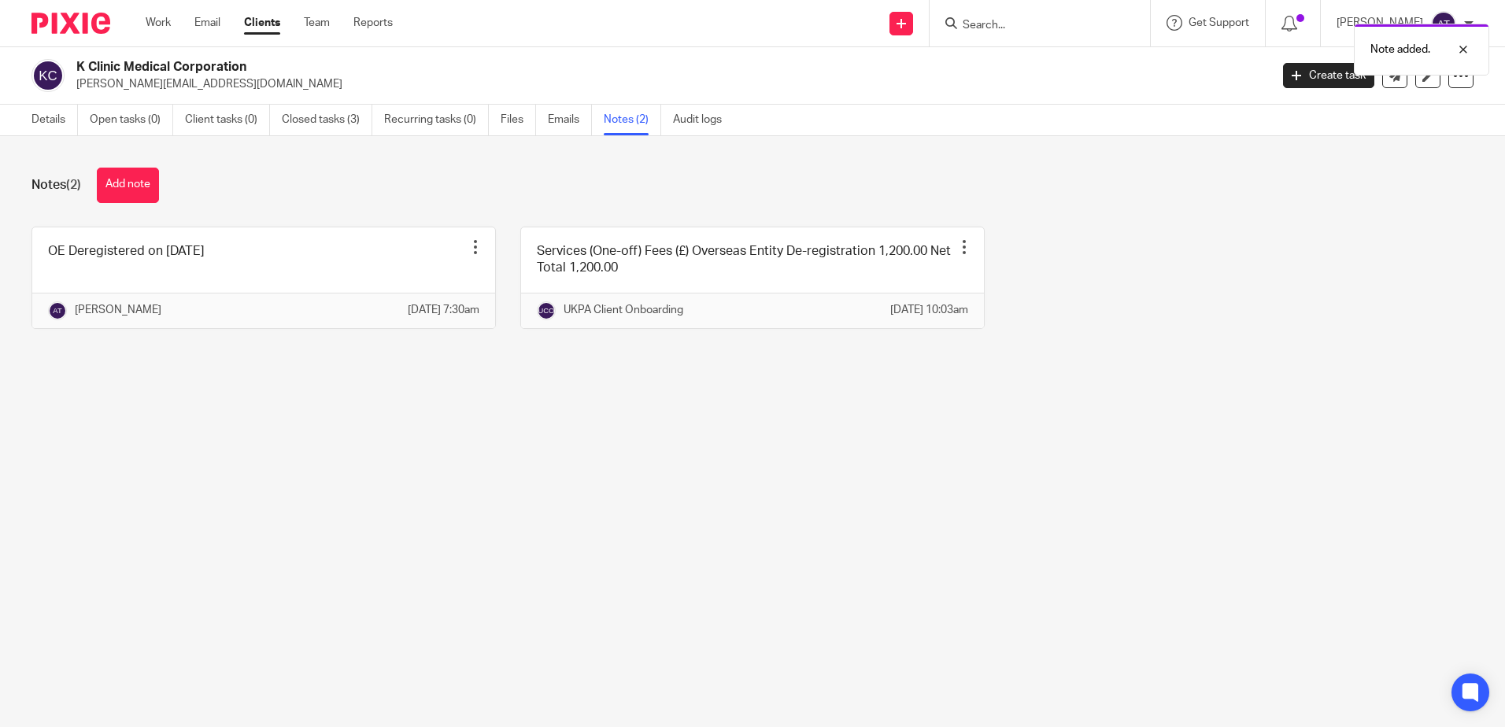
click at [380, 172] on div "Notes (2) Add note" at bounding box center [752, 185] width 1442 height 35
click at [63, 131] on link "Details" at bounding box center [54, 120] width 46 height 31
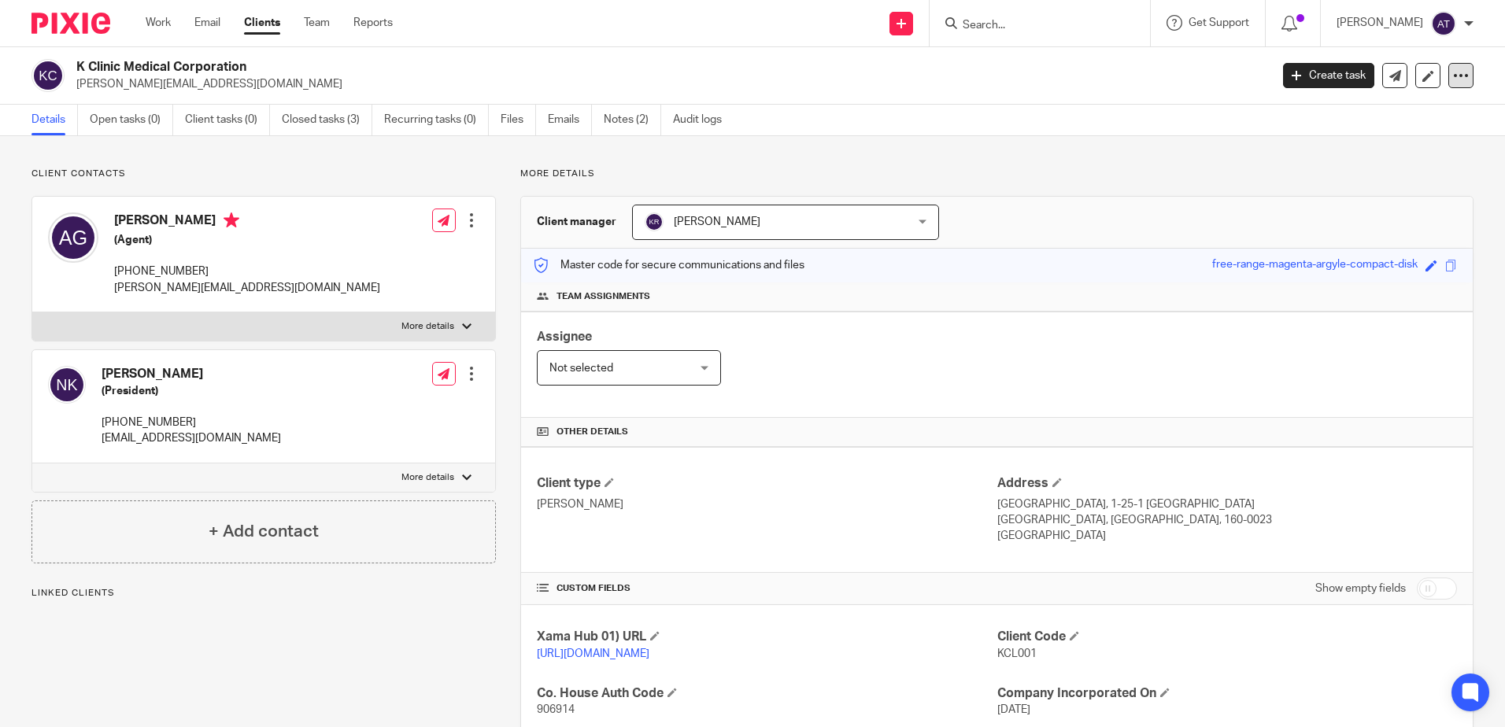
click at [1453, 68] on icon at bounding box center [1461, 76] width 16 height 16
click at [467, 165] on div "Client contacts Alice Grant (Agent) +44 7468 909802 alice.chan9@yahoo.co.uk Edi…" at bounding box center [752, 539] width 1505 height 807
click at [1448, 64] on div at bounding box center [1460, 75] width 25 height 25
click at [1338, 177] on button "Archive client" at bounding box center [1363, 183] width 174 height 20
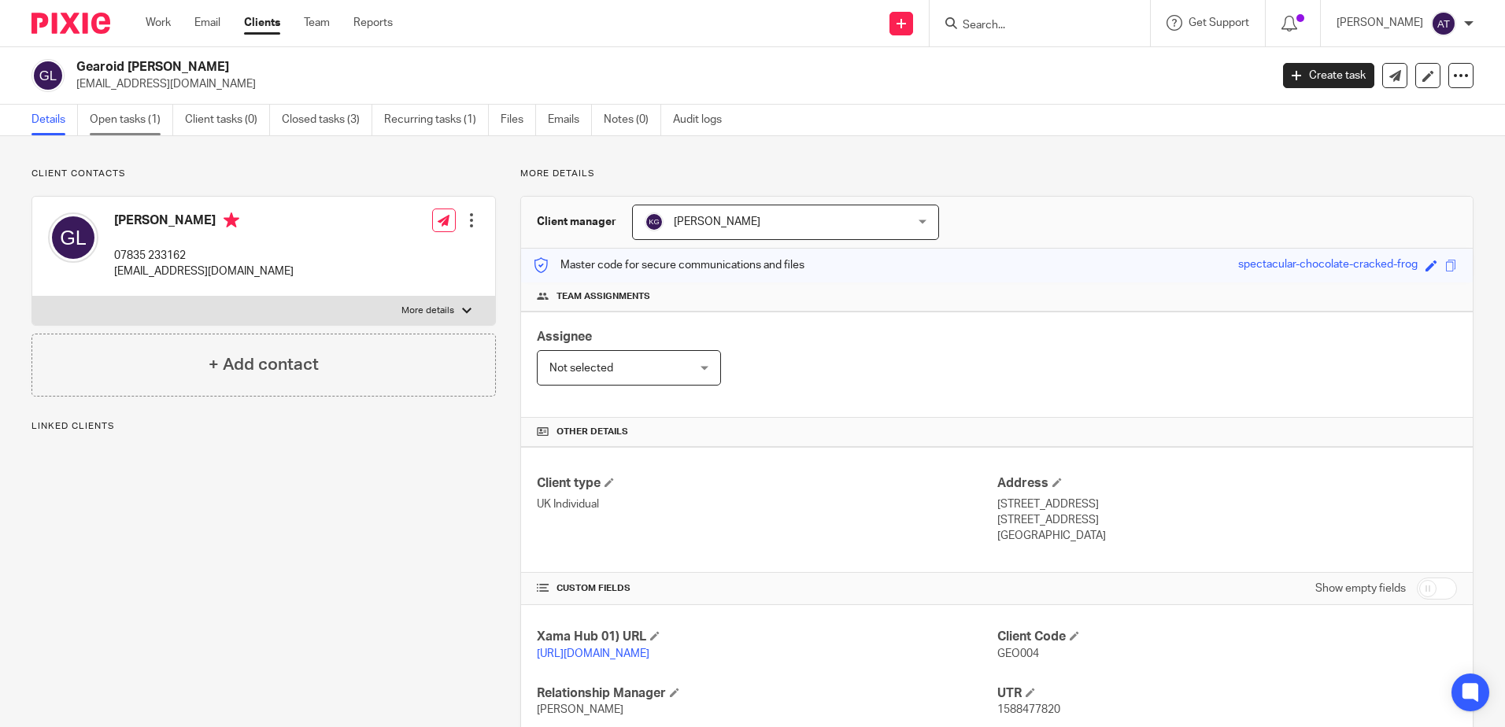
click at [138, 124] on link "Open tasks (1)" at bounding box center [131, 120] width 83 height 31
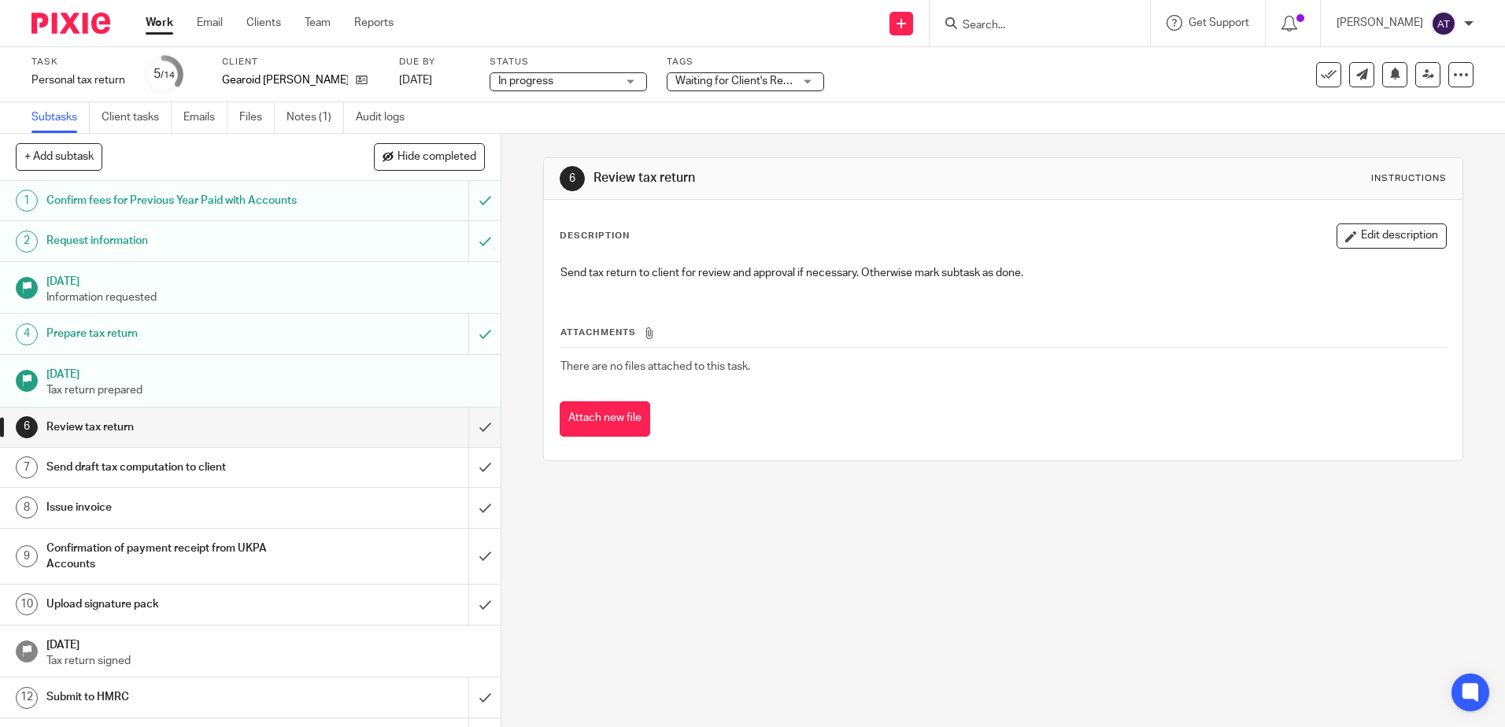
click at [749, 74] on span "Waiting for Client's Response." at bounding box center [734, 81] width 118 height 17
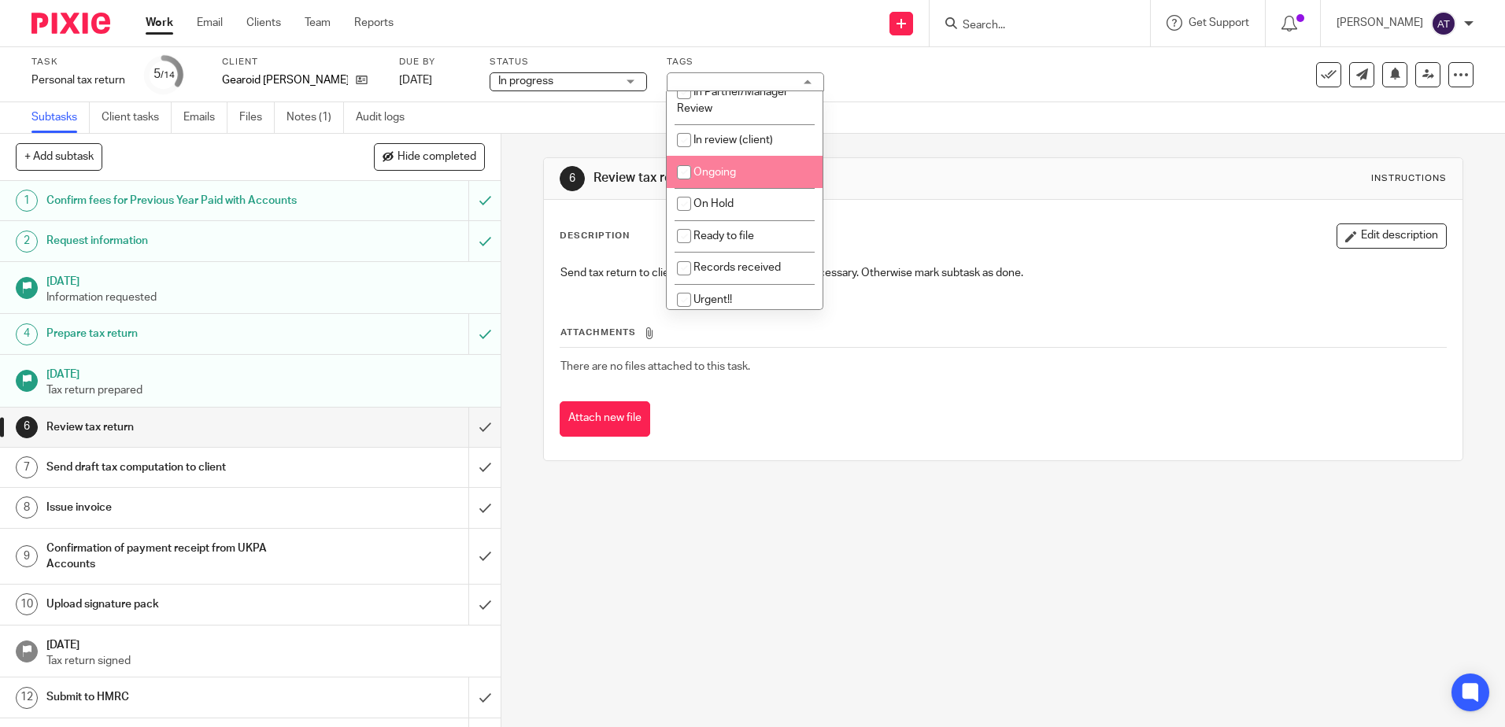
click at [748, 179] on li "Ongoing" at bounding box center [745, 172] width 156 height 32
checkbox input "true"
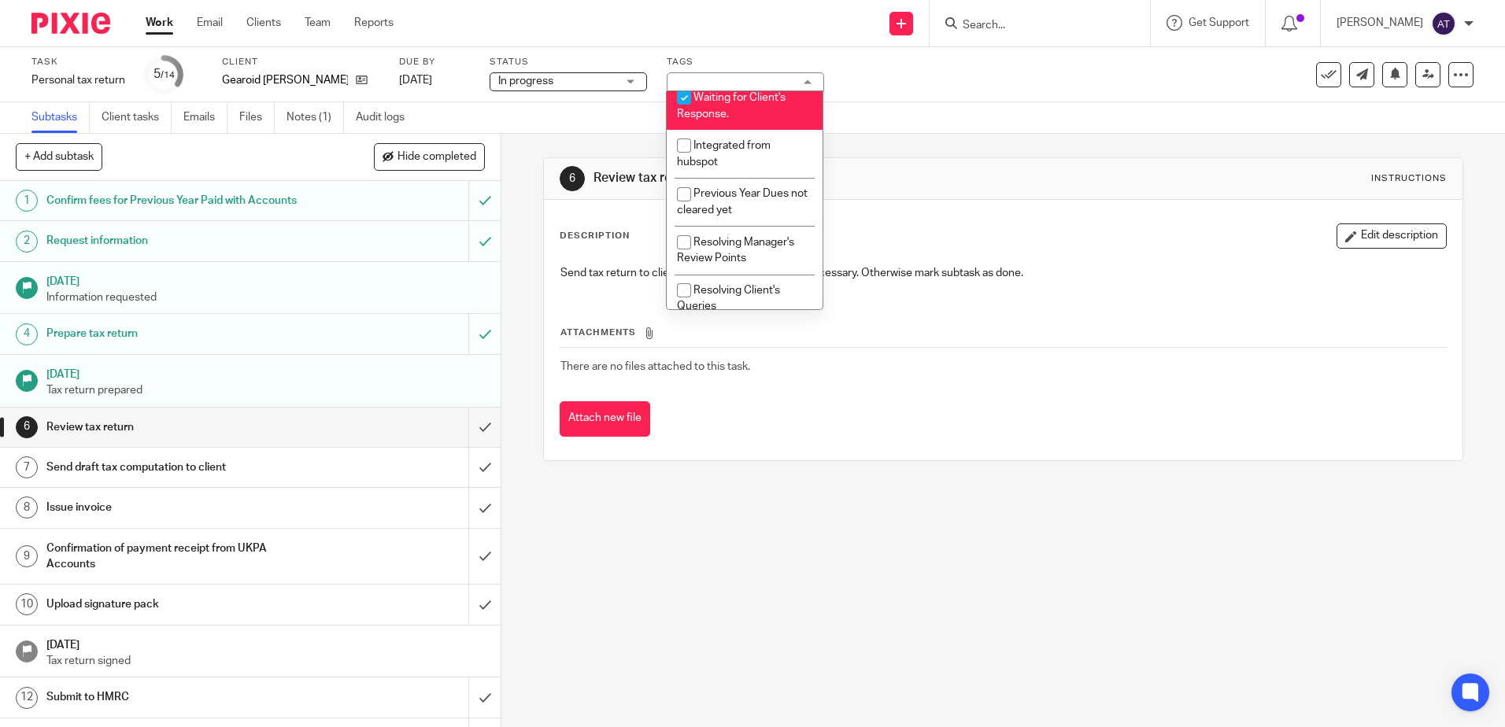
scroll to position [358, 0]
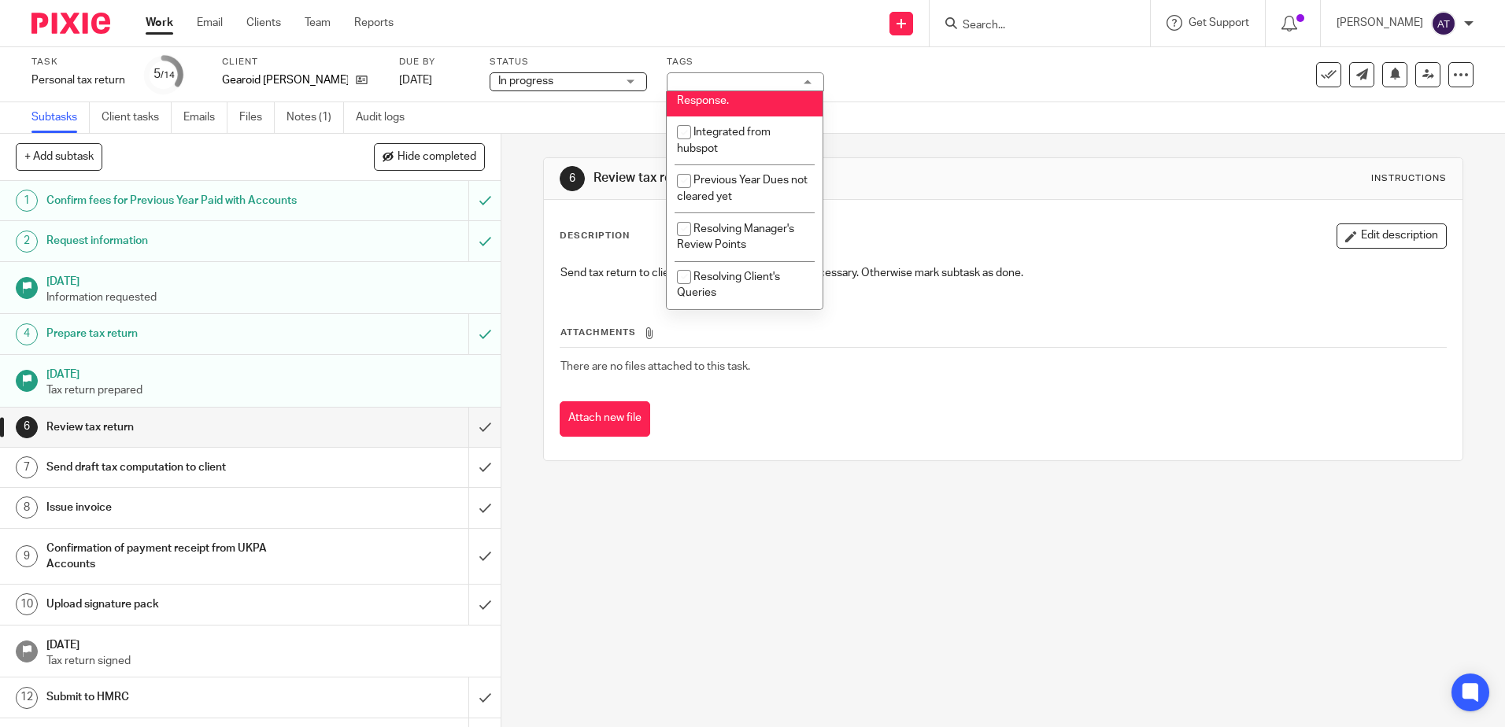
click at [746, 91] on li "Waiting for Client's Response." at bounding box center [745, 92] width 156 height 48
checkbox input "false"
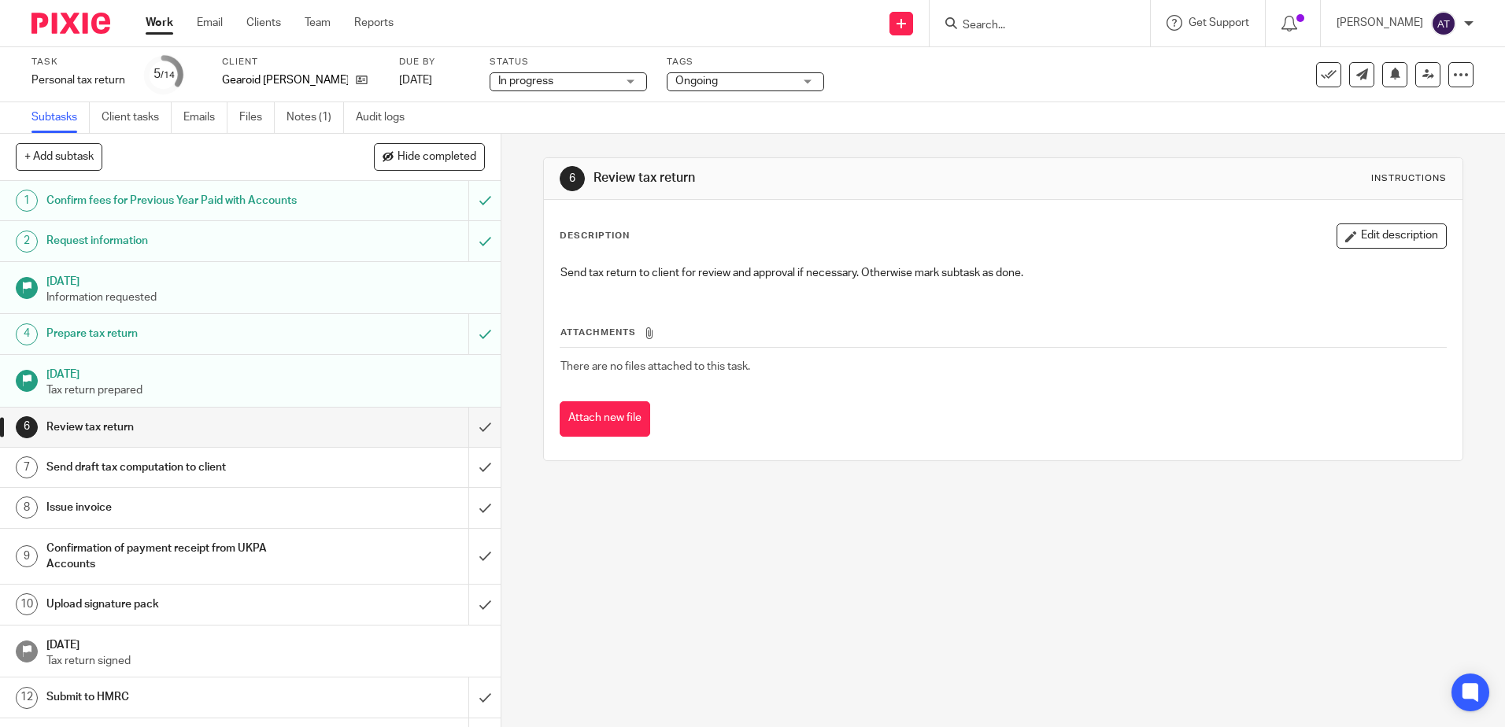
click at [781, 625] on div "6 Review tax return Instructions Description Edit description Send tax return t…" at bounding box center [1002, 430] width 1003 height 593
